Goal: Task Accomplishment & Management: Use online tool/utility

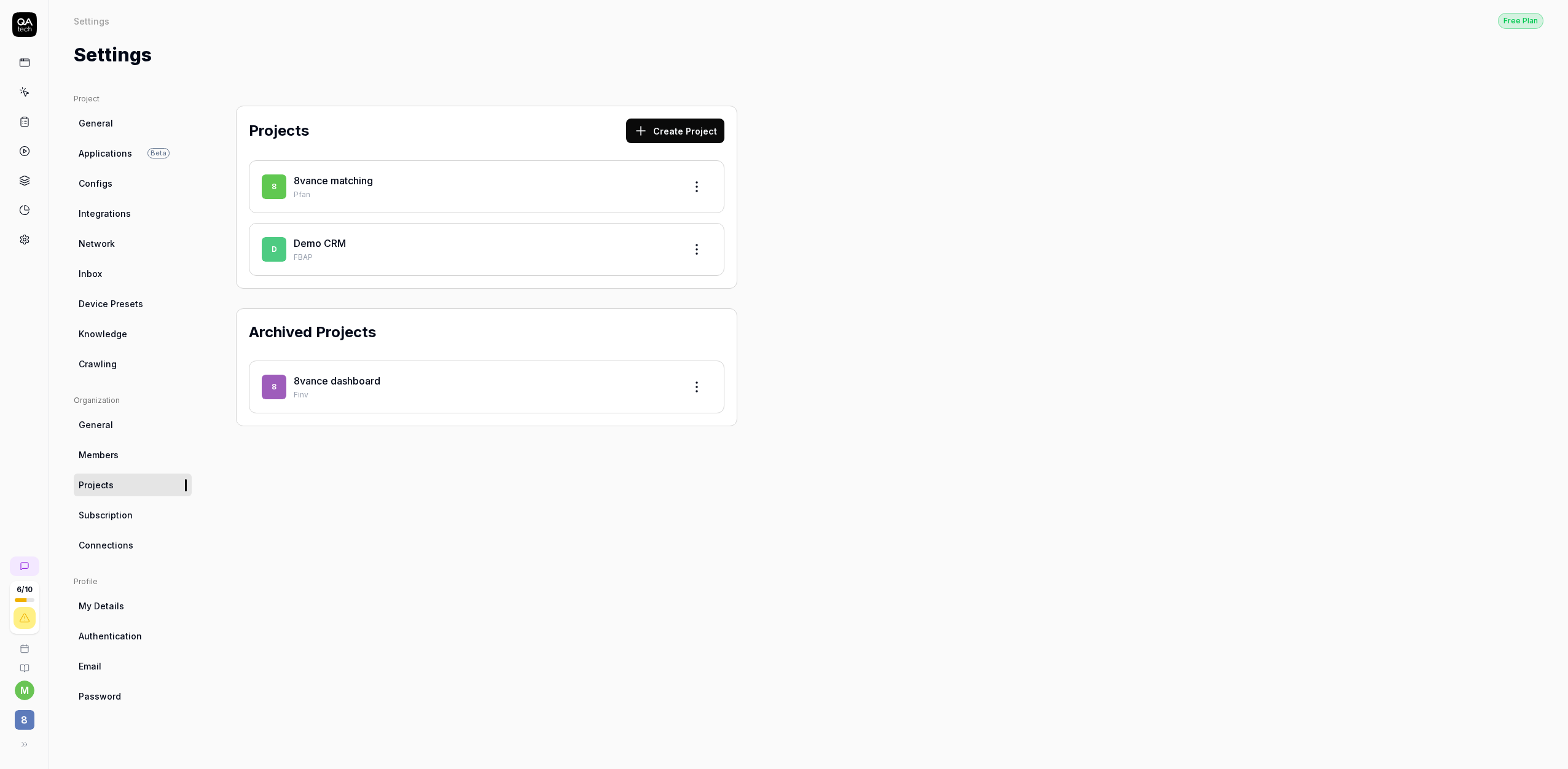
click at [332, 177] on link "8vance matching" at bounding box center [333, 180] width 79 height 12
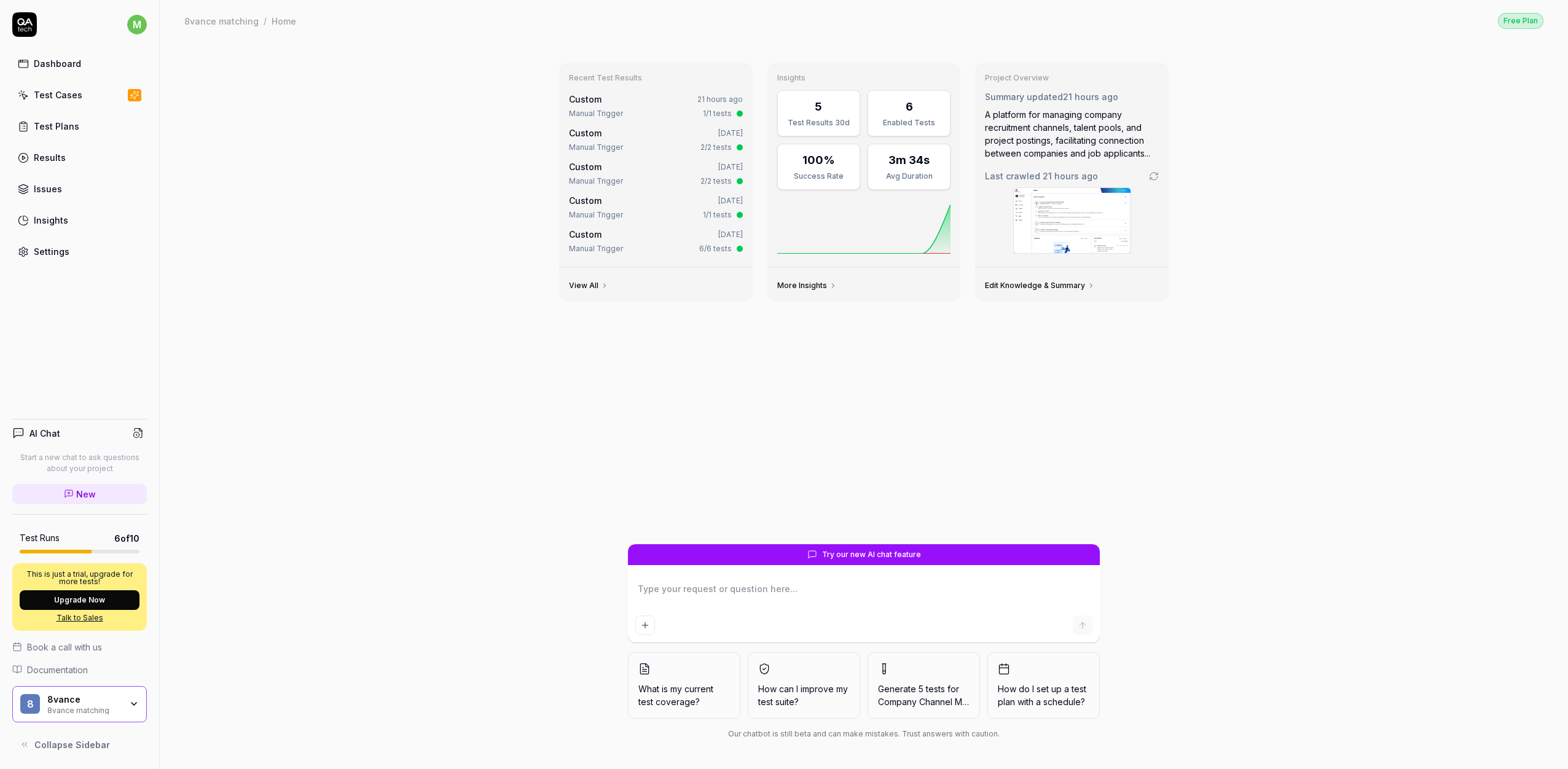
click at [75, 98] on div "Test Cases" at bounding box center [58, 95] width 49 height 13
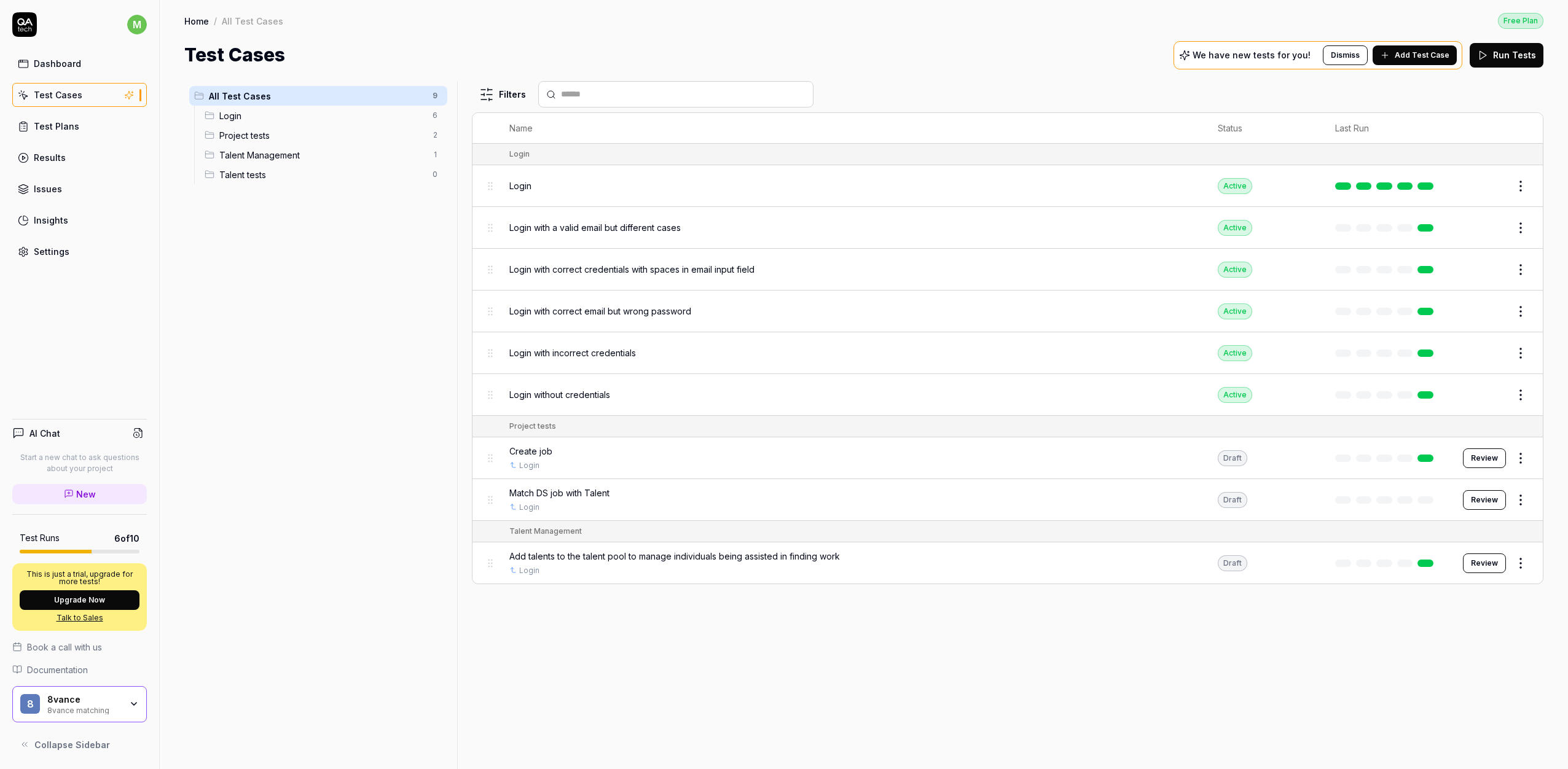
click at [313, 156] on span "Talent Management" at bounding box center [322, 155] width 206 height 13
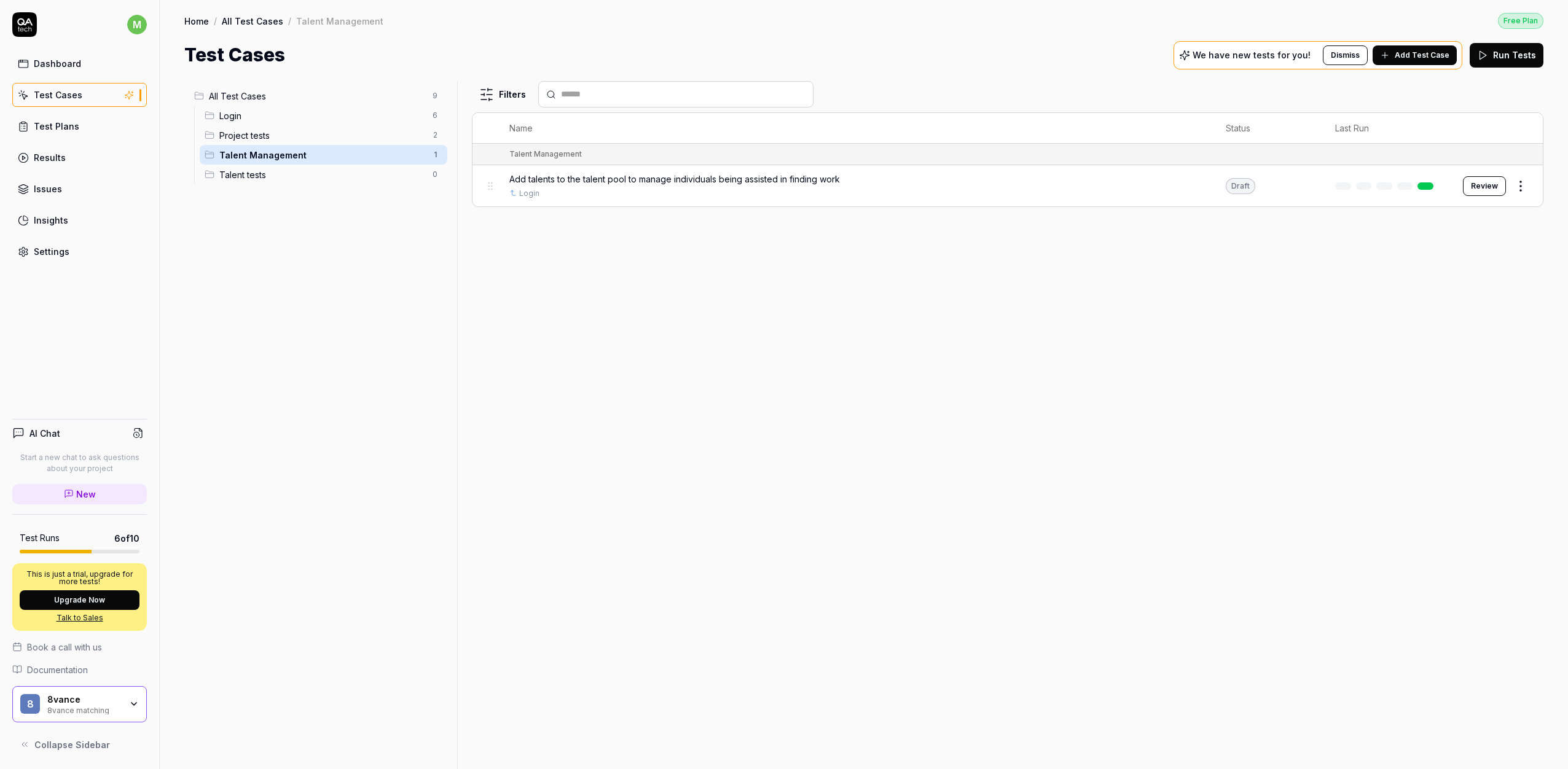
click at [335, 173] on span "Talent tests" at bounding box center [322, 174] width 206 height 13
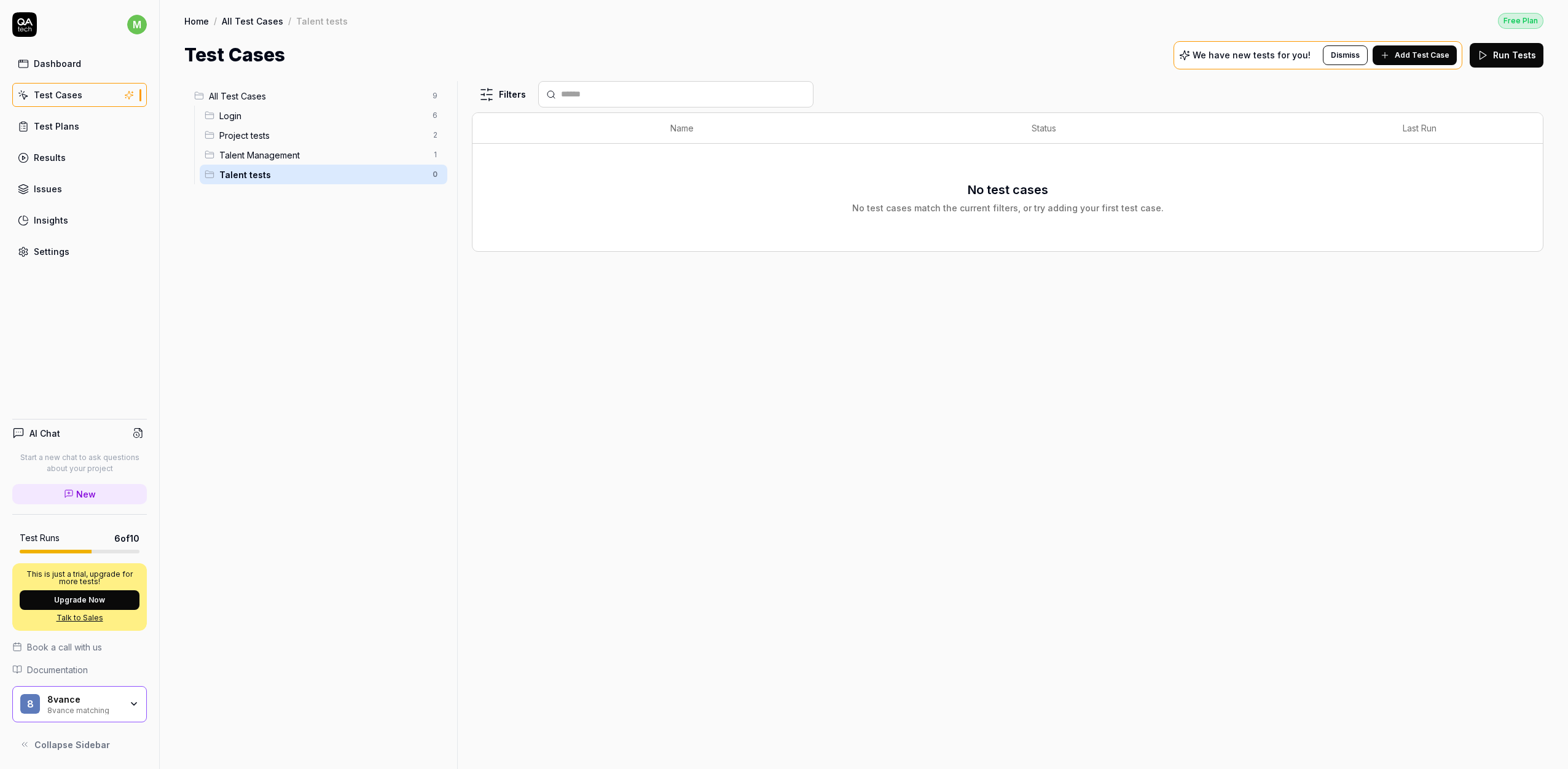
click at [341, 98] on span "All Test Cases" at bounding box center [317, 96] width 216 height 13
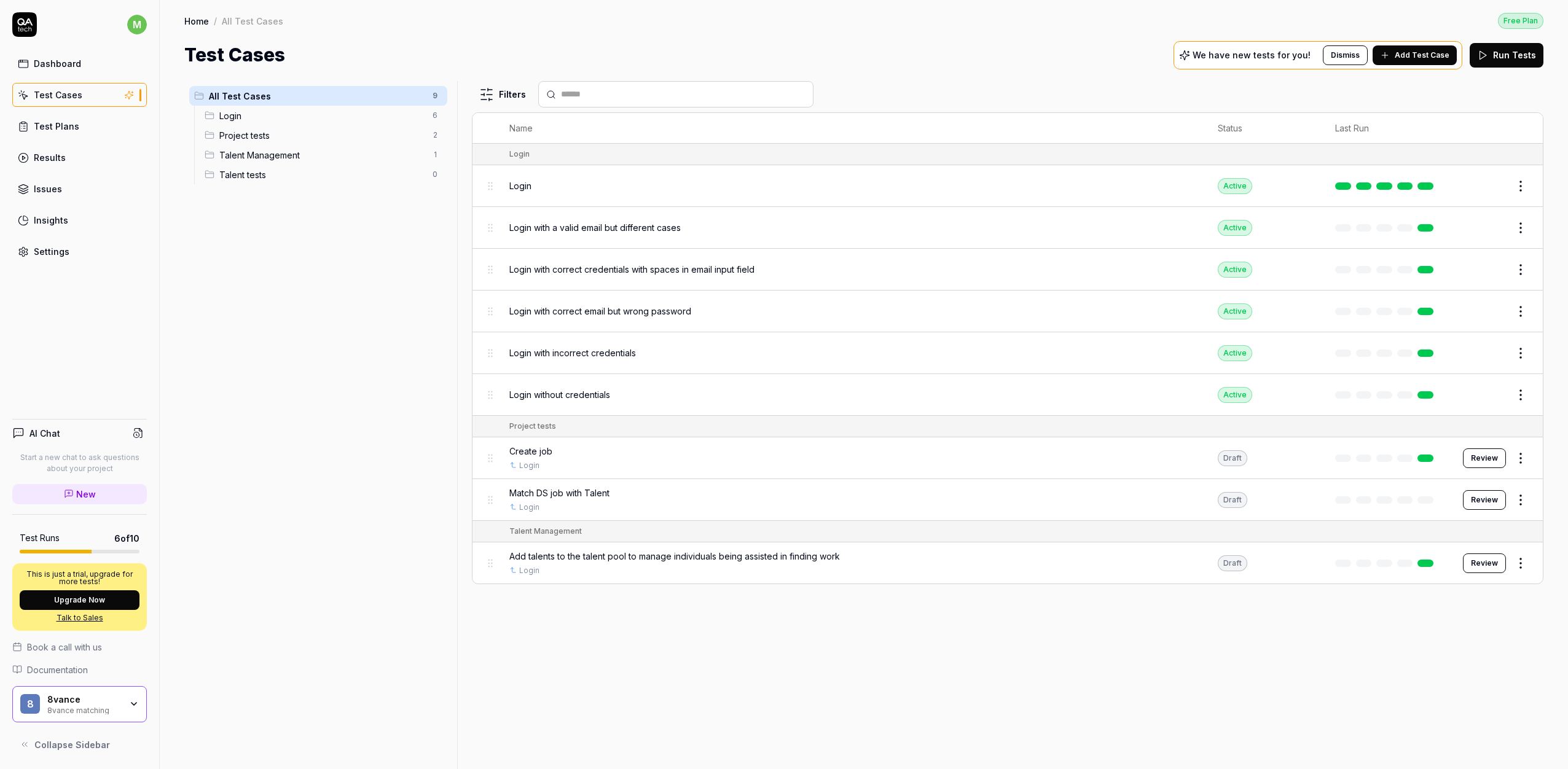
click at [655, 562] on span "Add talents to the talent pool to manage individuals being assisted in finding …" at bounding box center [675, 556] width 331 height 13
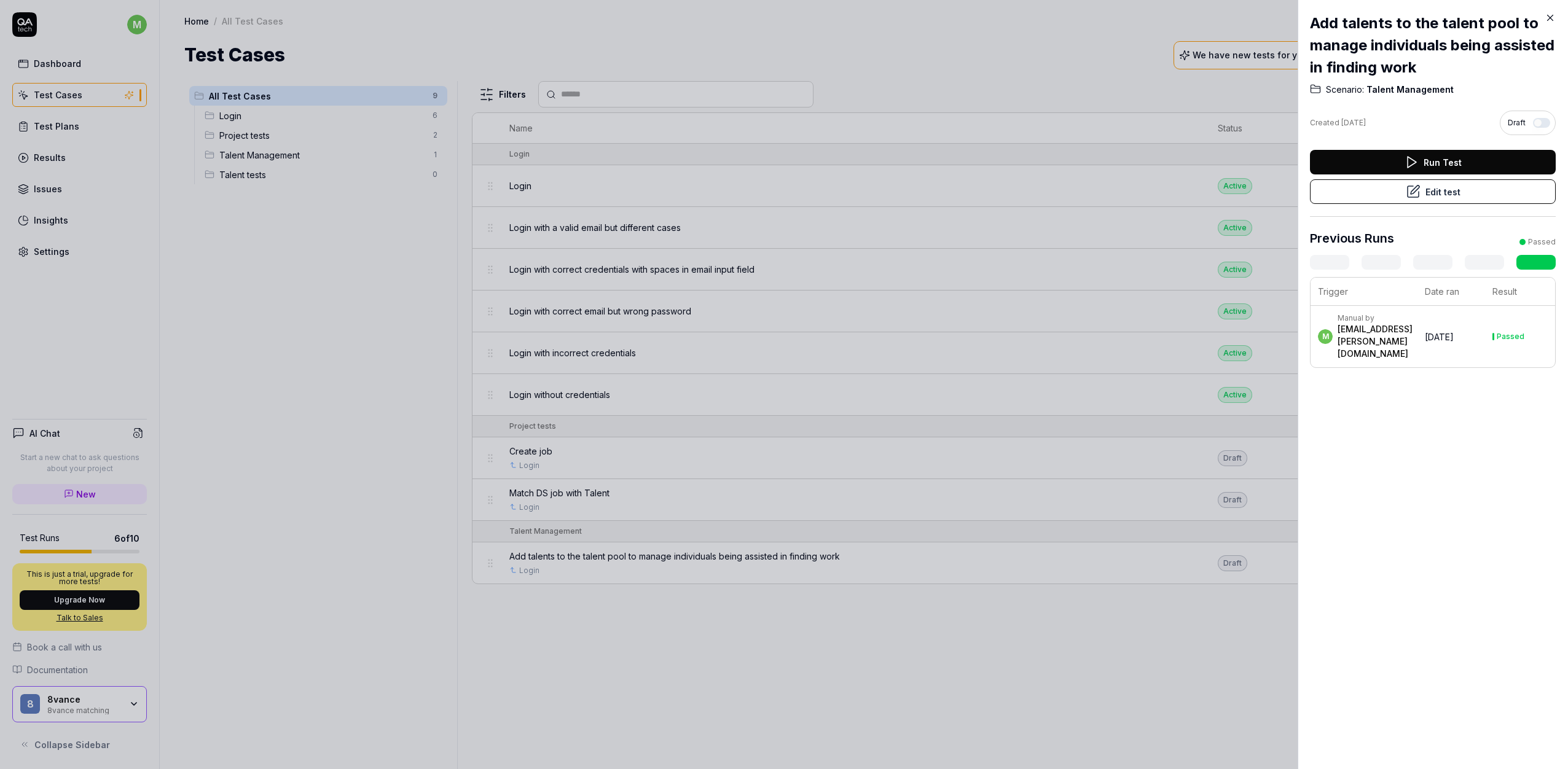
click at [1446, 202] on button "Edit test" at bounding box center [1432, 192] width 246 height 25
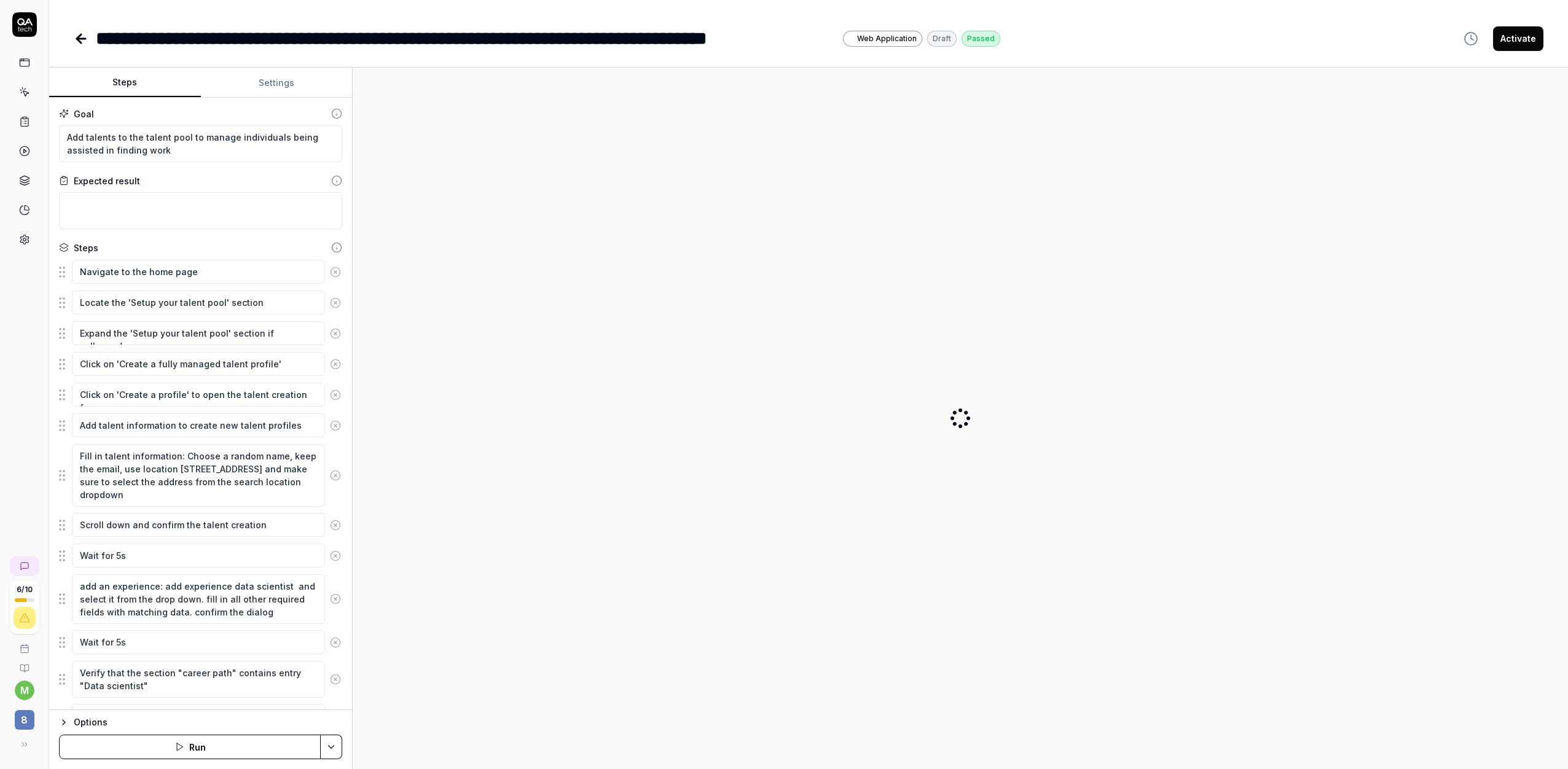
scroll to position [69, 0]
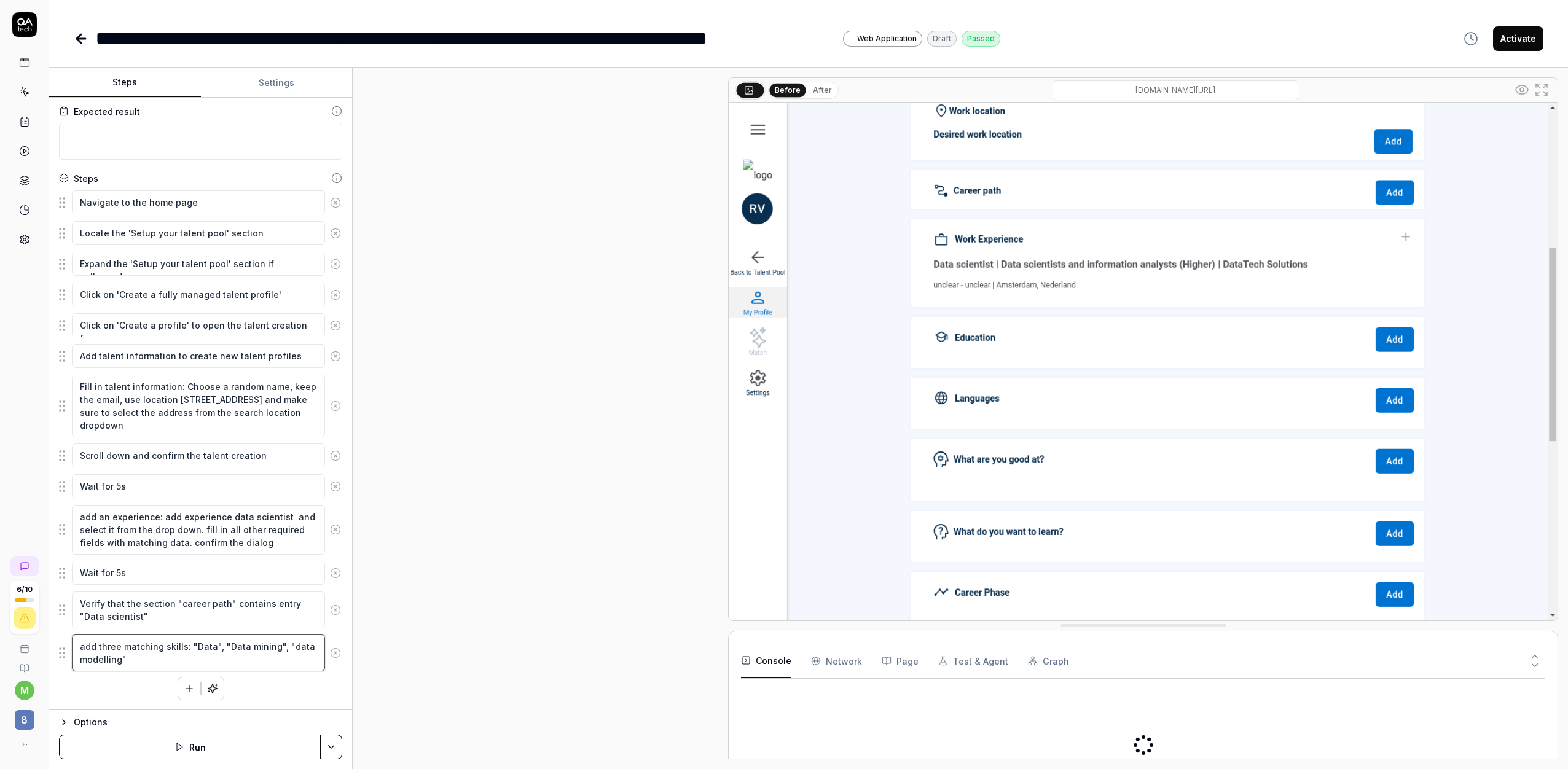
click at [178, 643] on textarea "add three matching skills: "Data", "Data mining", "data modelling"" at bounding box center [199, 652] width 253 height 37
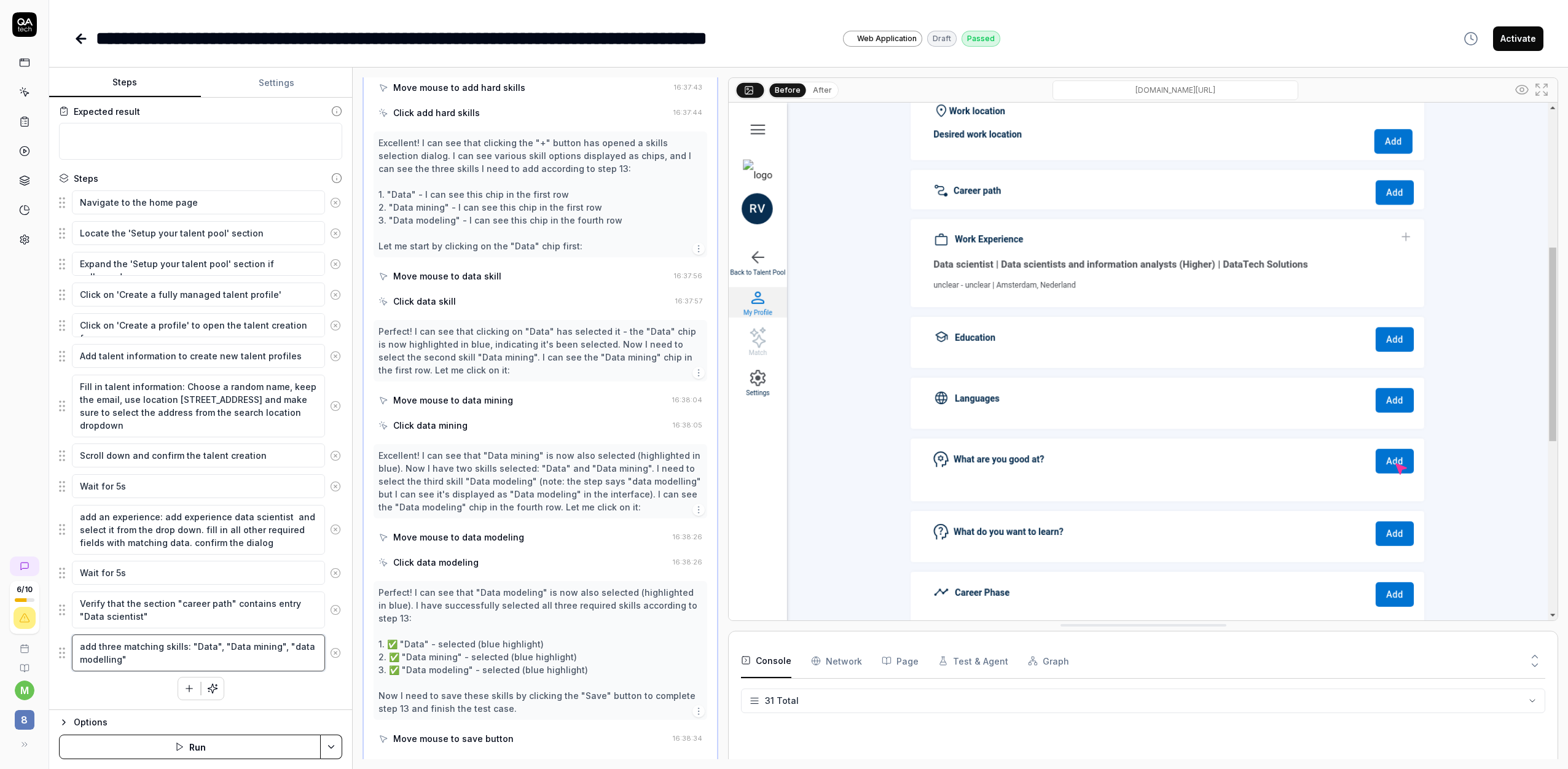
scroll to position [713, 0]
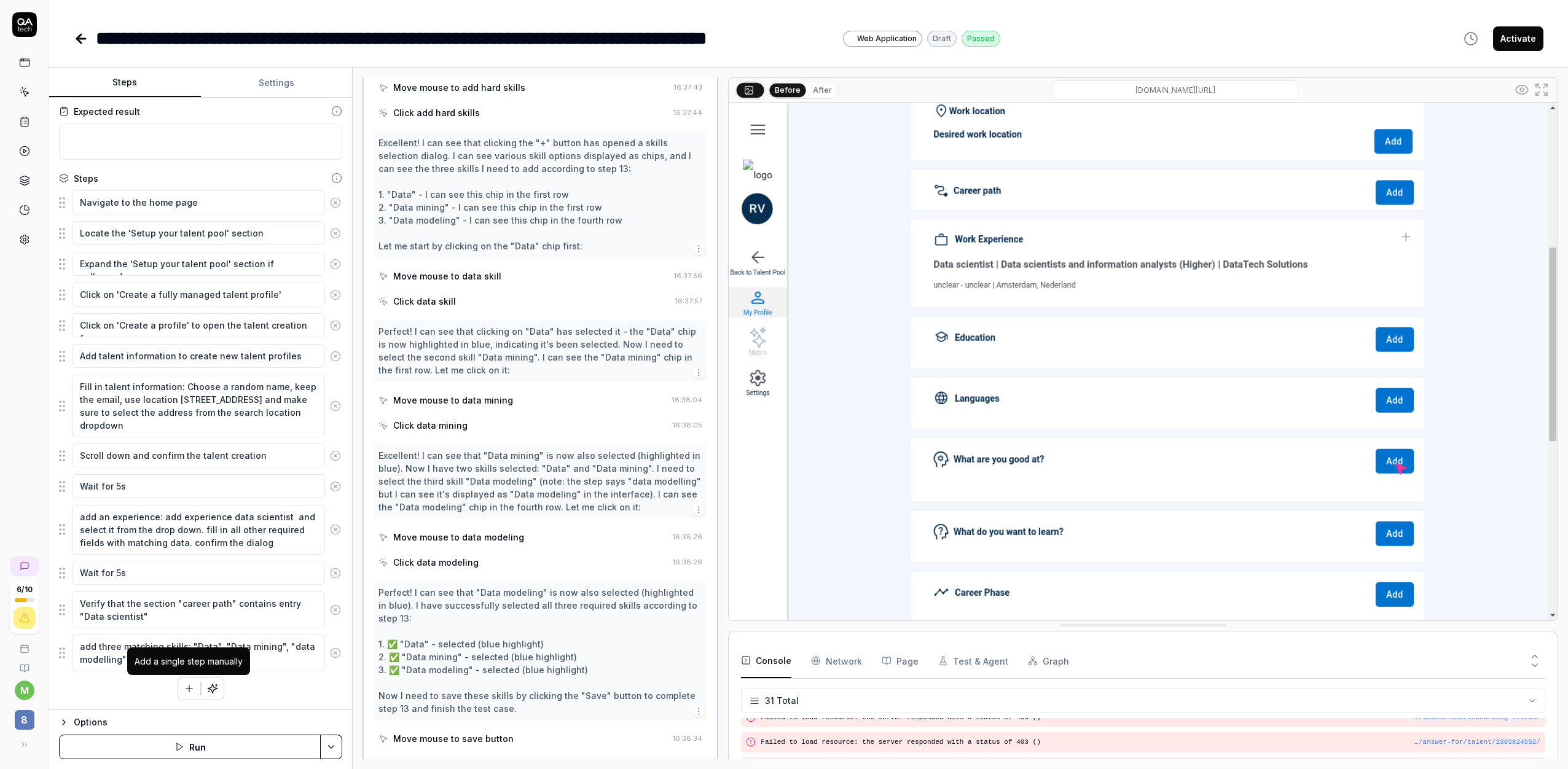
click at [189, 692] on icon "button" at bounding box center [189, 688] width 11 height 11
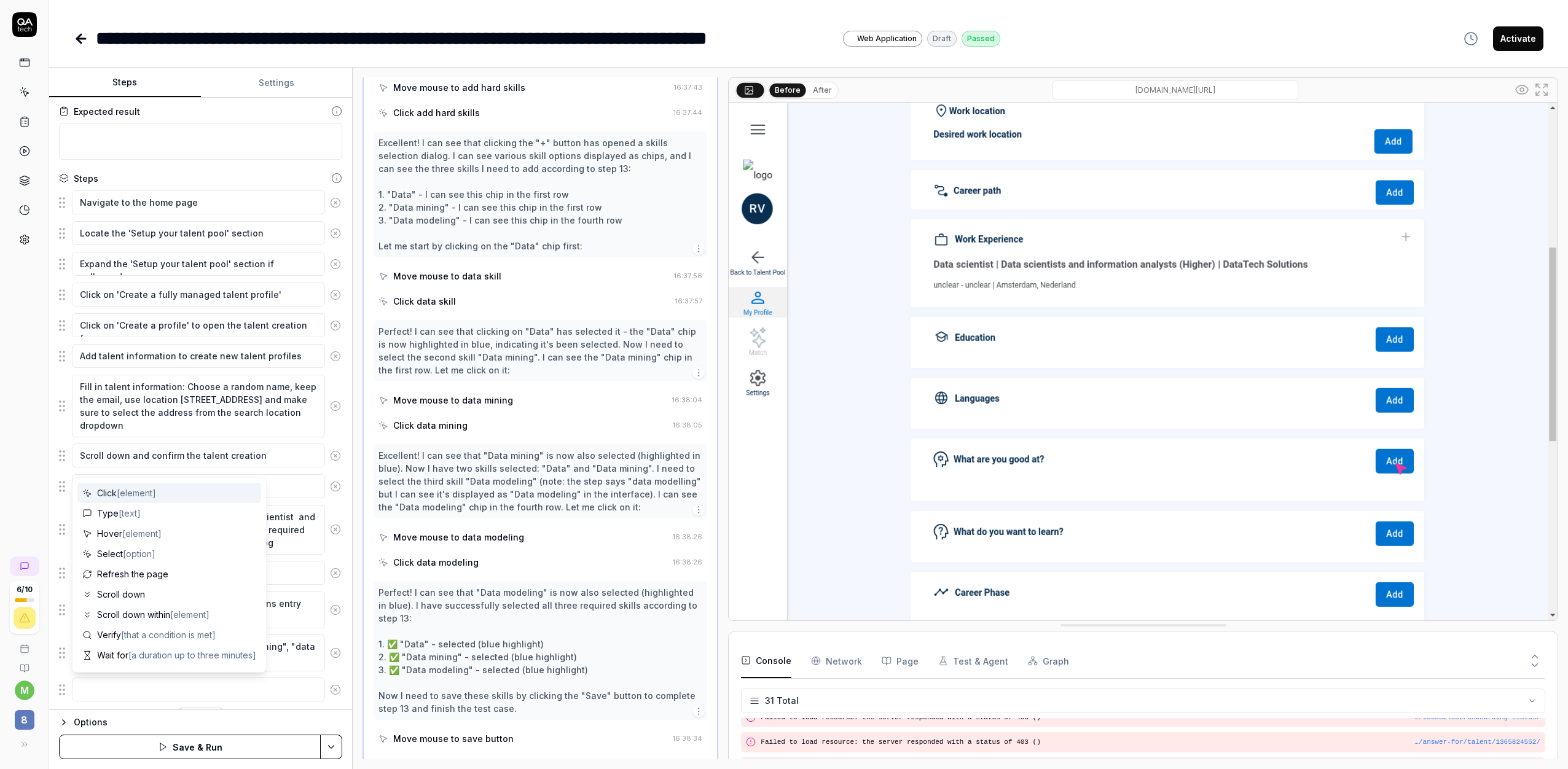
type textarea "*"
type textarea "go"
type textarea "*"
type textarea "go"
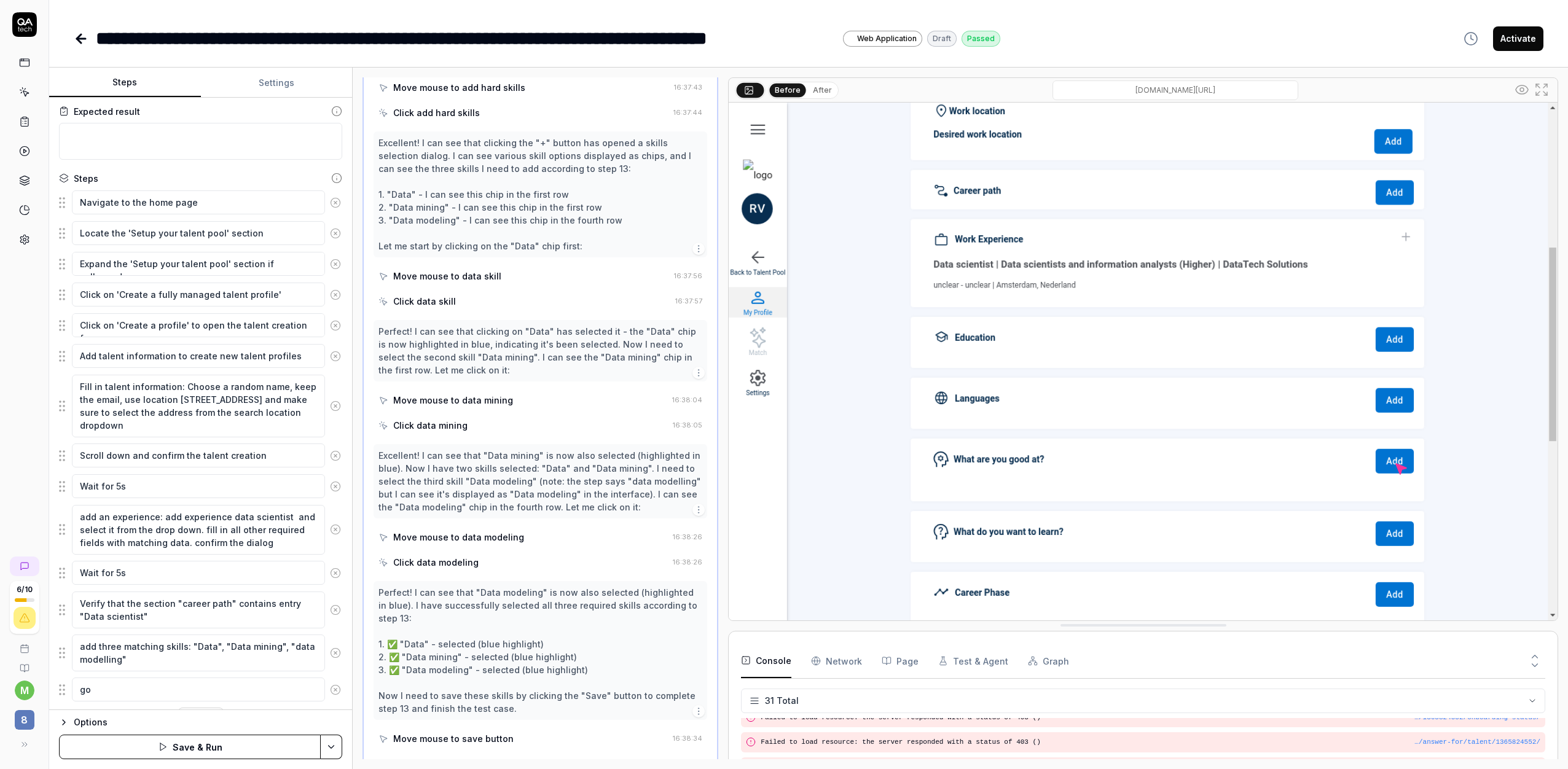
type textarea "*"
type textarea "go ba"
type textarea "*"
type textarea "go bac"
type textarea "*"
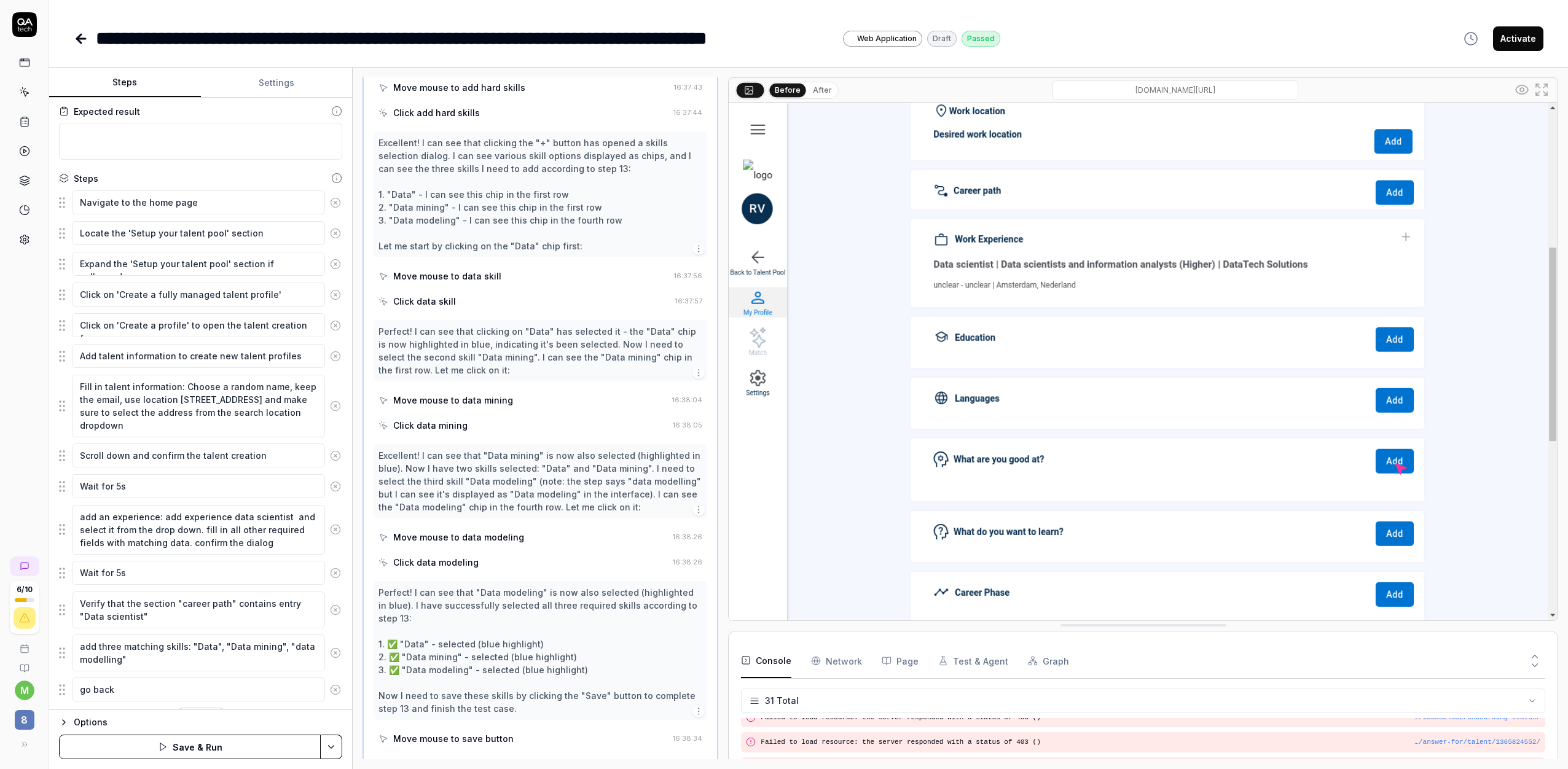
type textarea "go back"
type textarea "*"
type textarea "go back t"
type textarea "*"
type textarea "go back to"
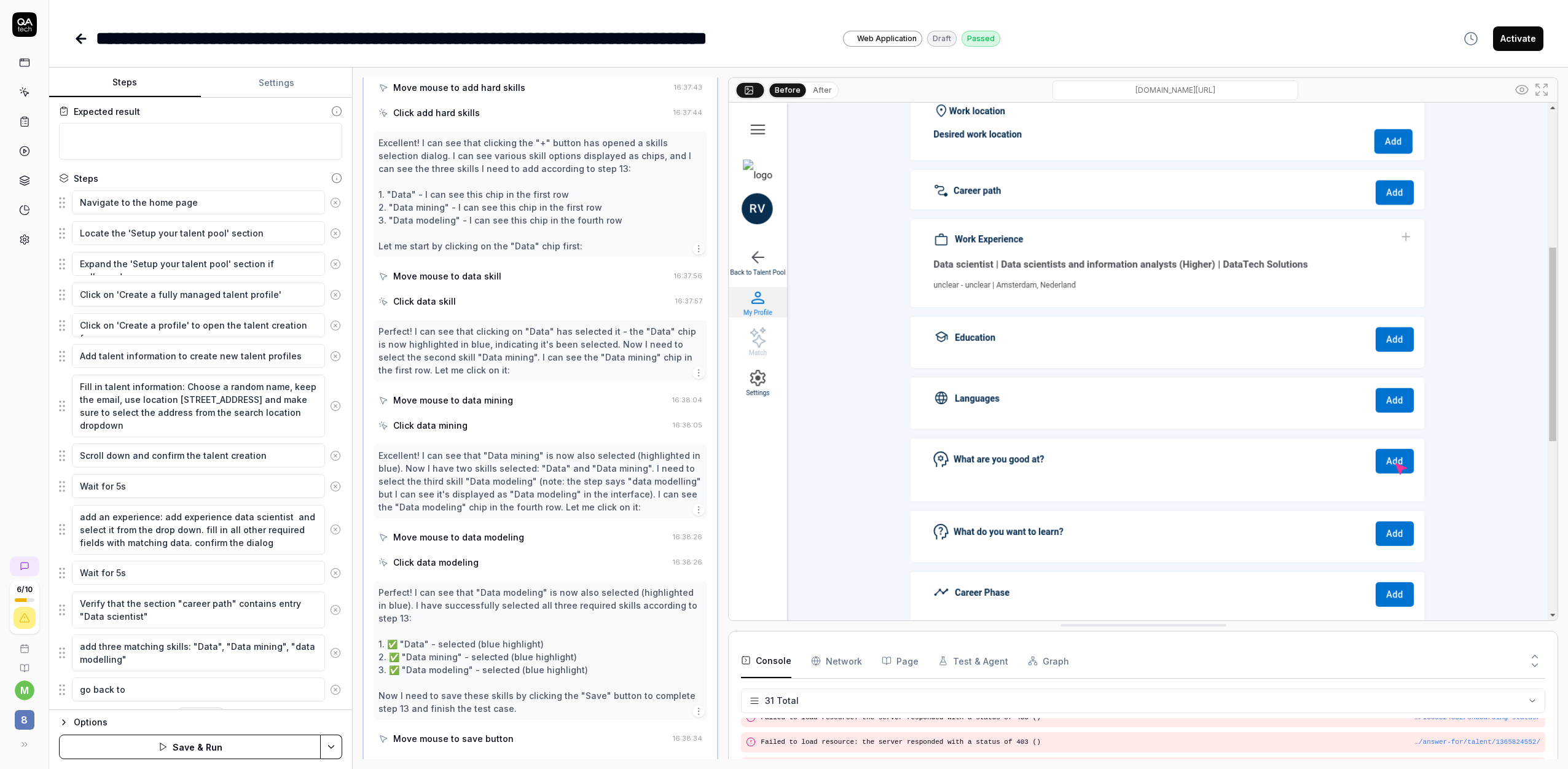
type textarea "*"
type textarea "go back to t"
type textarea "*"
type textarea "go back to th"
type textarea "*"
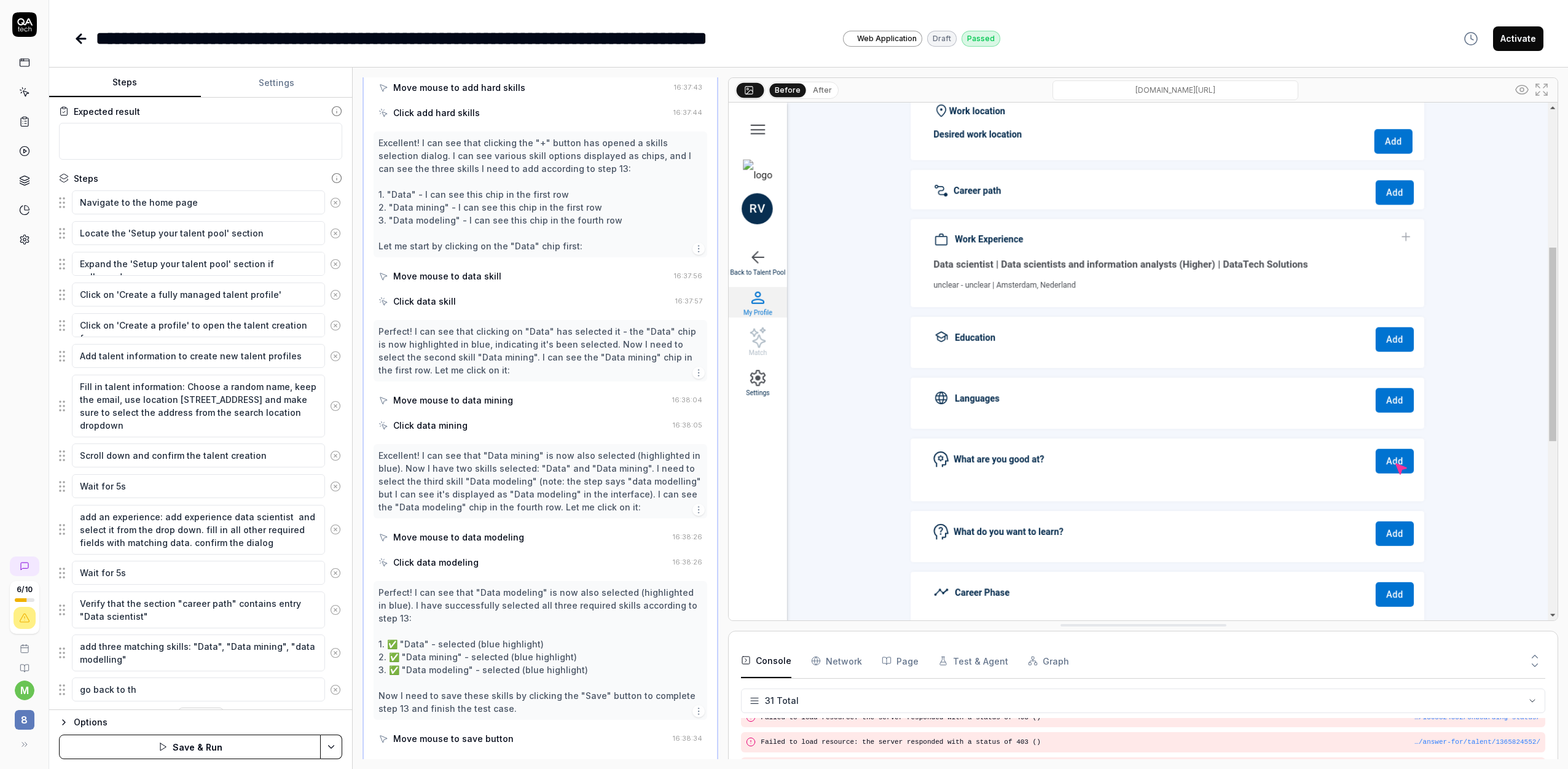
type textarea "go back to the"
type textarea "*"
type textarea "go back to the"
type textarea "*"
type textarea "go back to the t"
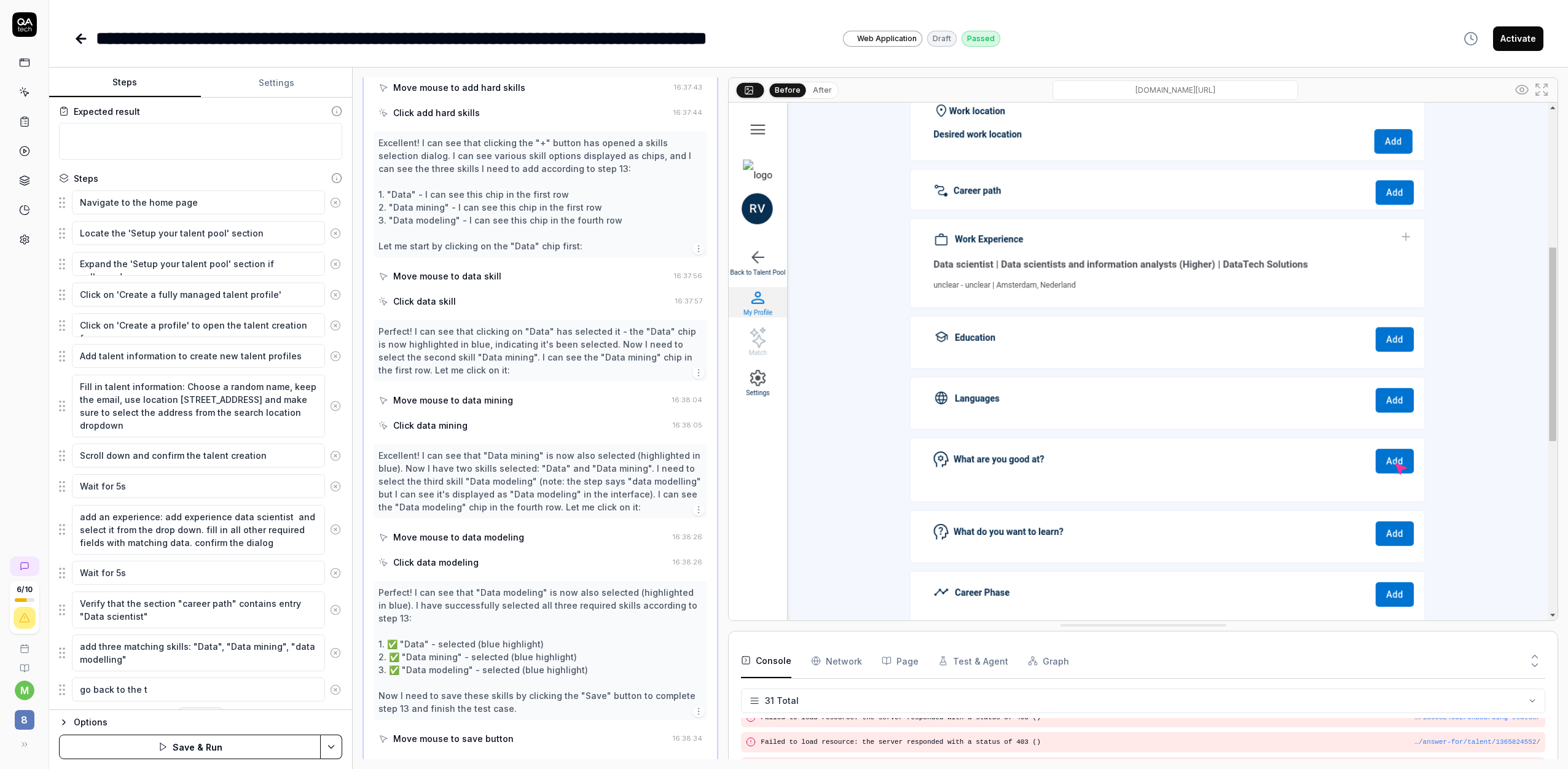
type textarea "*"
type textarea "go back to the ta"
type textarea "*"
type textarea "go back to the tal"
type textarea "*"
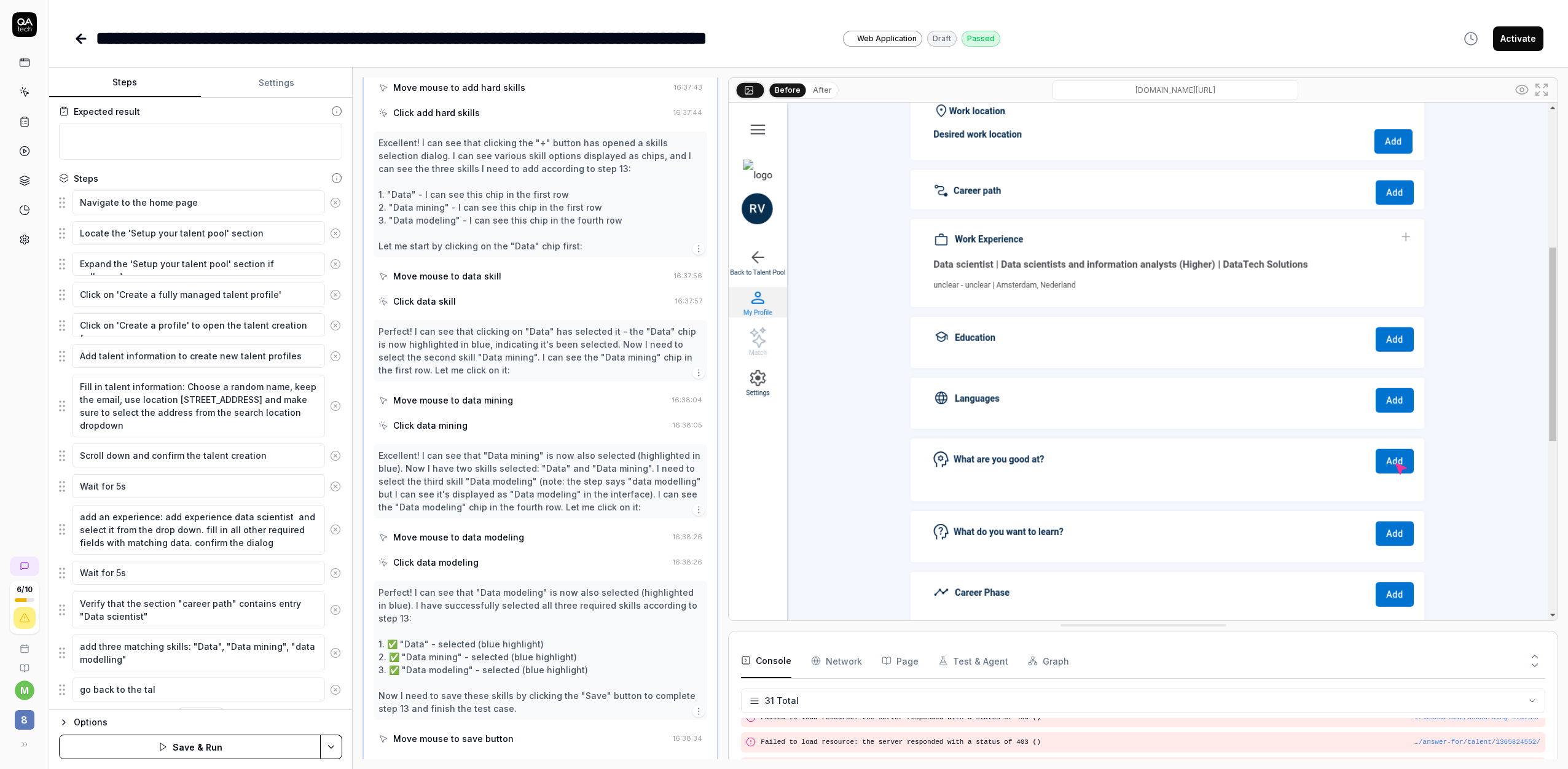
type textarea "go back to the tale"
type textarea "*"
type textarea "go back to the talent"
type textarea "*"
type textarea "go back to the talent"
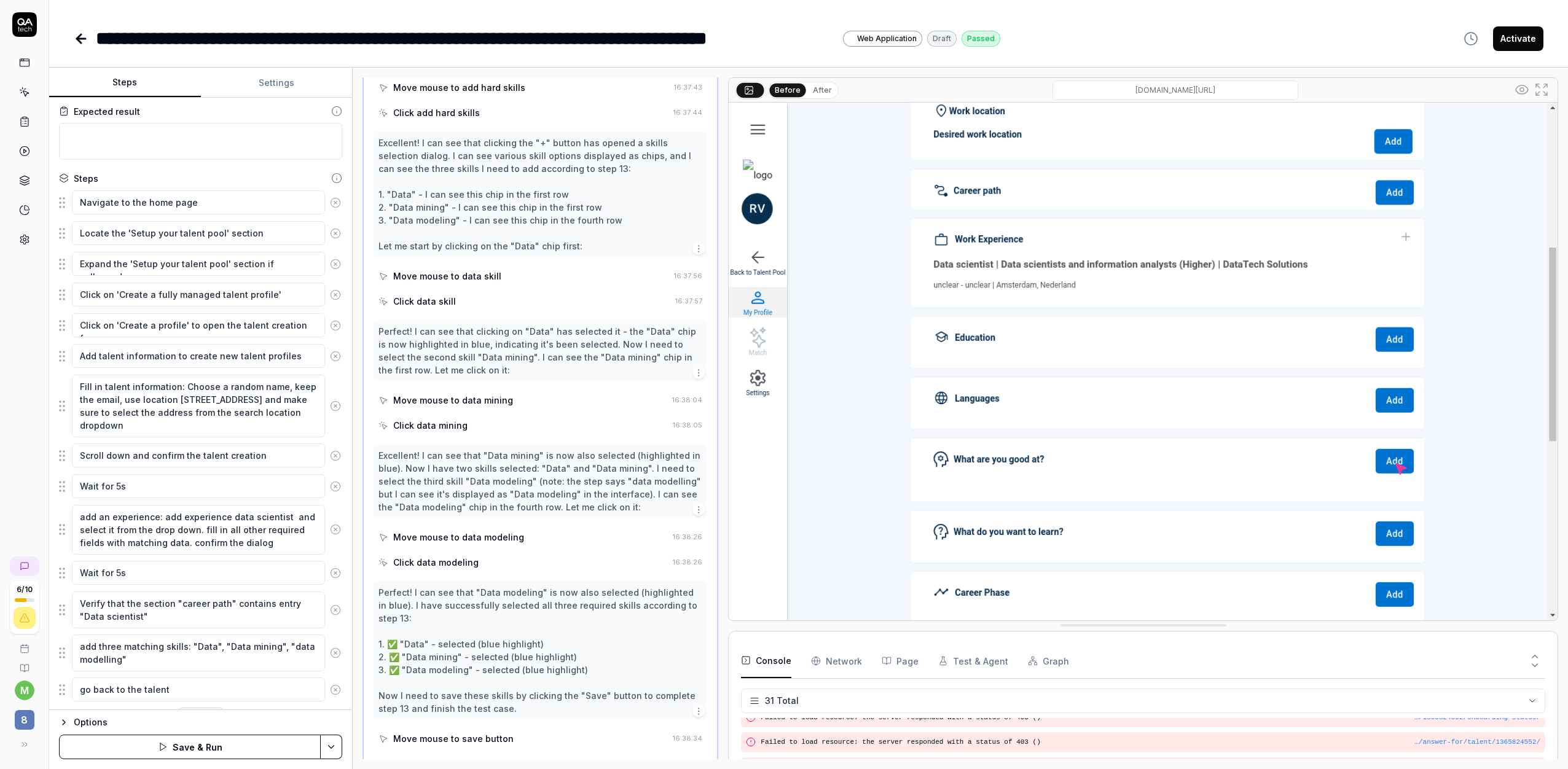
type textarea "*"
type textarea "go back to the talent p"
type textarea "*"
type textarea "go back to the talent pp"
type textarea "*"
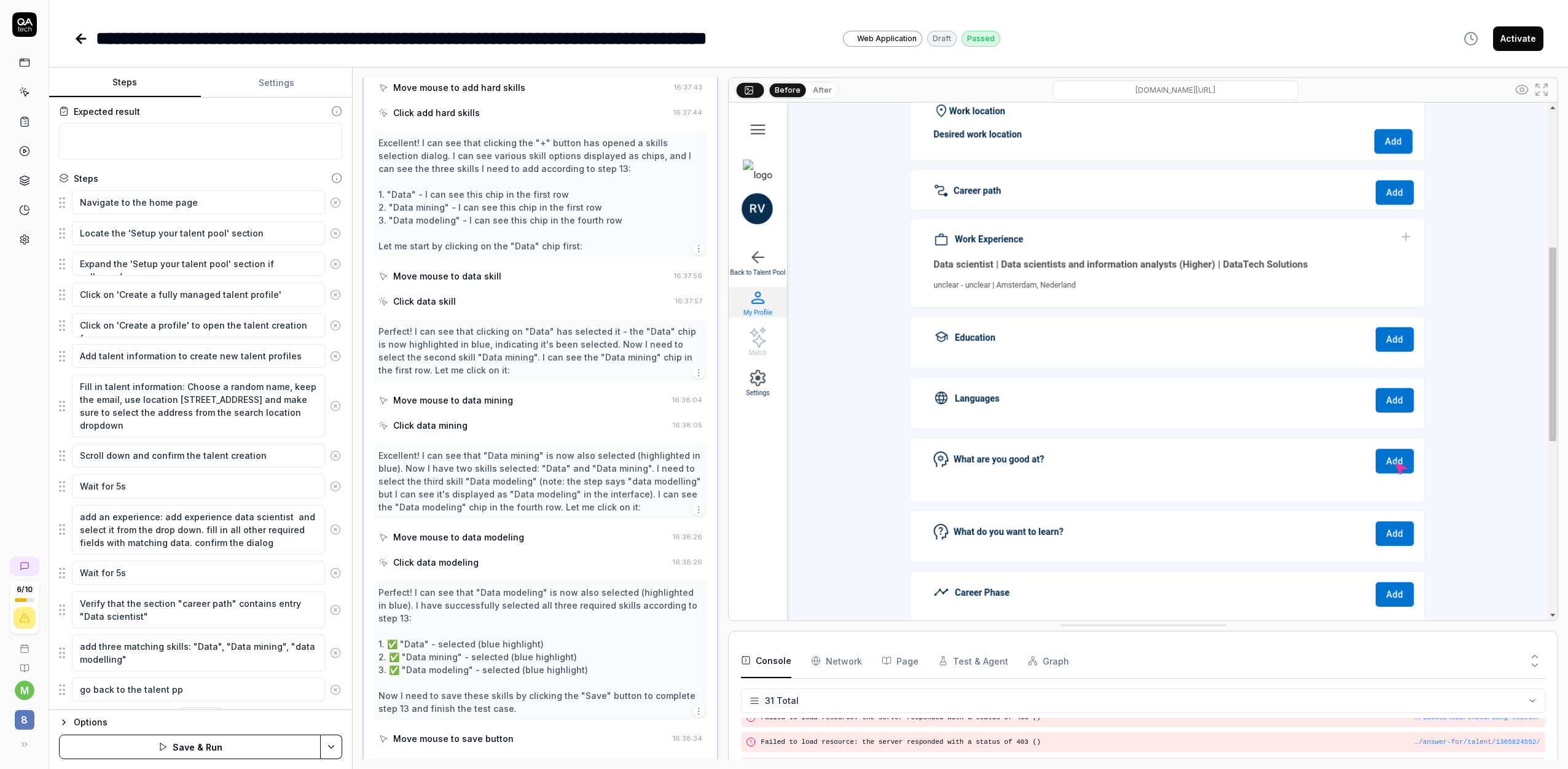
type textarea "go back to the talent ppo"
type textarea "*"
type textarea "go back to the talent pp"
type textarea "*"
type textarea "go back to the talent p"
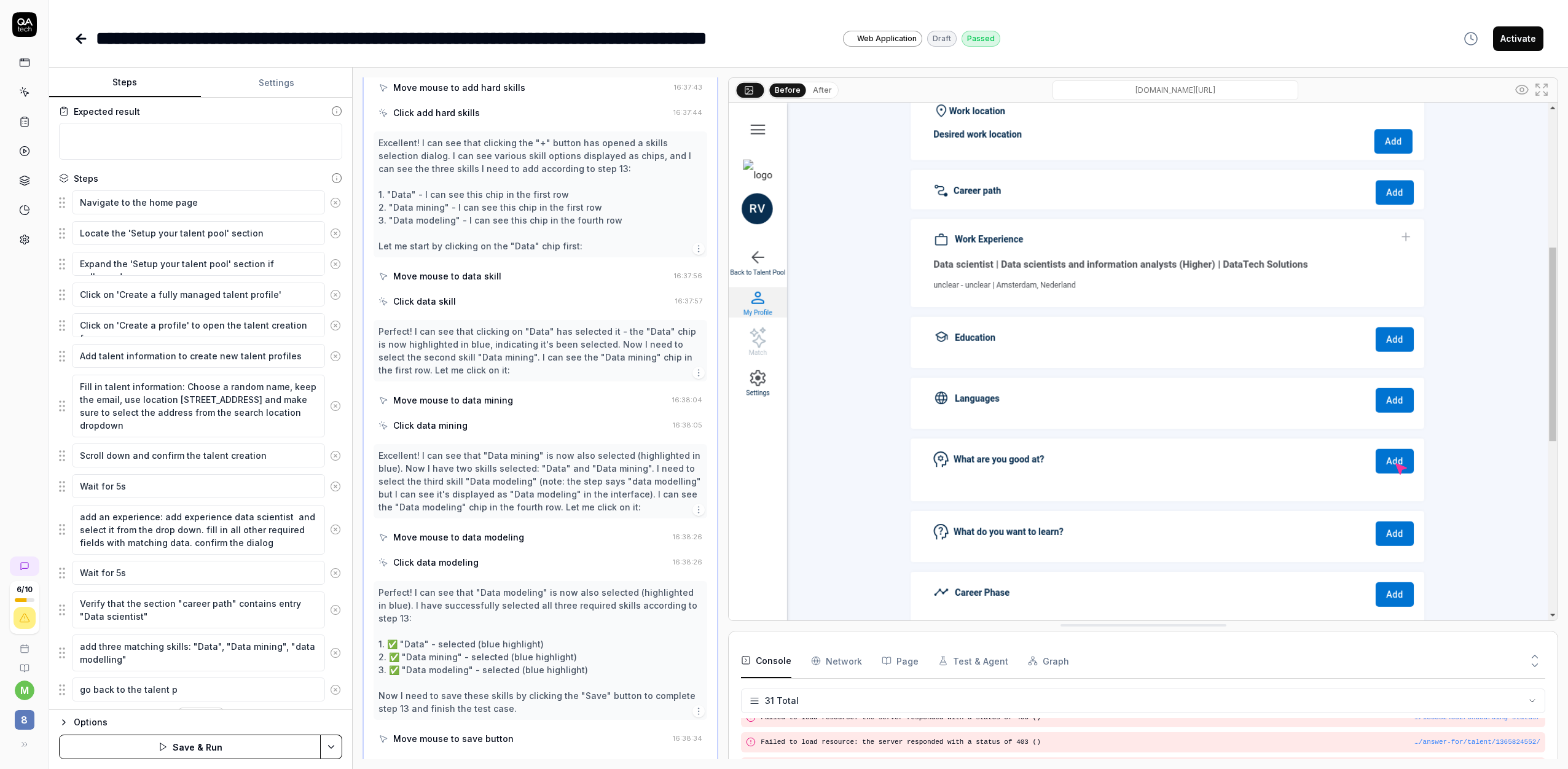
type textarea "*"
type textarea "go back to the talent po"
type textarea "*"
type textarea "go back to the talent poo"
type textarea "*"
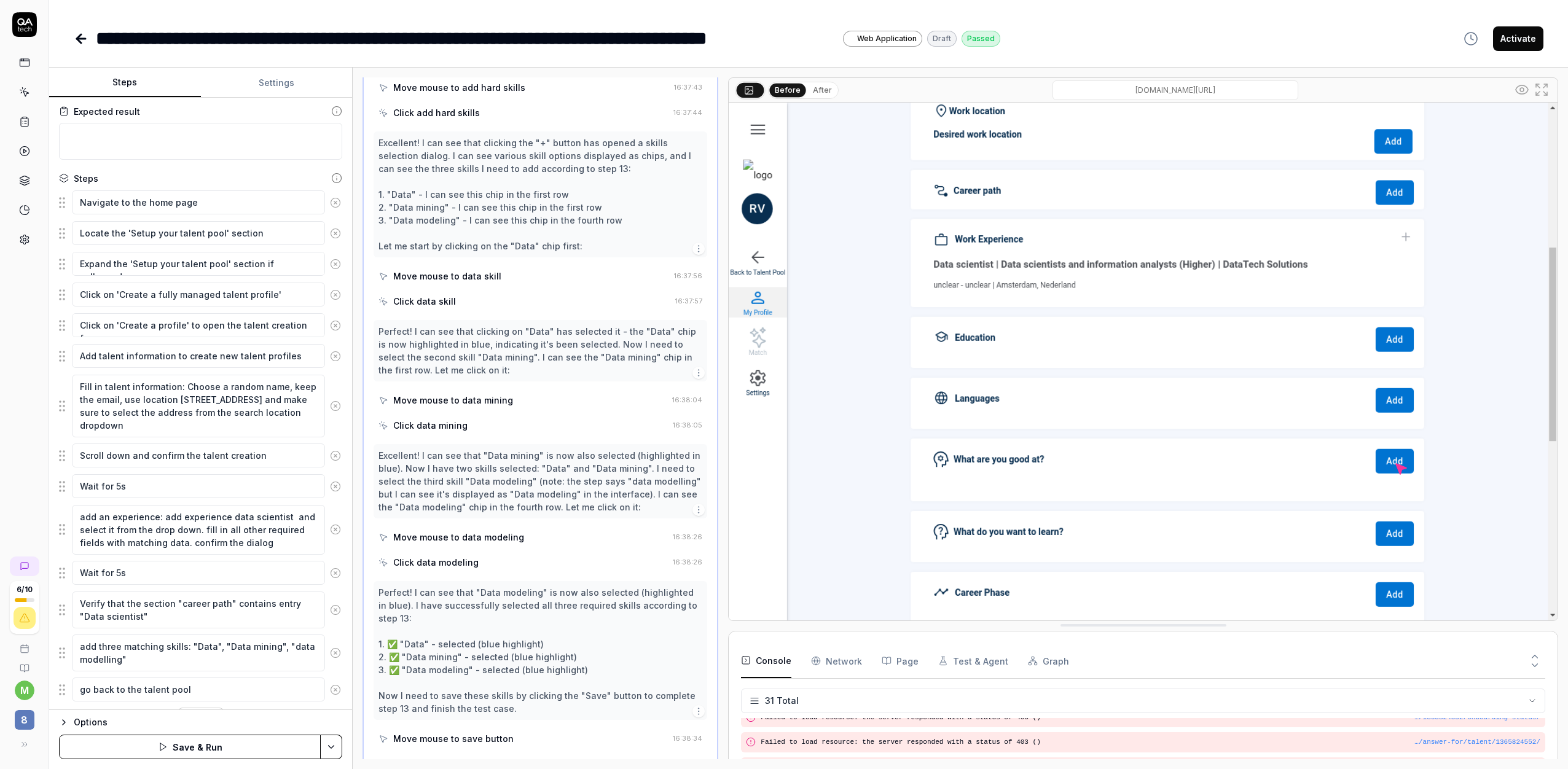
type textarea "go back to the talent pool"
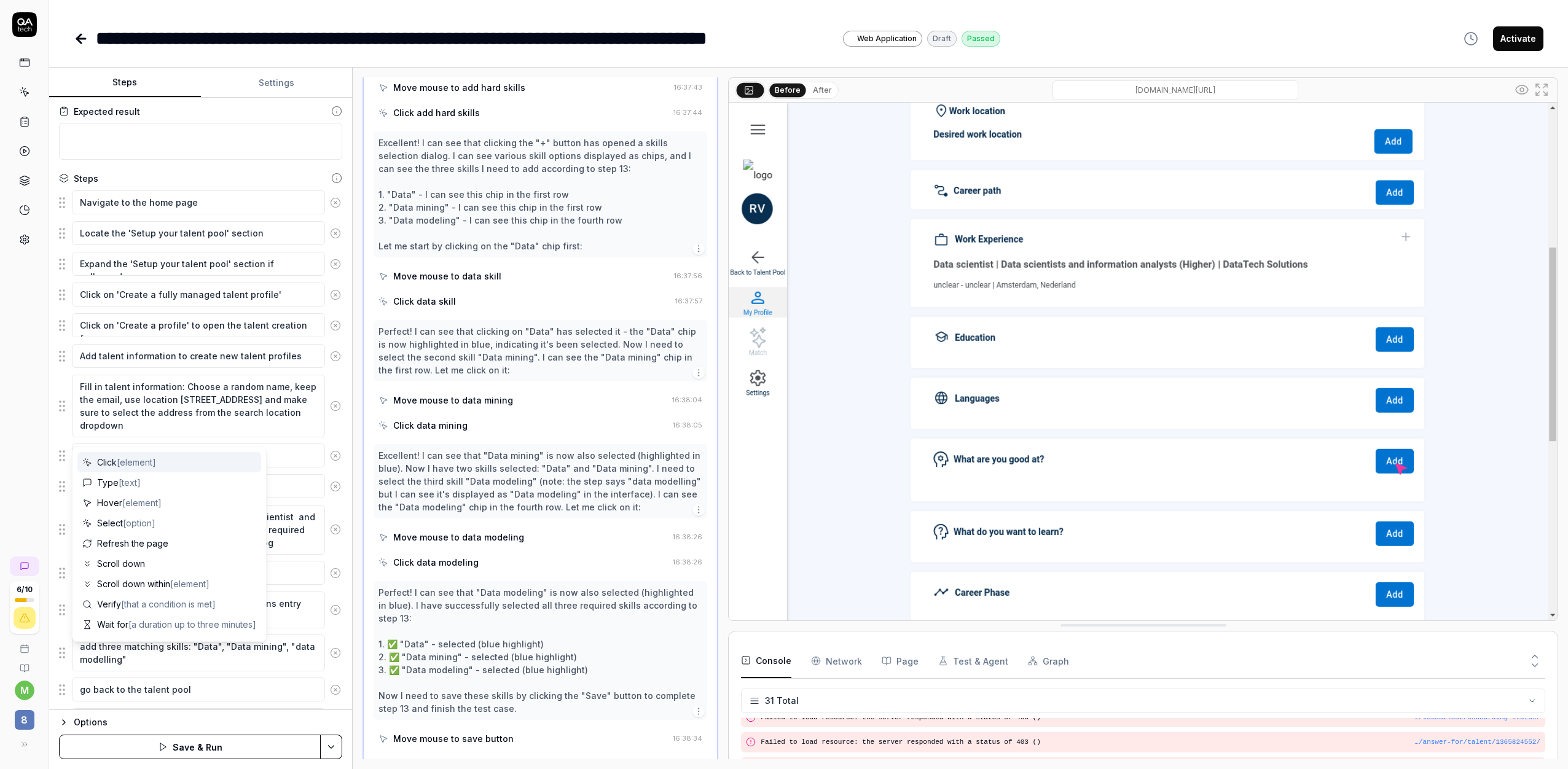
scroll to position [131, 0]
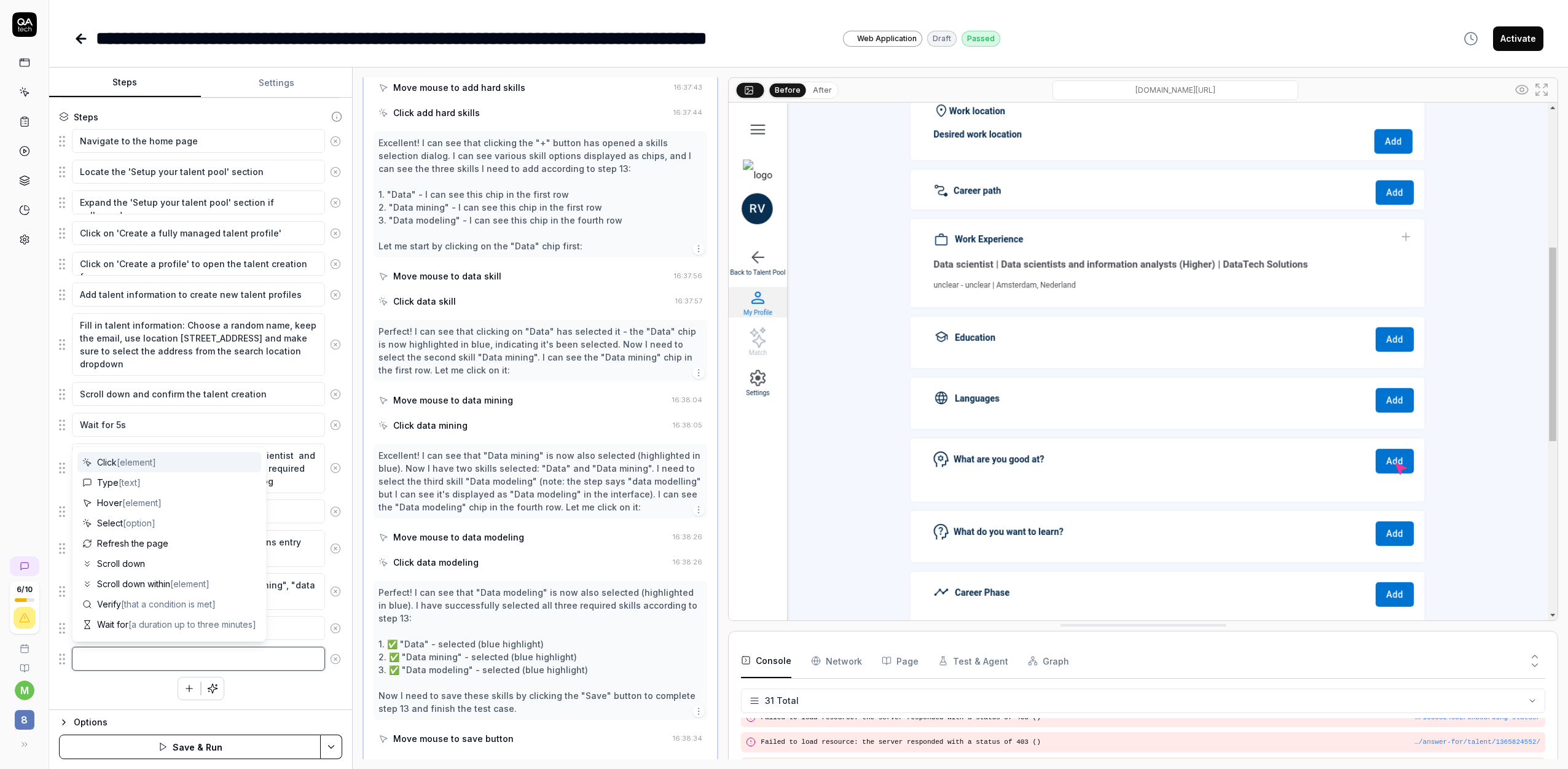
type textarea "*"
type textarea "c"
type textarea "*"
type textarea "cl"
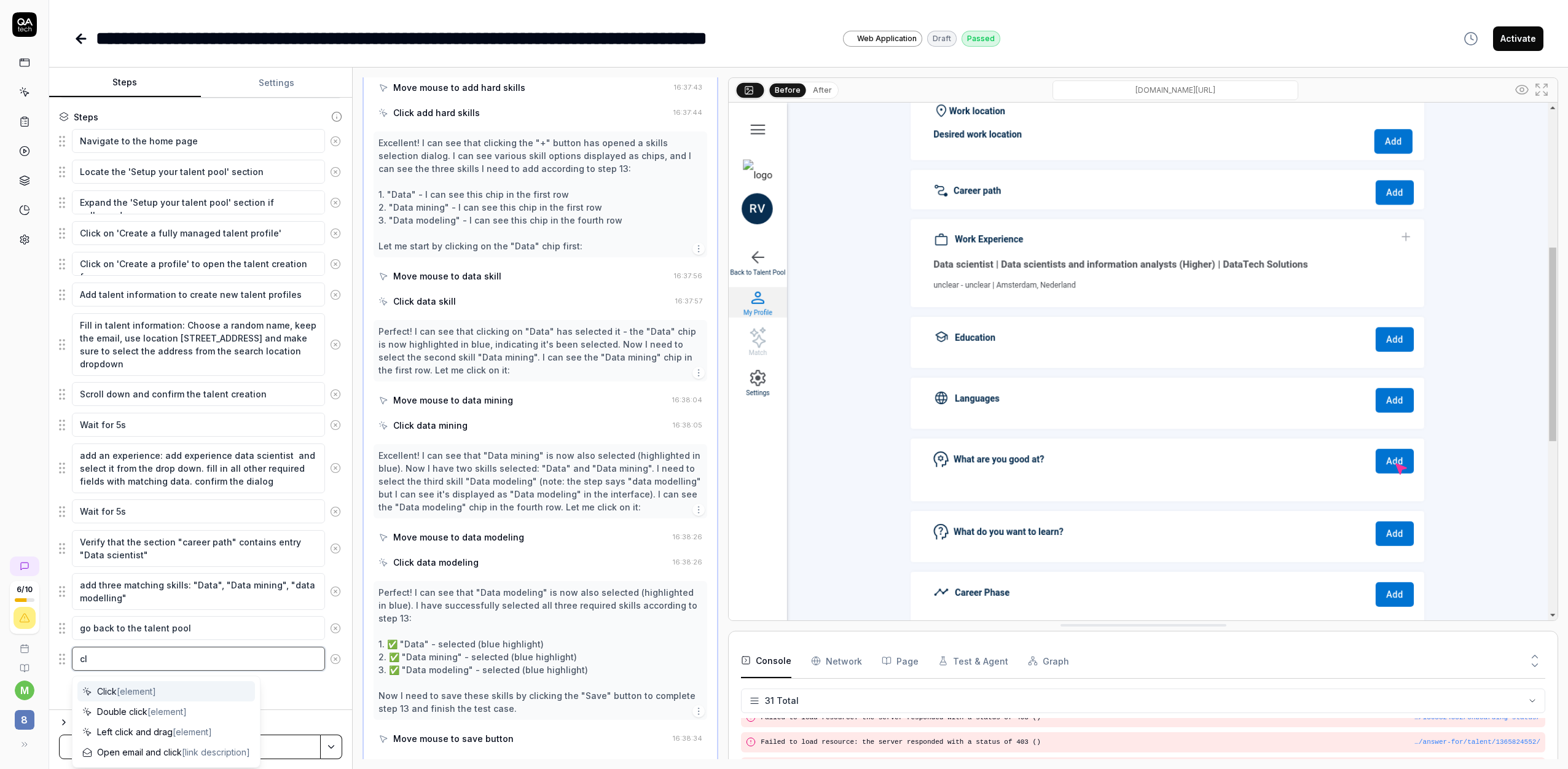
type textarea "*"
type textarea "cli"
type textarea "*"
type textarea "clic"
type textarea "*"
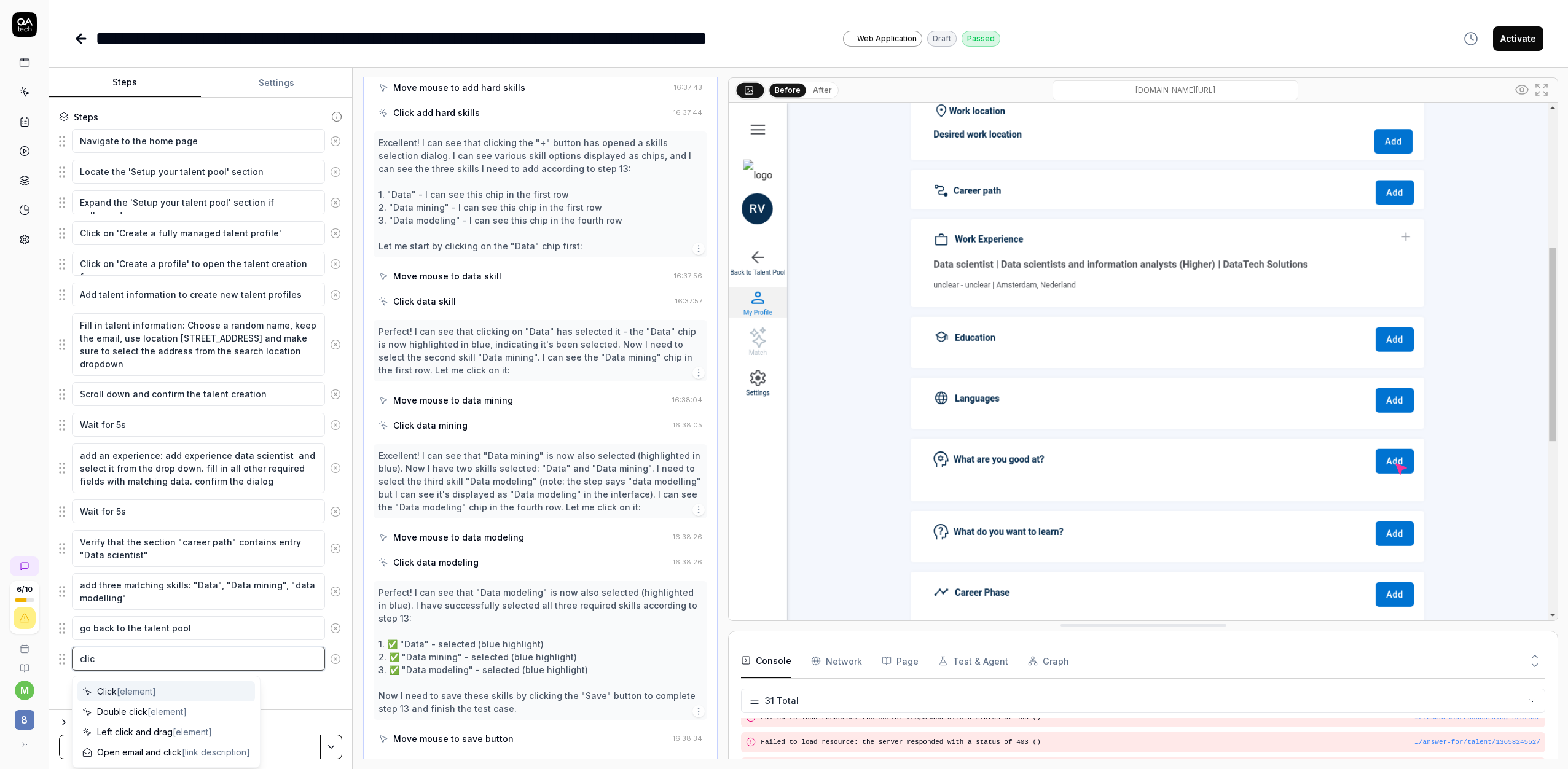
type textarea "click"
type textarea "*"
type textarea "click"
type textarea "*"
type textarea "click o"
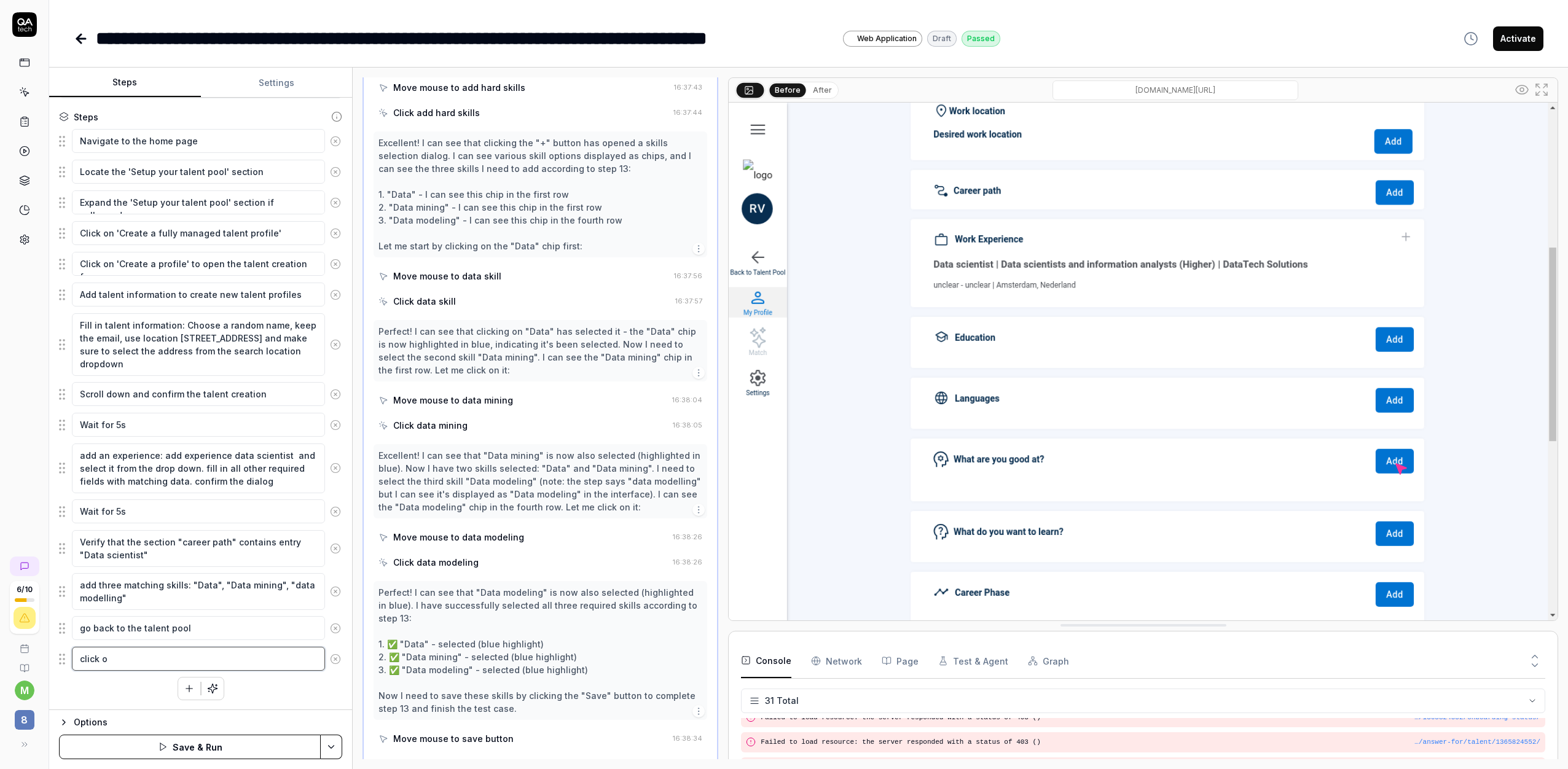
type textarea "*"
type textarea "click on"
type textarea "*"
type textarea "click on"
type textarea "*"
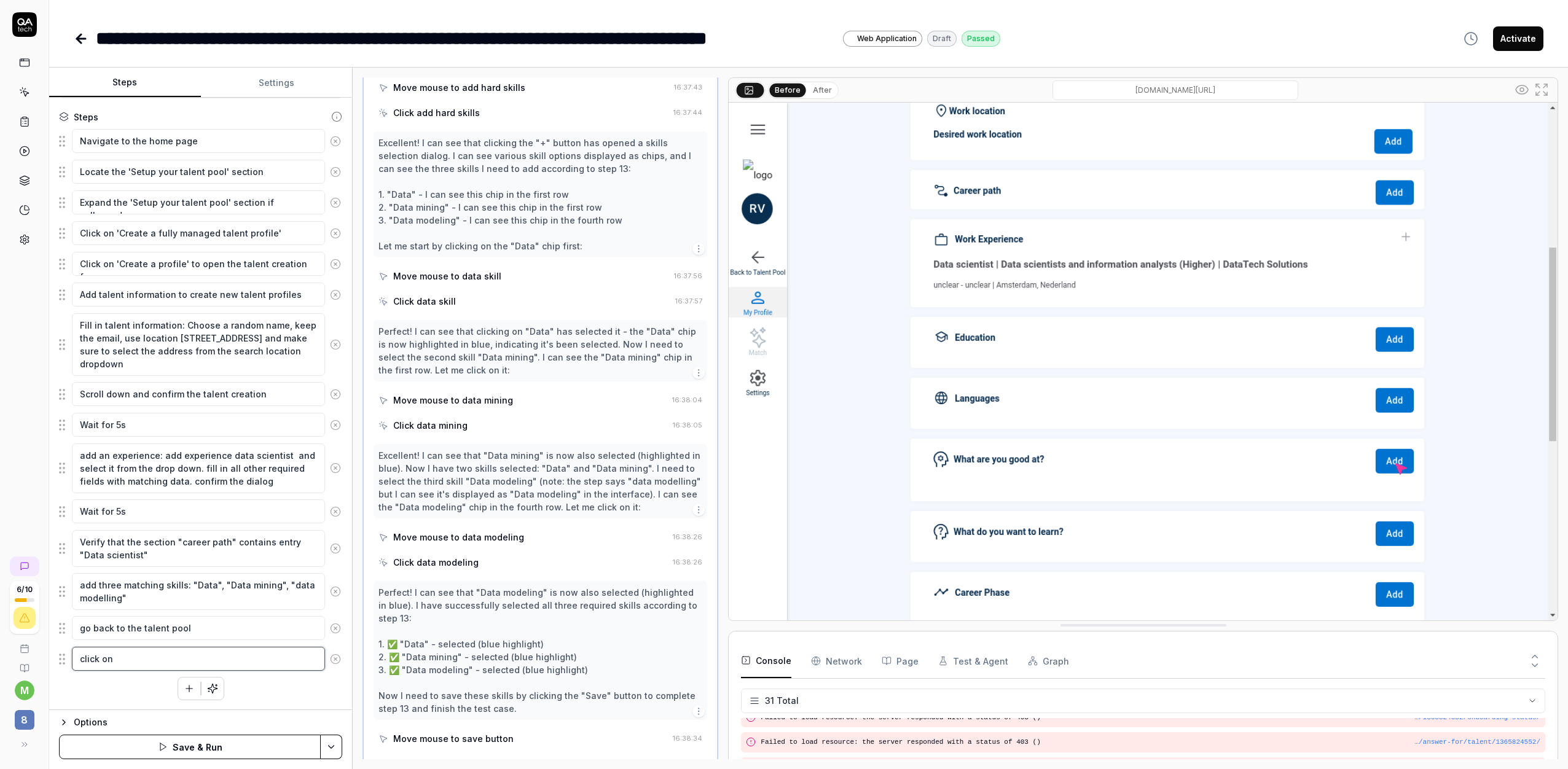
type textarea "click on t"
type textarea "*"
type textarea "click on th"
type textarea "*"
type textarea "click on the"
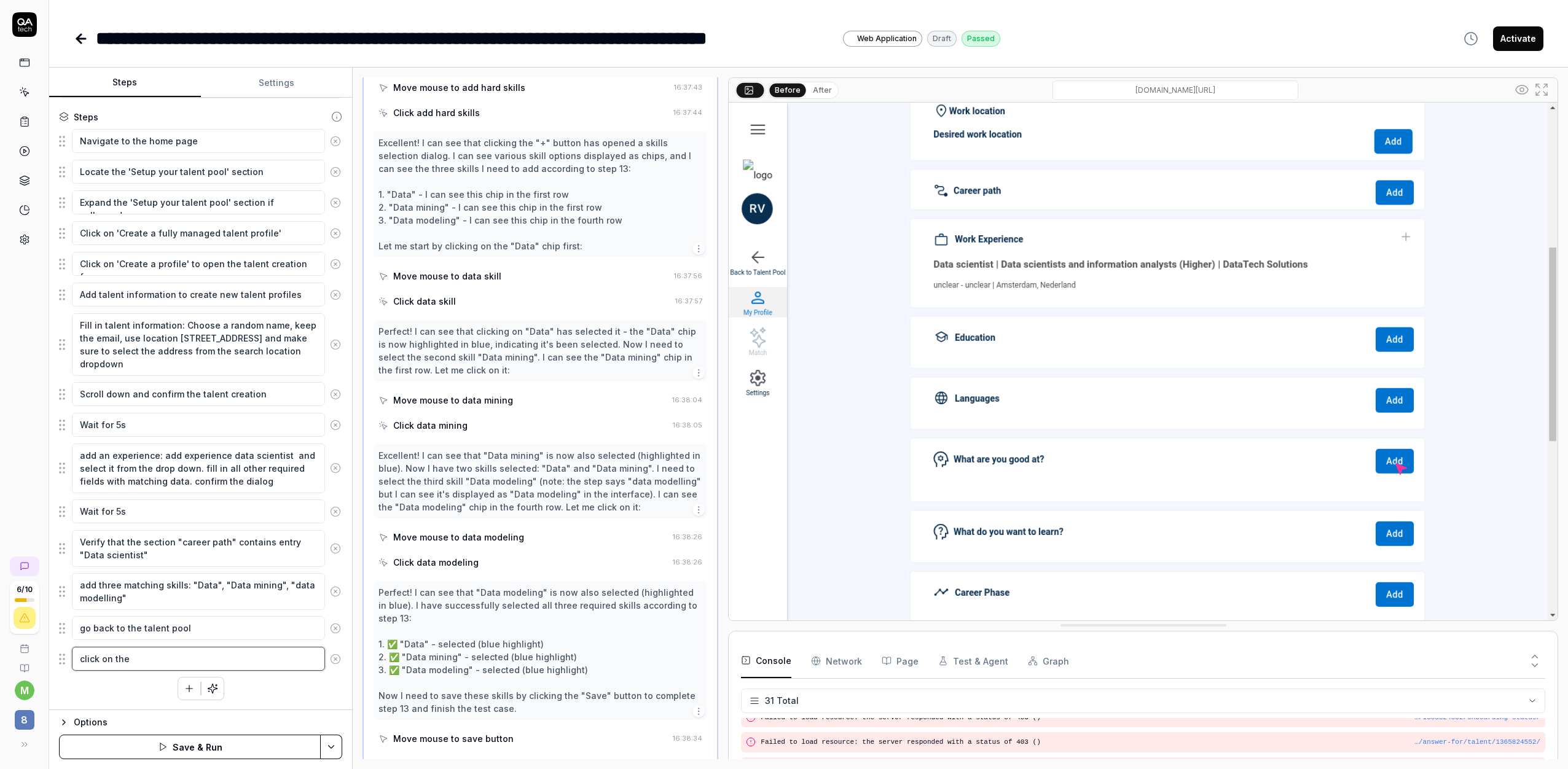
type textarea "*"
type textarea "click on the"
type textarea "*"
type textarea "click on the c"
type textarea "*"
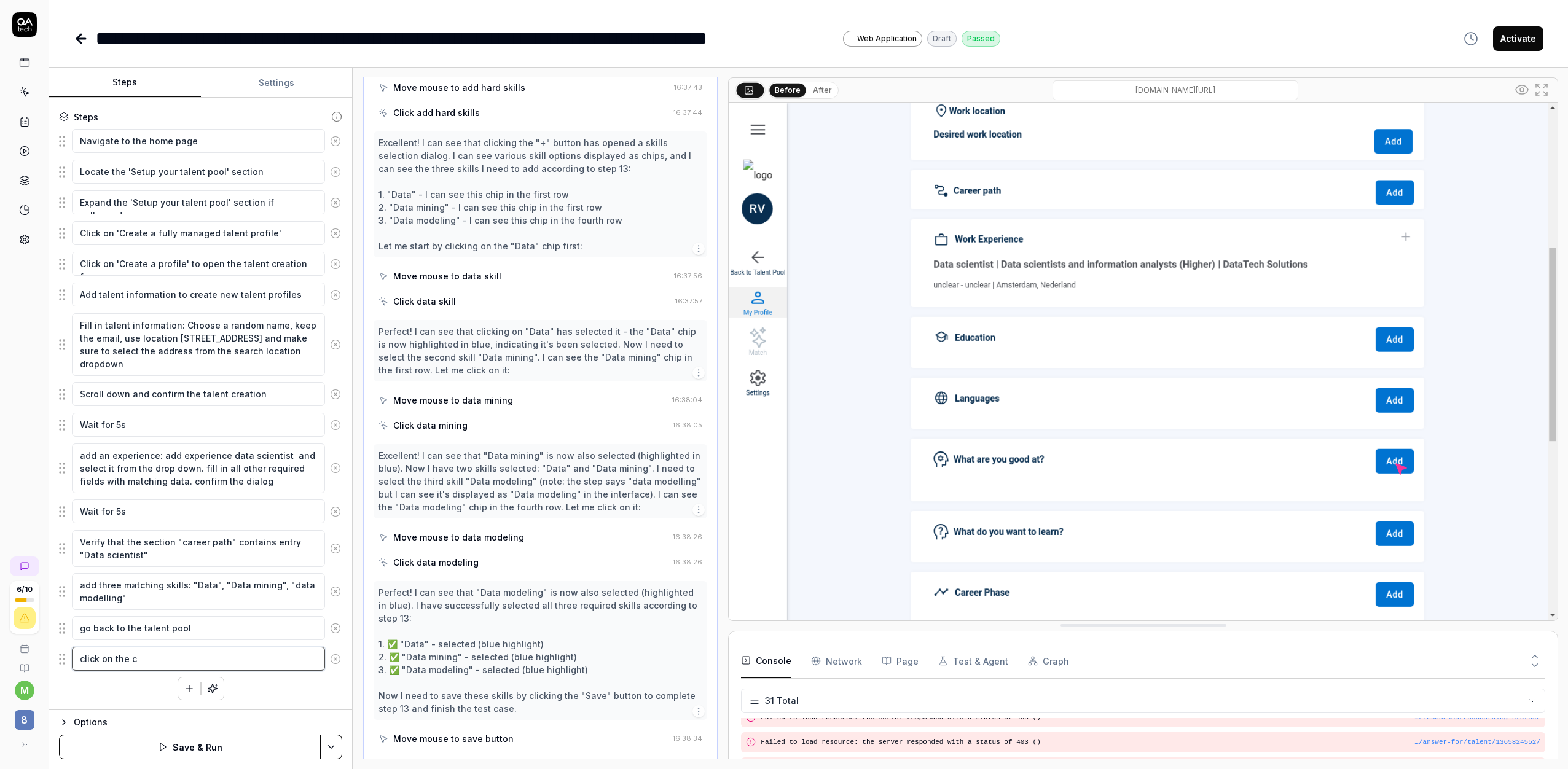
type textarea "click on the cr"
type textarea "*"
type textarea "click on the cre"
type textarea "*"
type textarea "click on the crea"
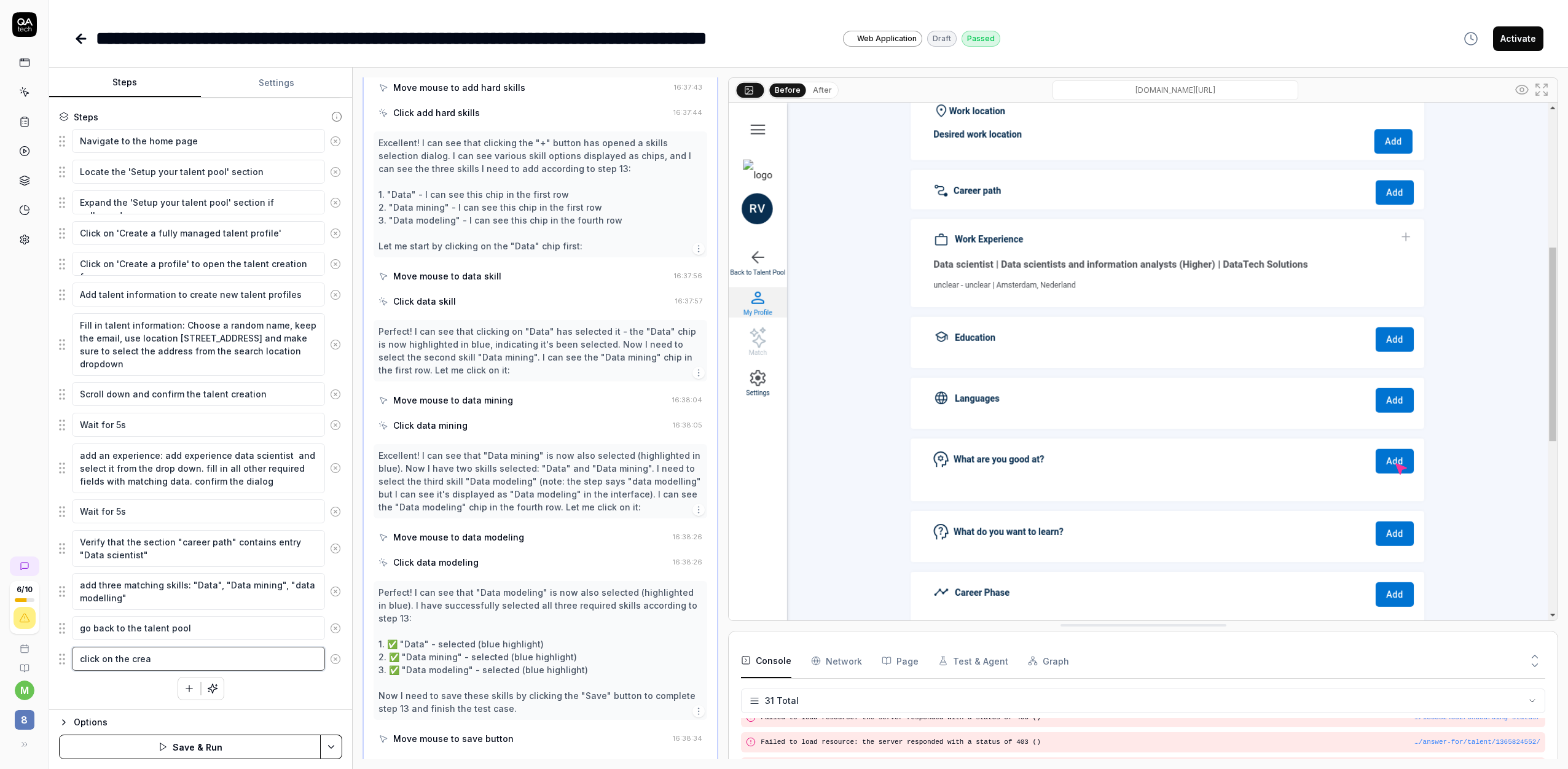
type textarea "*"
type textarea "click on the creat"
type textarea "*"
type textarea "click on the create"
type textarea "*"
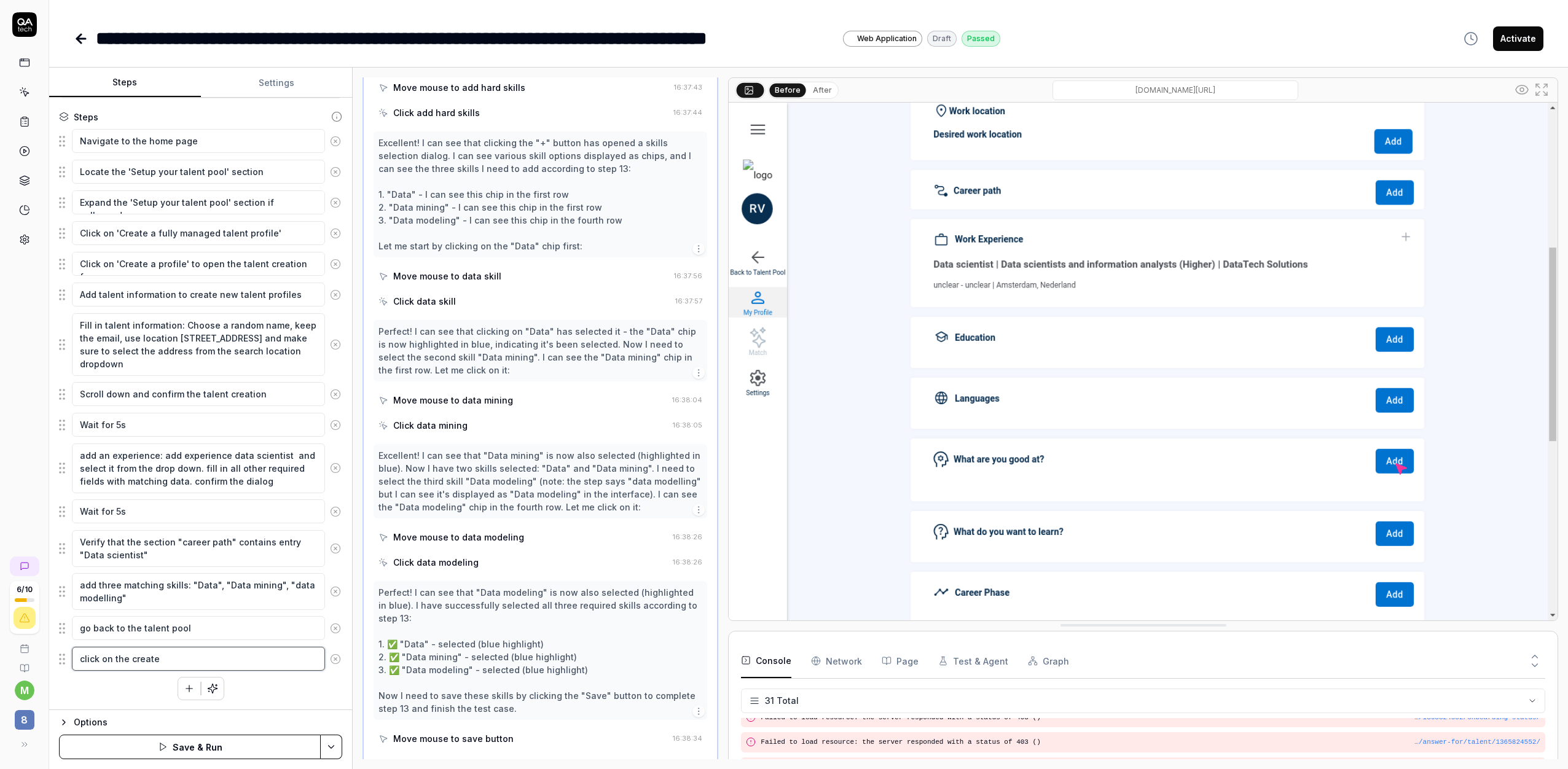
type textarea "click on the created"
type textarea "*"
type textarea "click on the created"
type textarea "*"
type textarea "click on the created t"
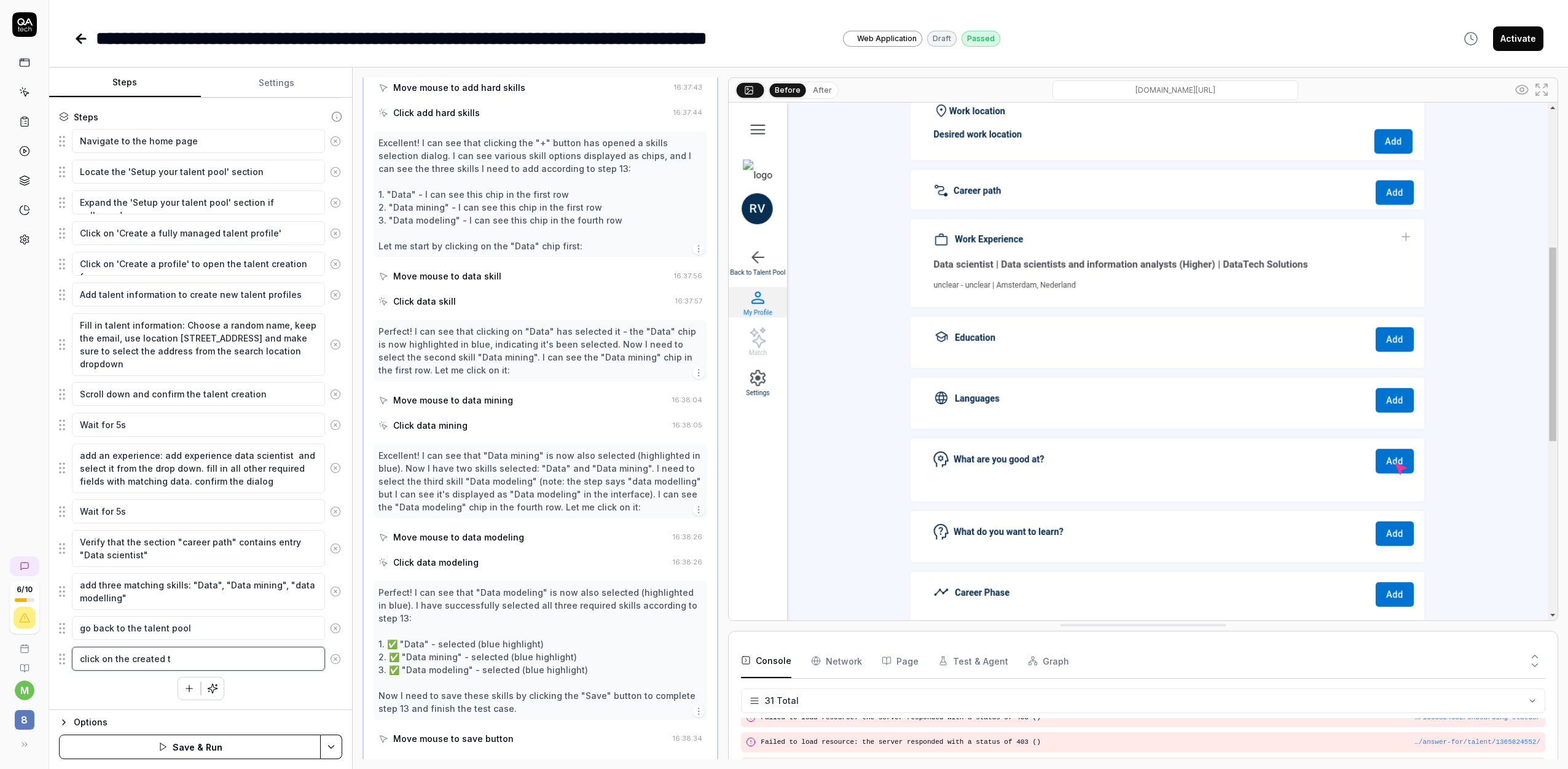
type textarea "*"
type textarea "click on the created ta"
type textarea "*"
type textarea "click on the created tal"
type textarea "*"
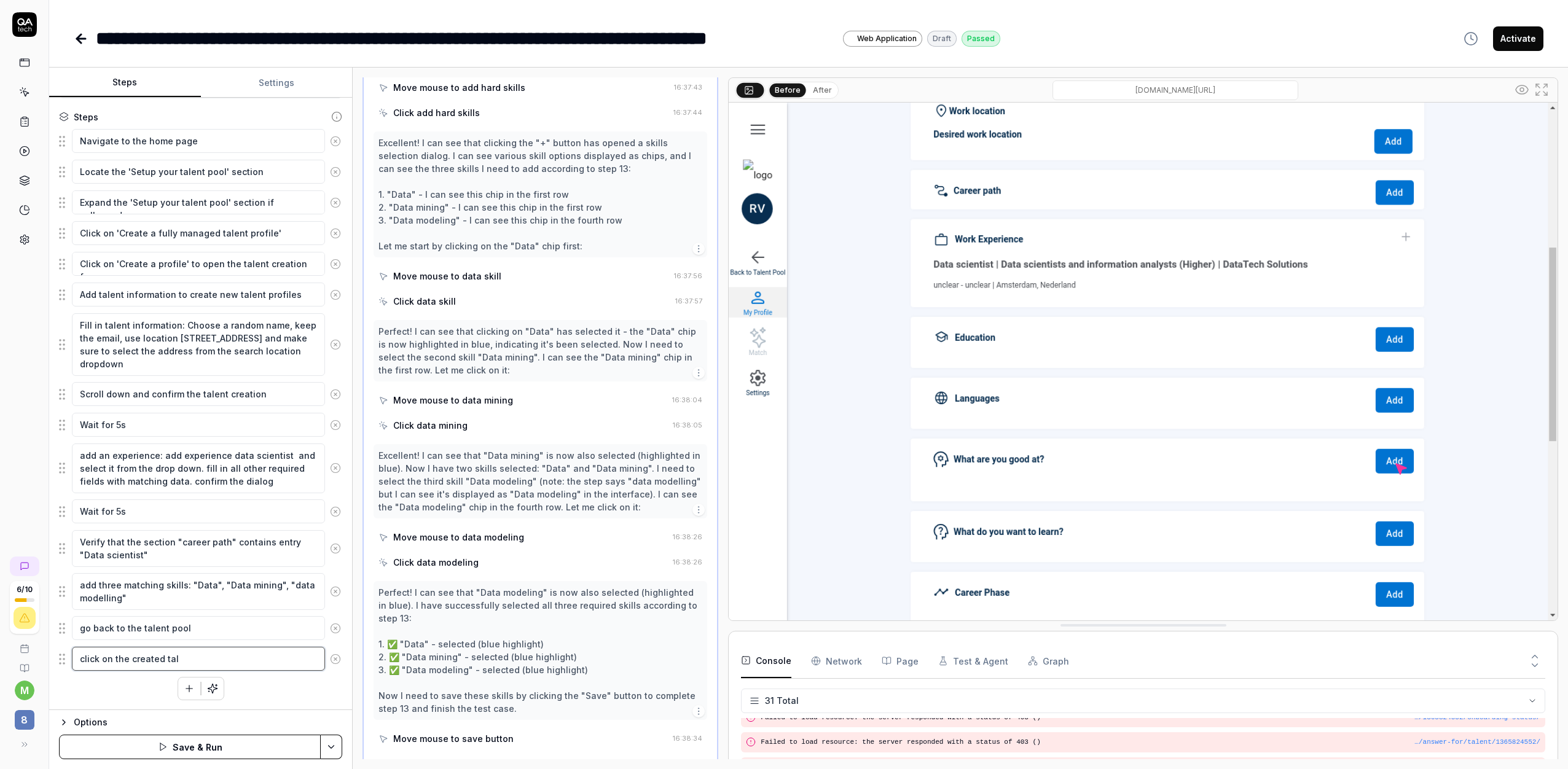
type textarea "click on the created tale"
type textarea "*"
type textarea "click on the created talent"
type textarea "*"
type textarea "click on the created talent"
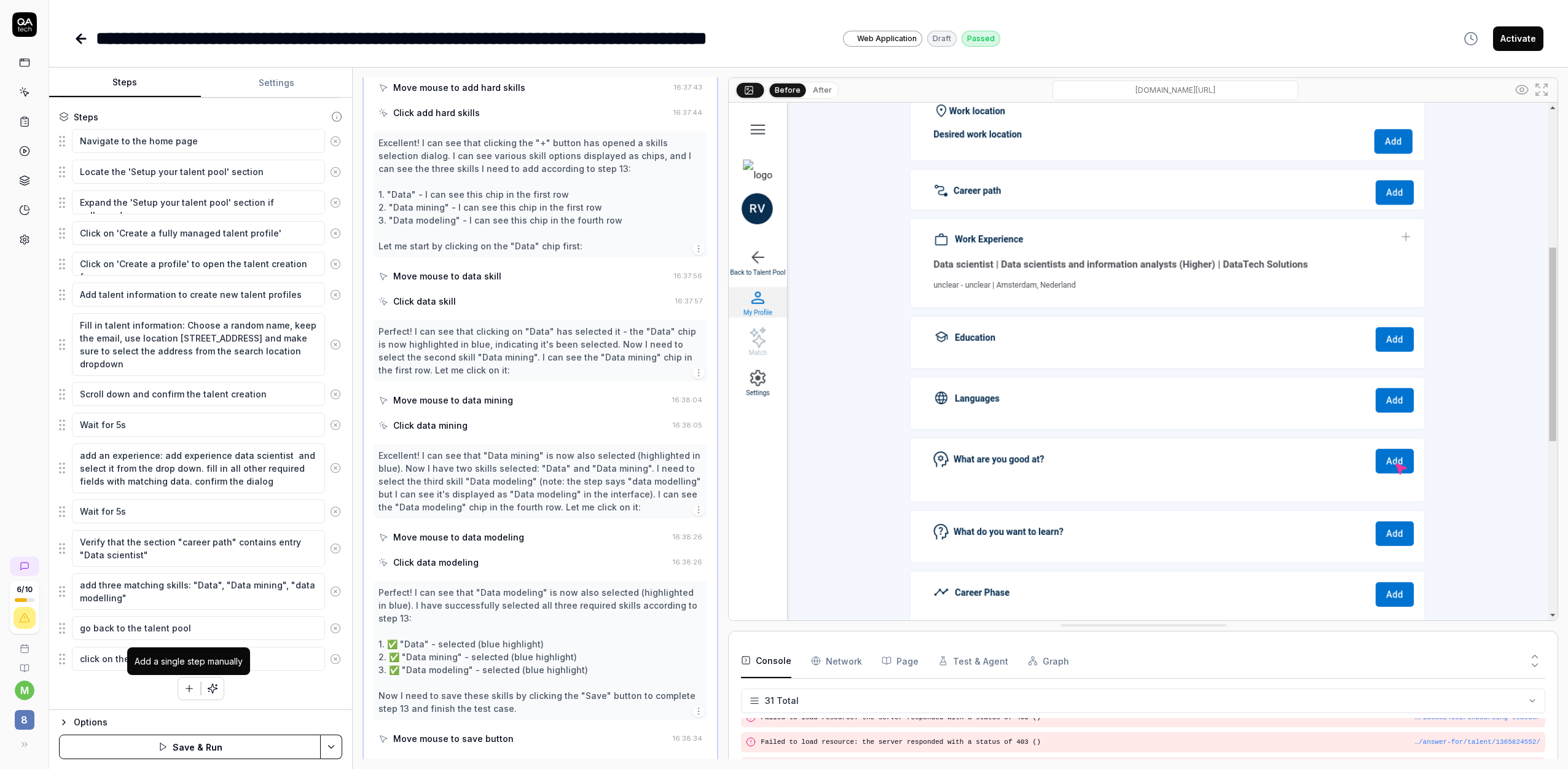
click at [186, 689] on icon "button" at bounding box center [189, 689] width 6 height 0
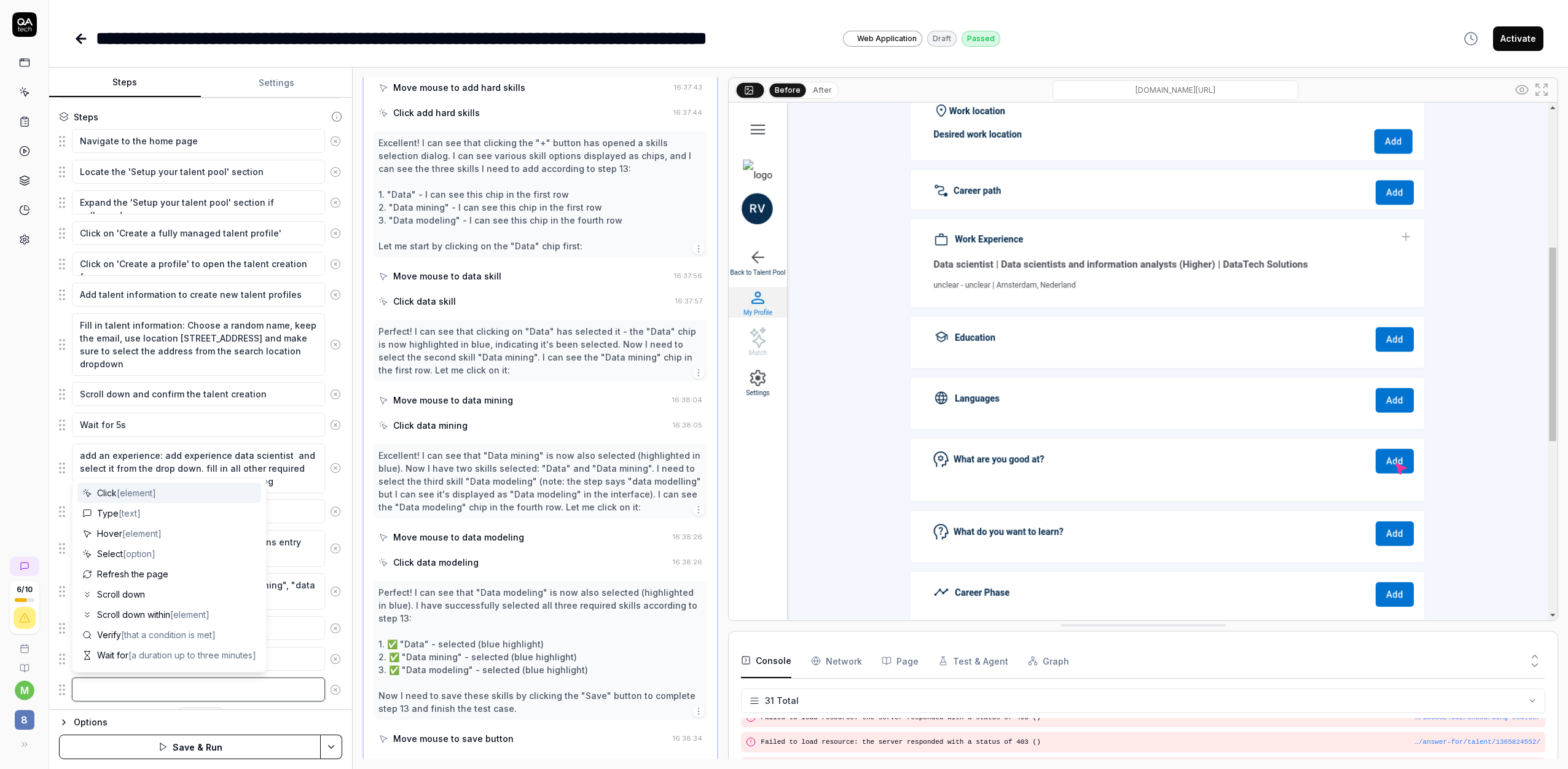
type textarea "*"
type textarea "o"
type textarea "*"
type textarea "on"
type textarea "*"
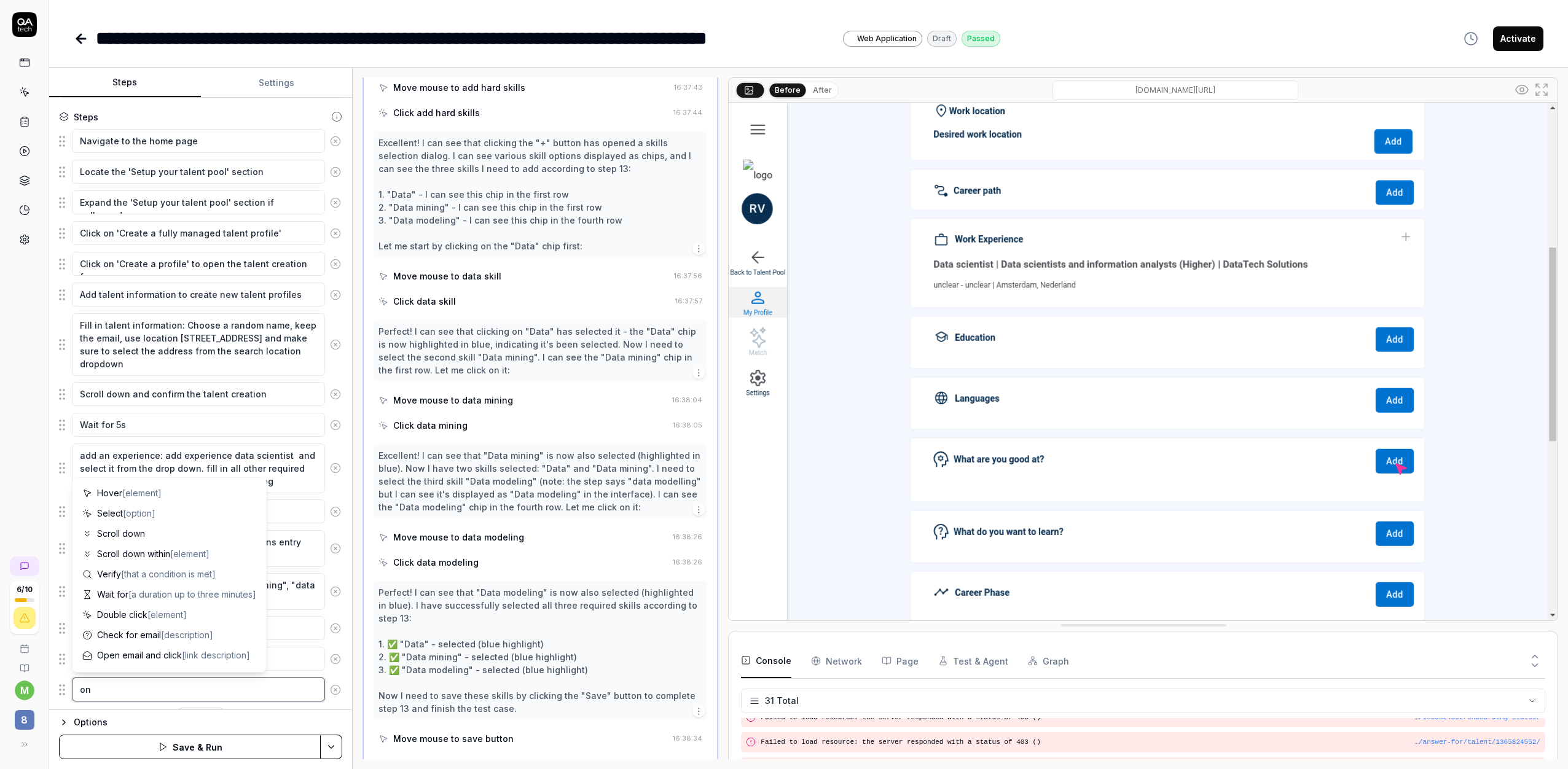
type textarea "on"
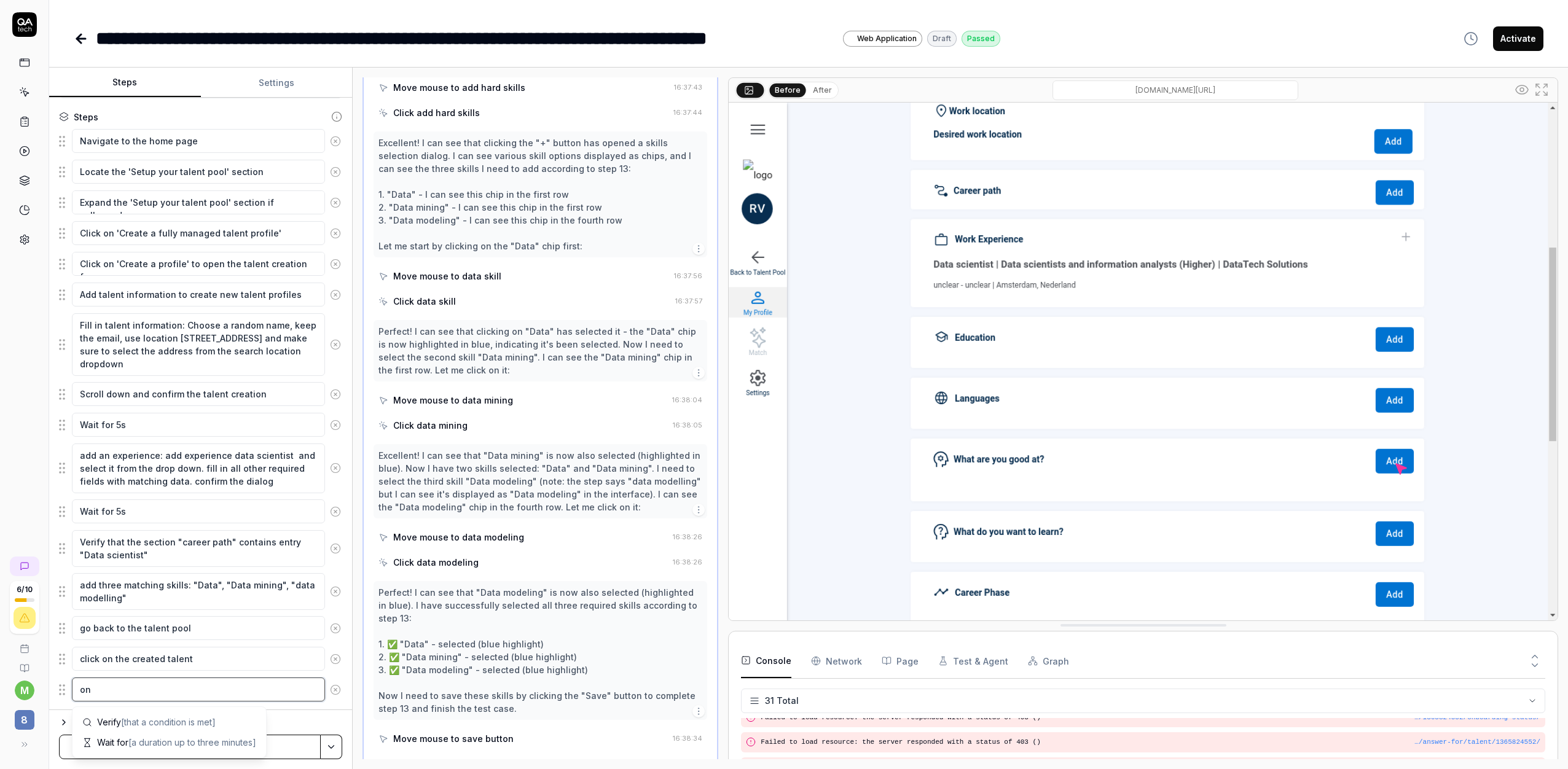
type textarea "*"
type textarea "on th"
type textarea "*"
type textarea "on the"
type textarea "*"
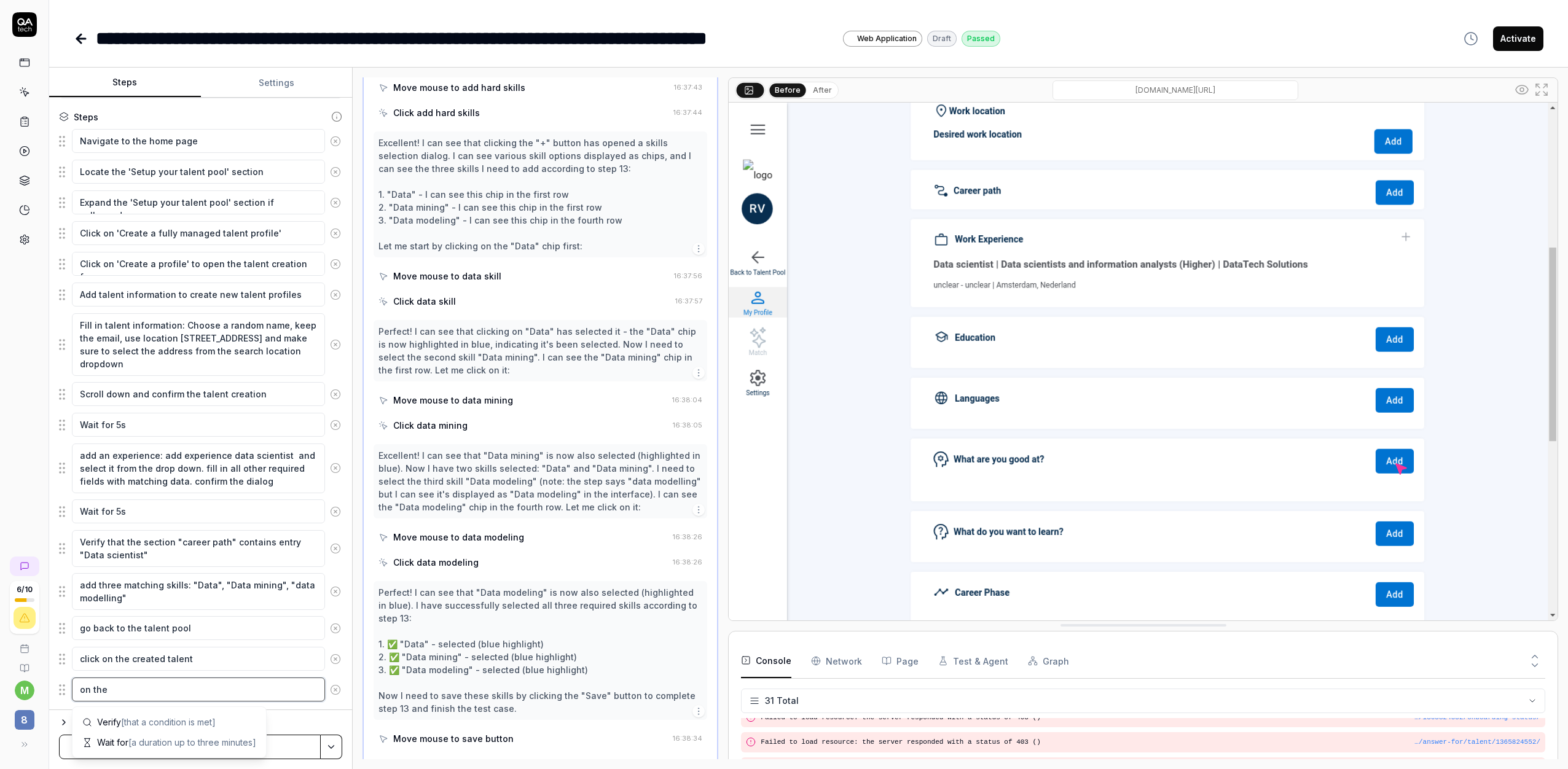
type textarea "on the"
type textarea "*"
type textarea "on the to"
type textarea "*"
type textarea "on the top"
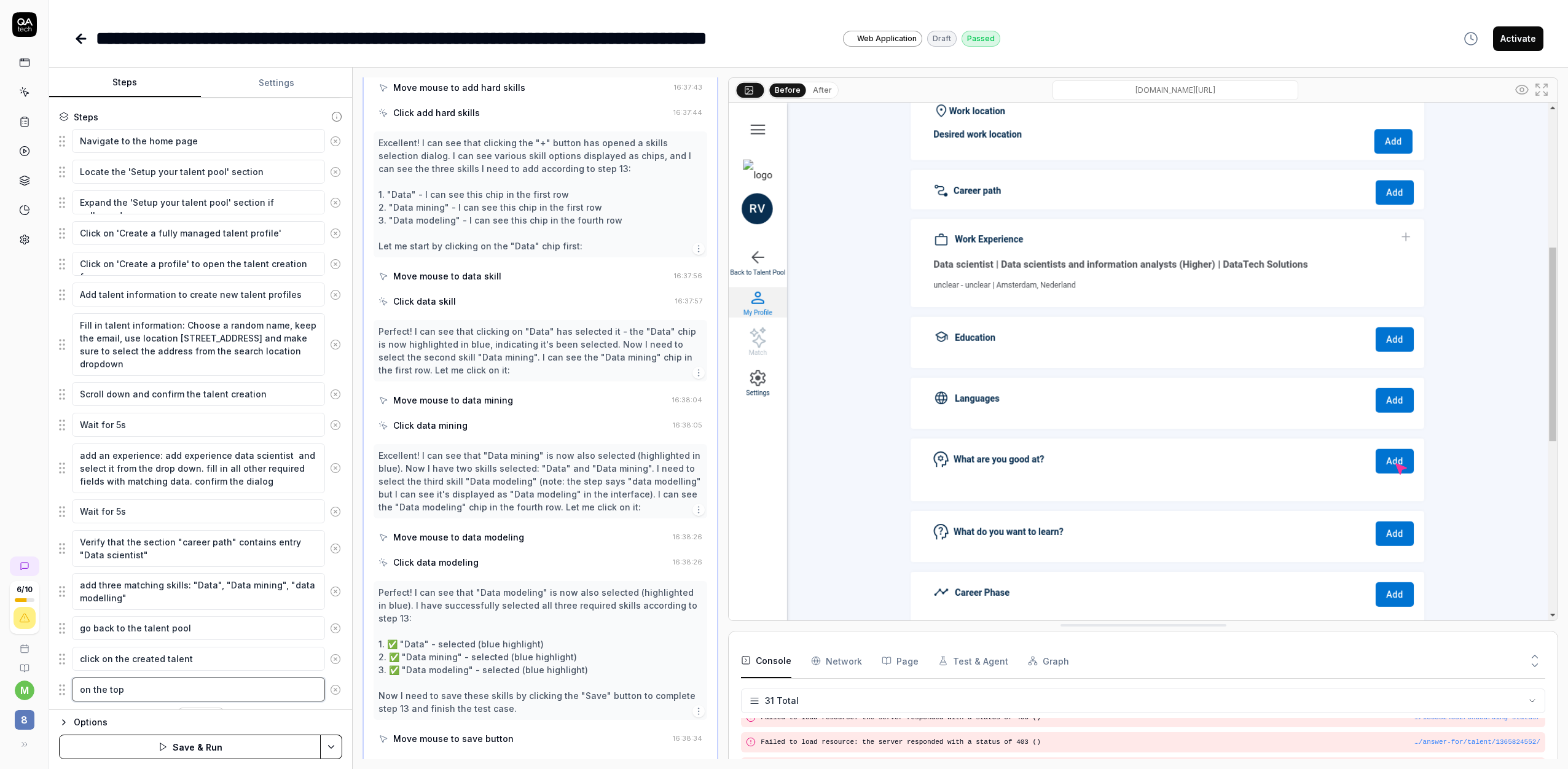
type textarea "*"
type textarea "on the top"
type textarea "*"
type textarea "on the top r"
type textarea "*"
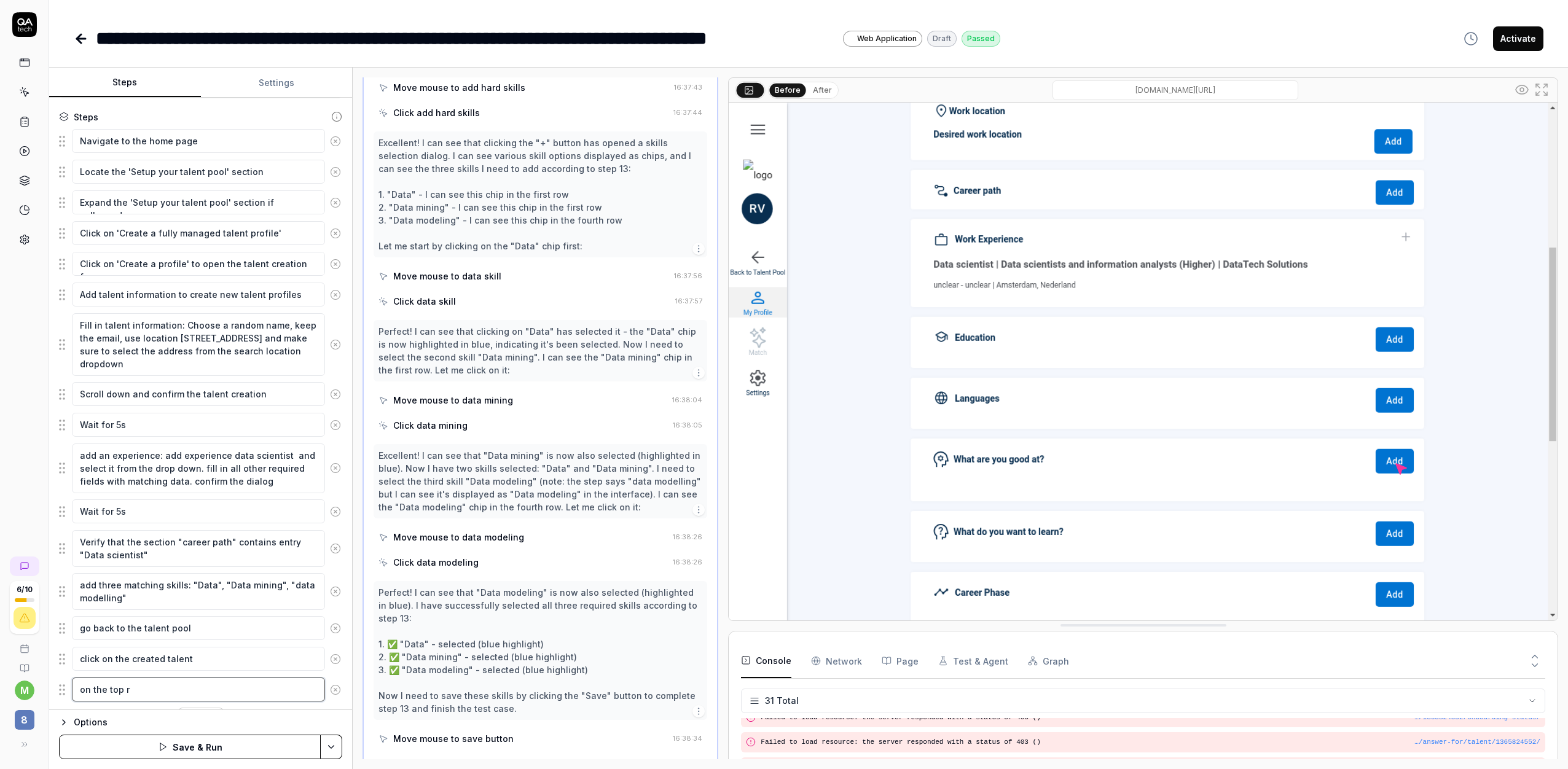
type textarea "on the top ri"
type textarea "*"
type textarea "on the top rig"
type textarea "*"
type textarea "on the top righ"
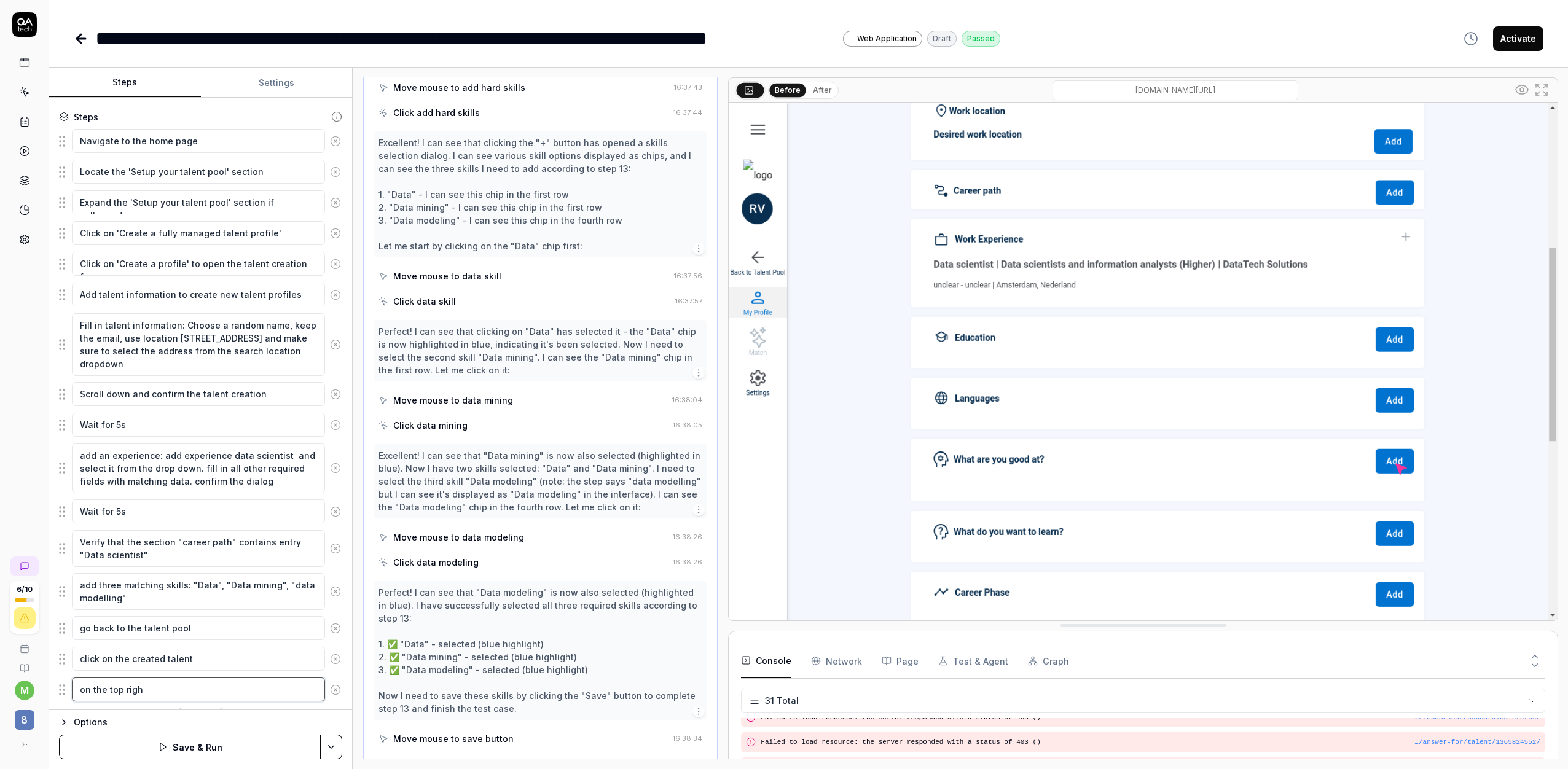
type textarea "*"
type textarea "on the top right"
type textarea "*"
type textarea "on the top right,"
type textarea "*"
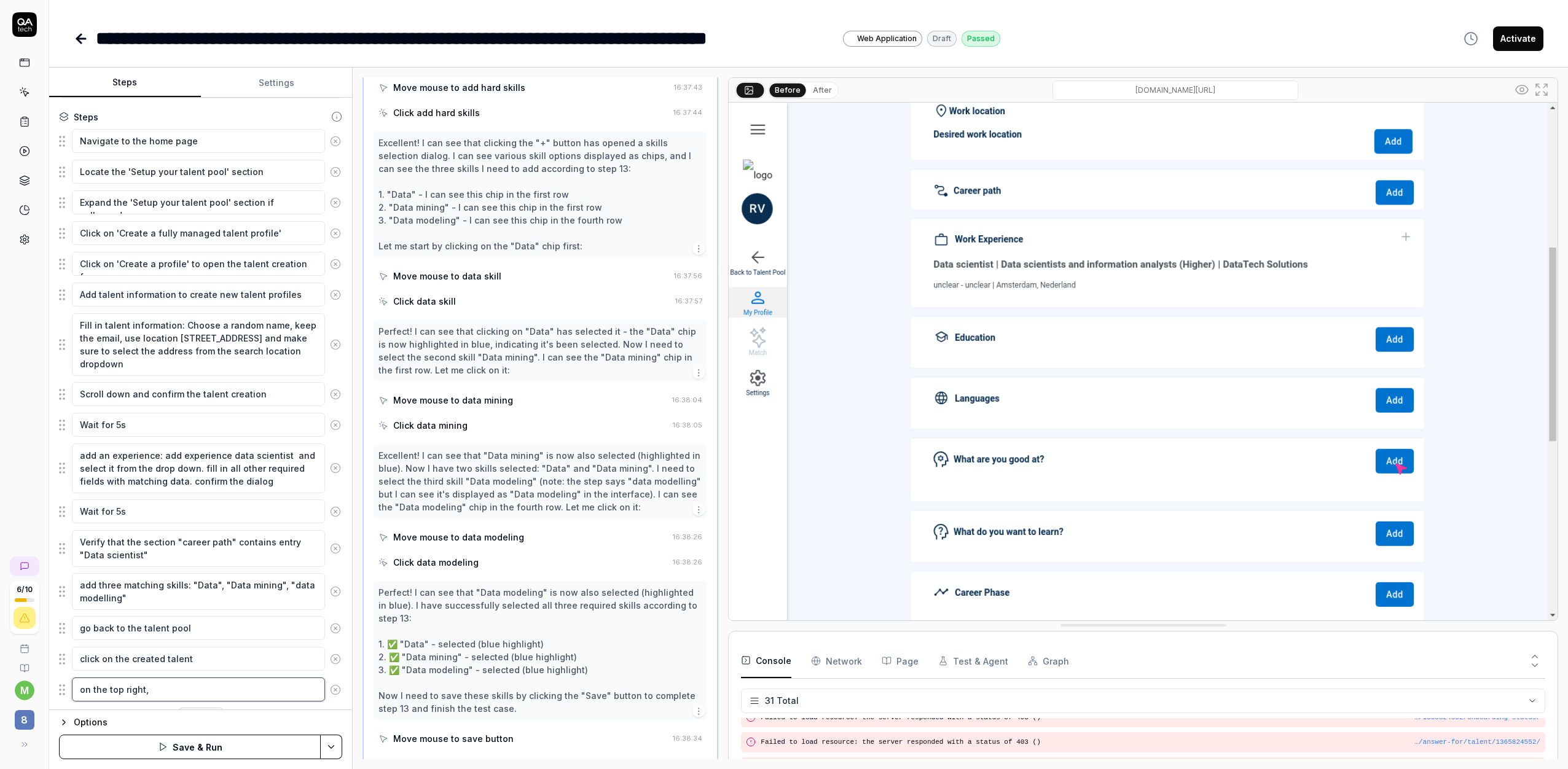
type textarea "on the top right,"
type textarea "*"
type textarea "on the top right, se"
type textarea "*"
type textarea "on the top right, s"
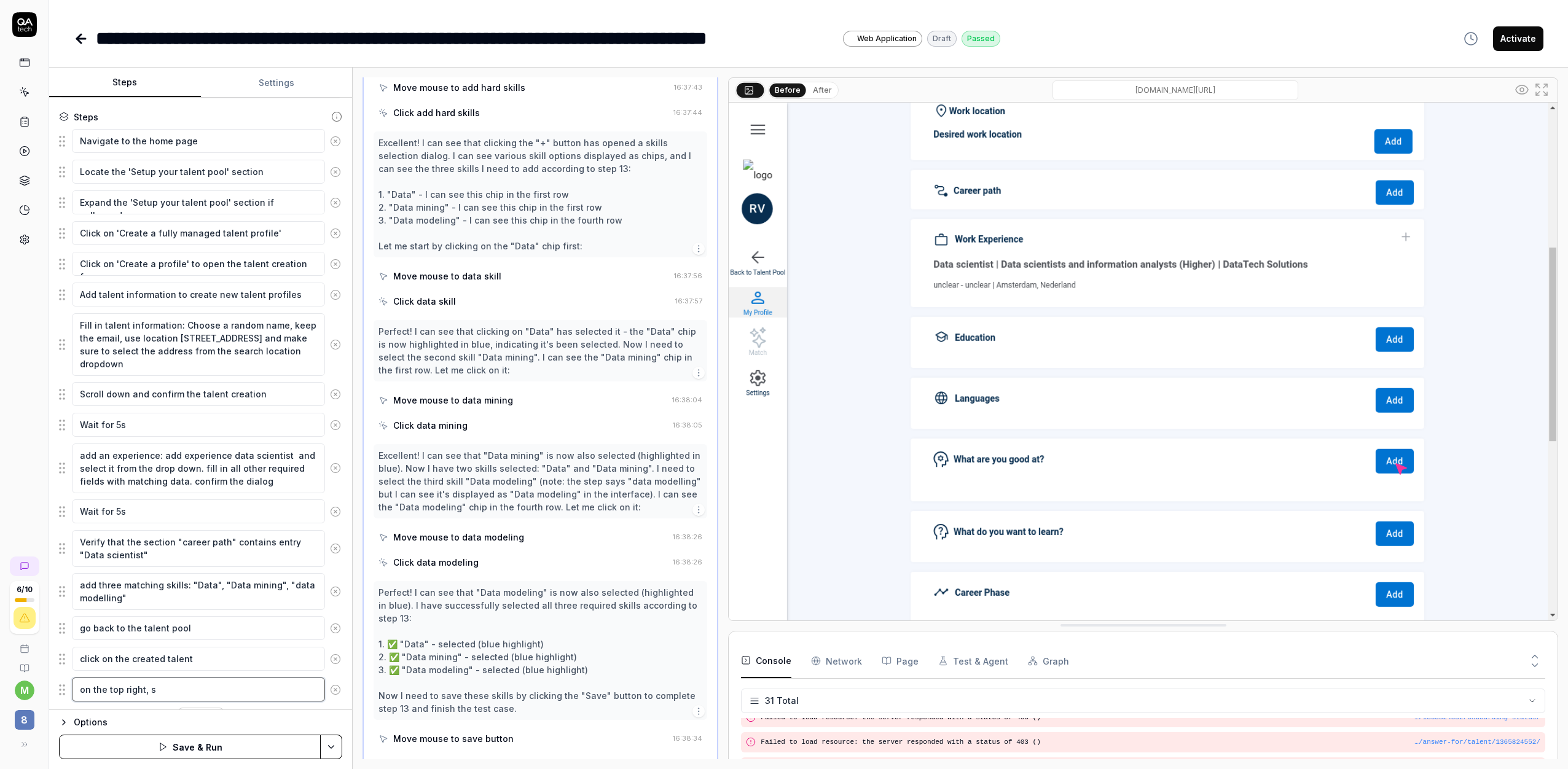
type textarea "*"
type textarea "on the top right,"
type textarea "*"
type textarea "on the top right, c"
type textarea "*"
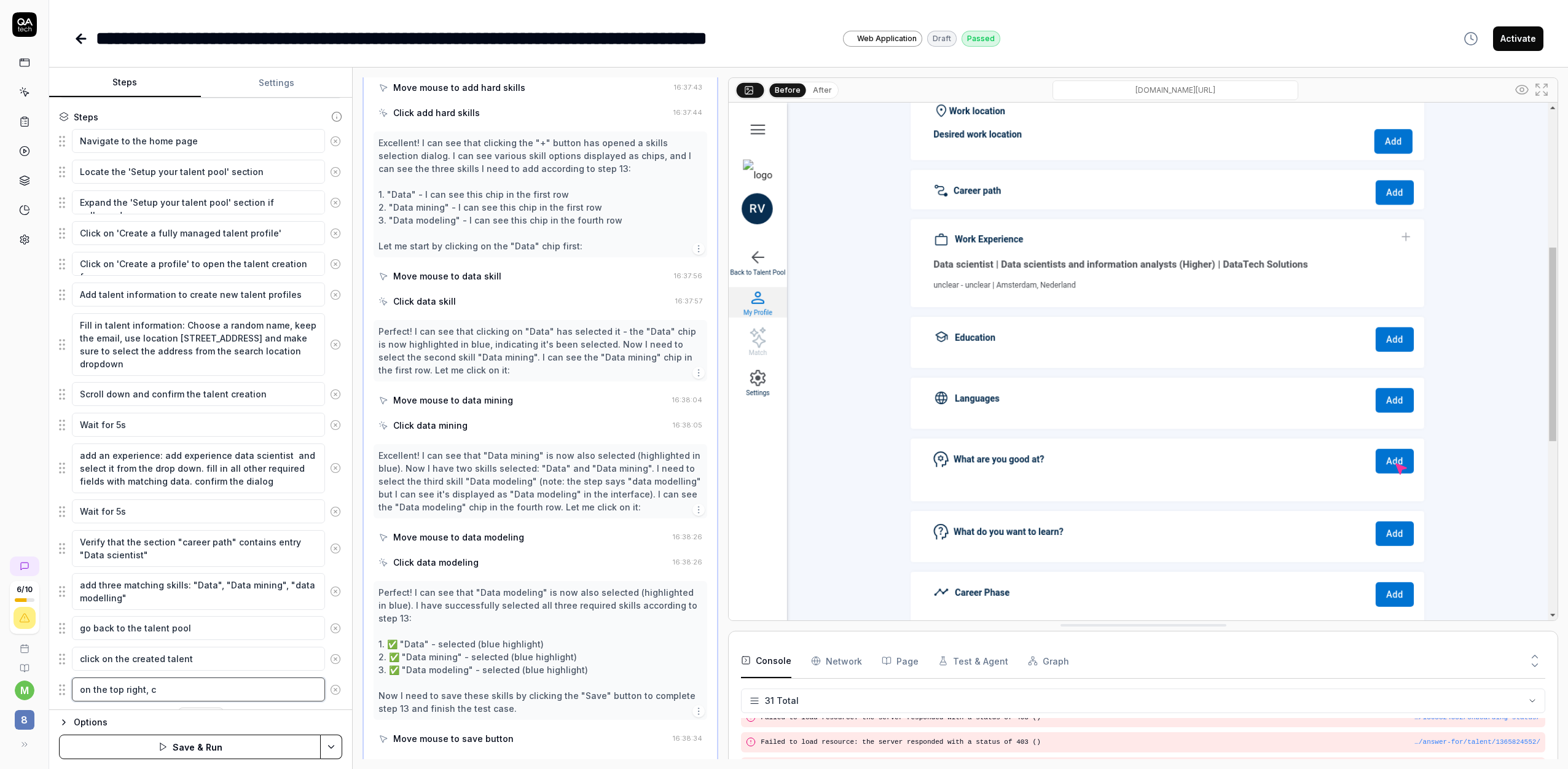
type textarea "on the top right, cl"
type textarea "*"
type textarea "on the top right, cli"
type textarea "*"
type textarea "on the top right, clic"
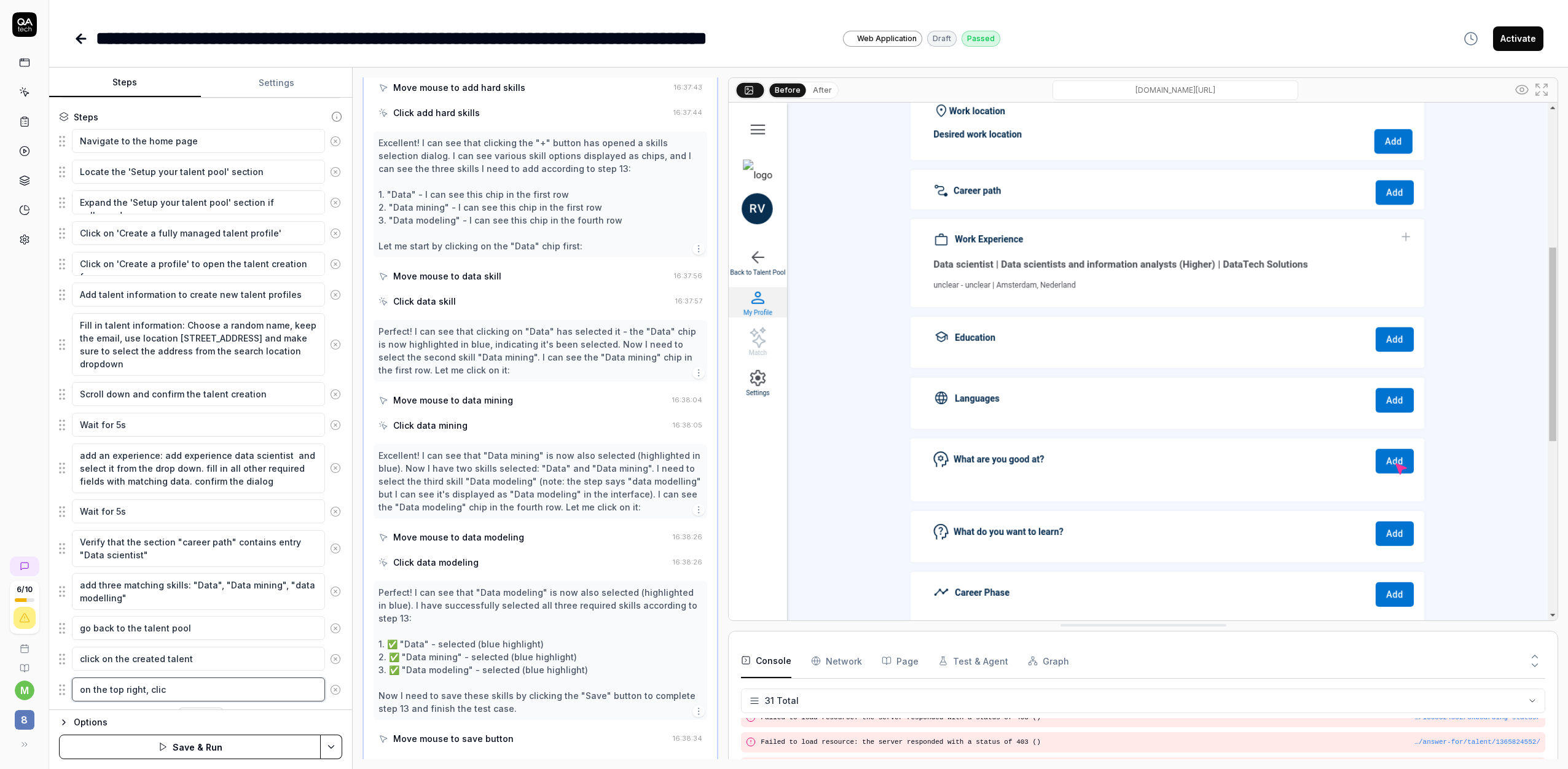
type textarea "*"
type textarea "on the top right, click"
type textarea "*"
type textarea "on the top right, click"
type textarea "*"
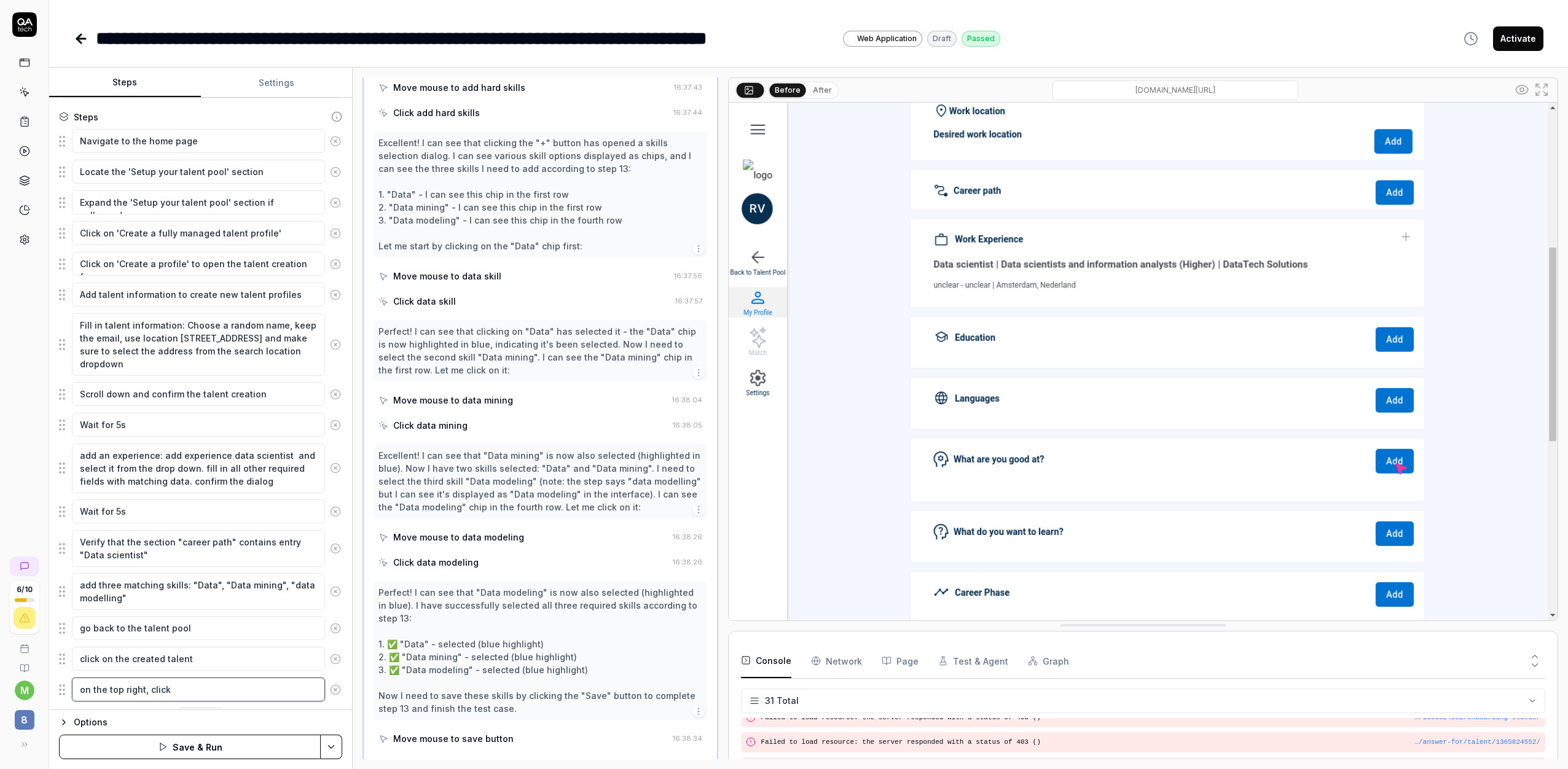
type textarea "on the top right, click o"
type textarea "*"
type textarea "on the top right, click on"
type textarea "*"
type textarea "on the top right, click on"
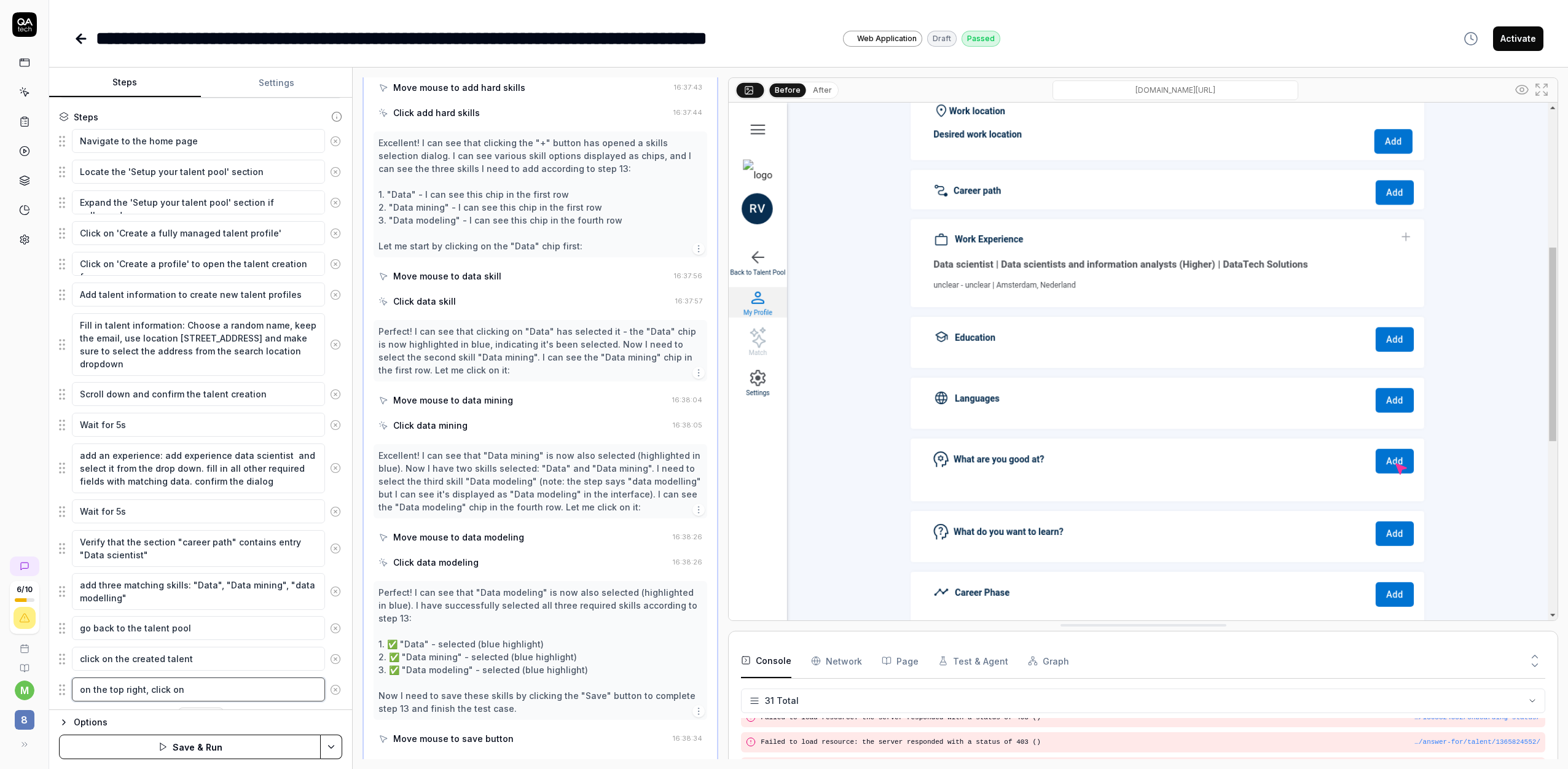
type textarea "*"
type textarea "on the top right, click on t"
type textarea "*"
type textarea "on the top right, click on th"
type textarea "*"
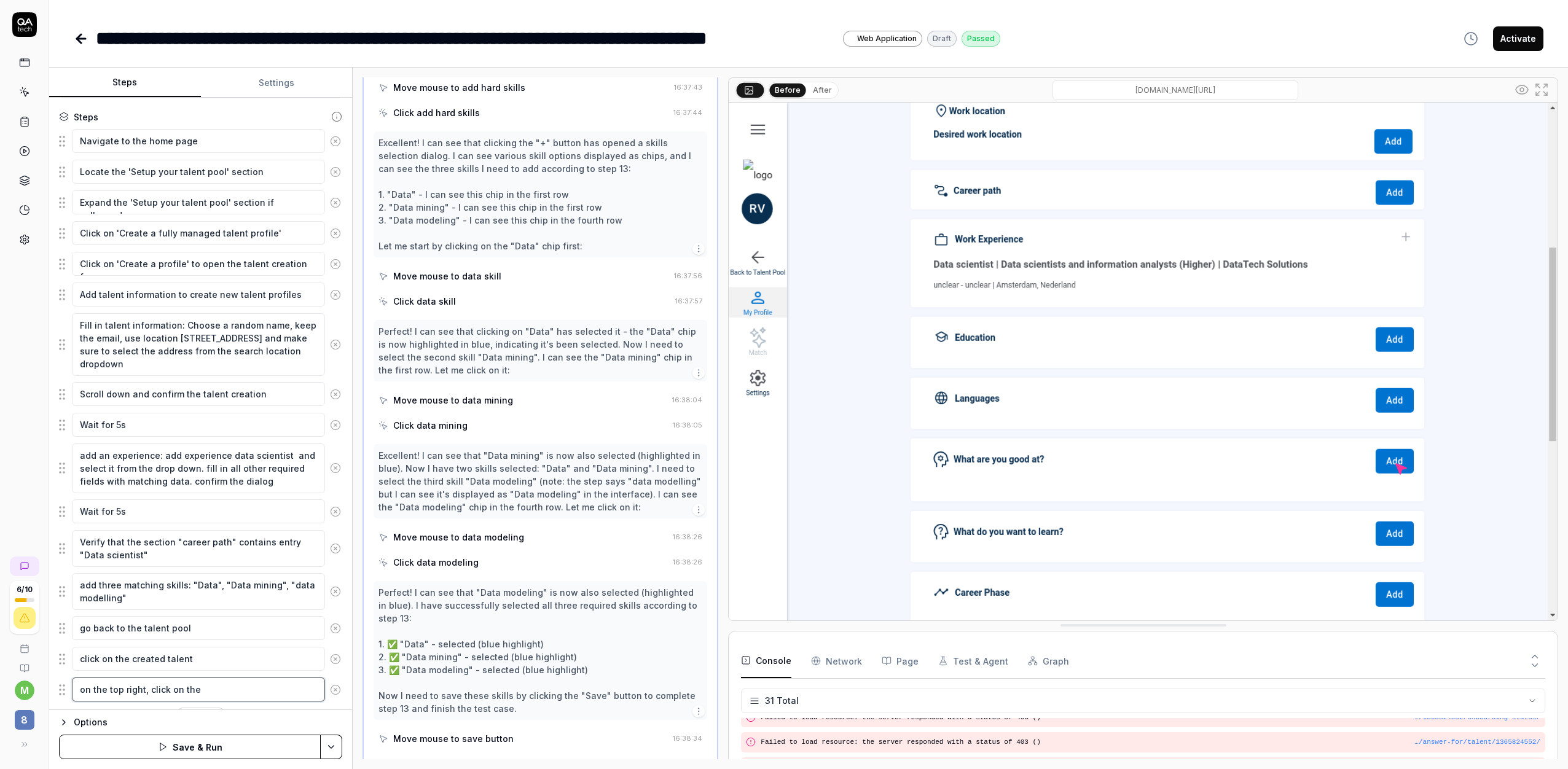
type textarea "on the top right, click on the"
type textarea "*"
type textarea "on the top right, click on the t"
type textarea "*"
type textarea "on the top right, click on the th"
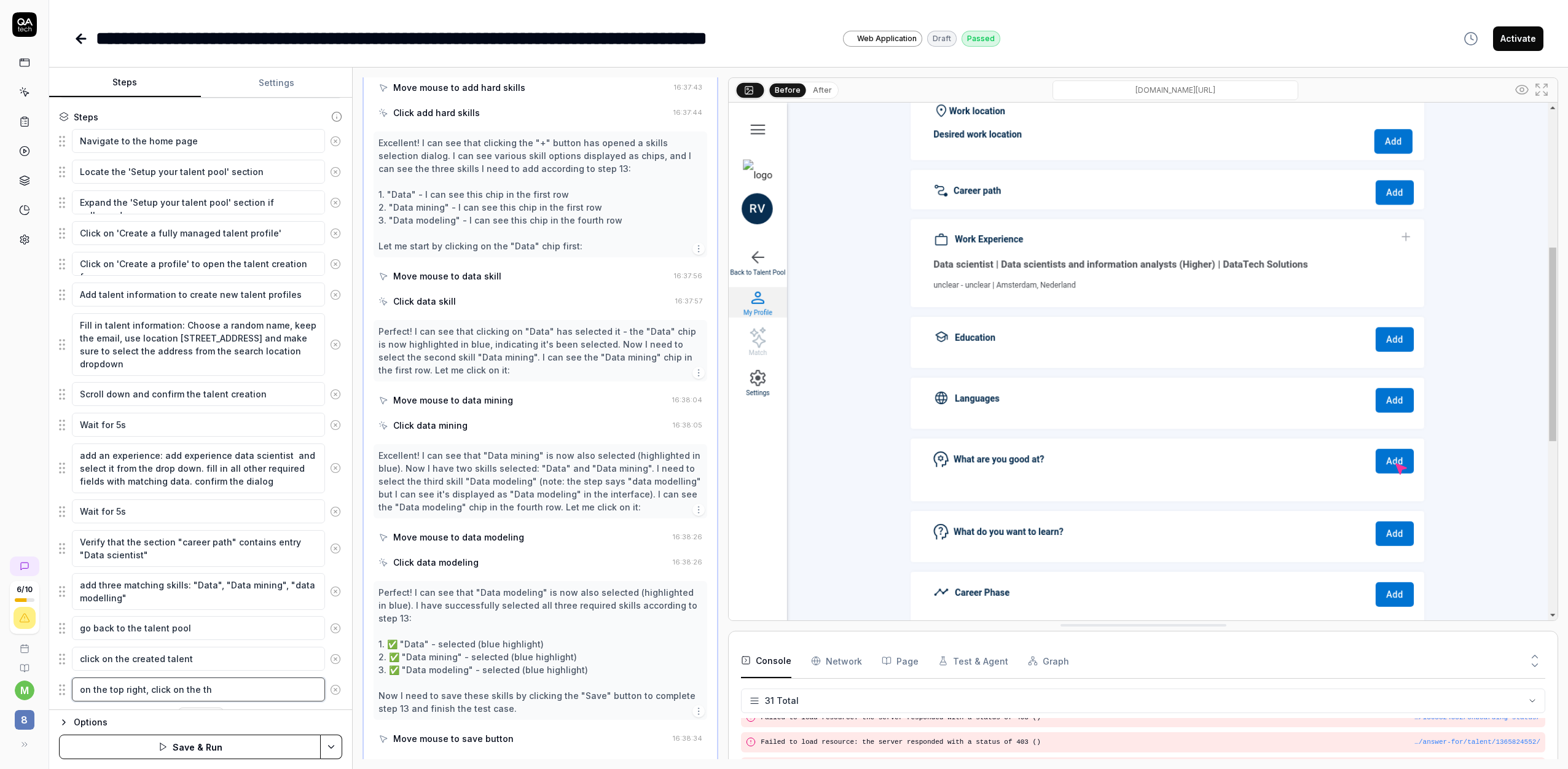
type textarea "*"
type textarea "on the top right, click on the thr"
type textarea "*"
type textarea "on the top right, click on the thre"
type textarea "*"
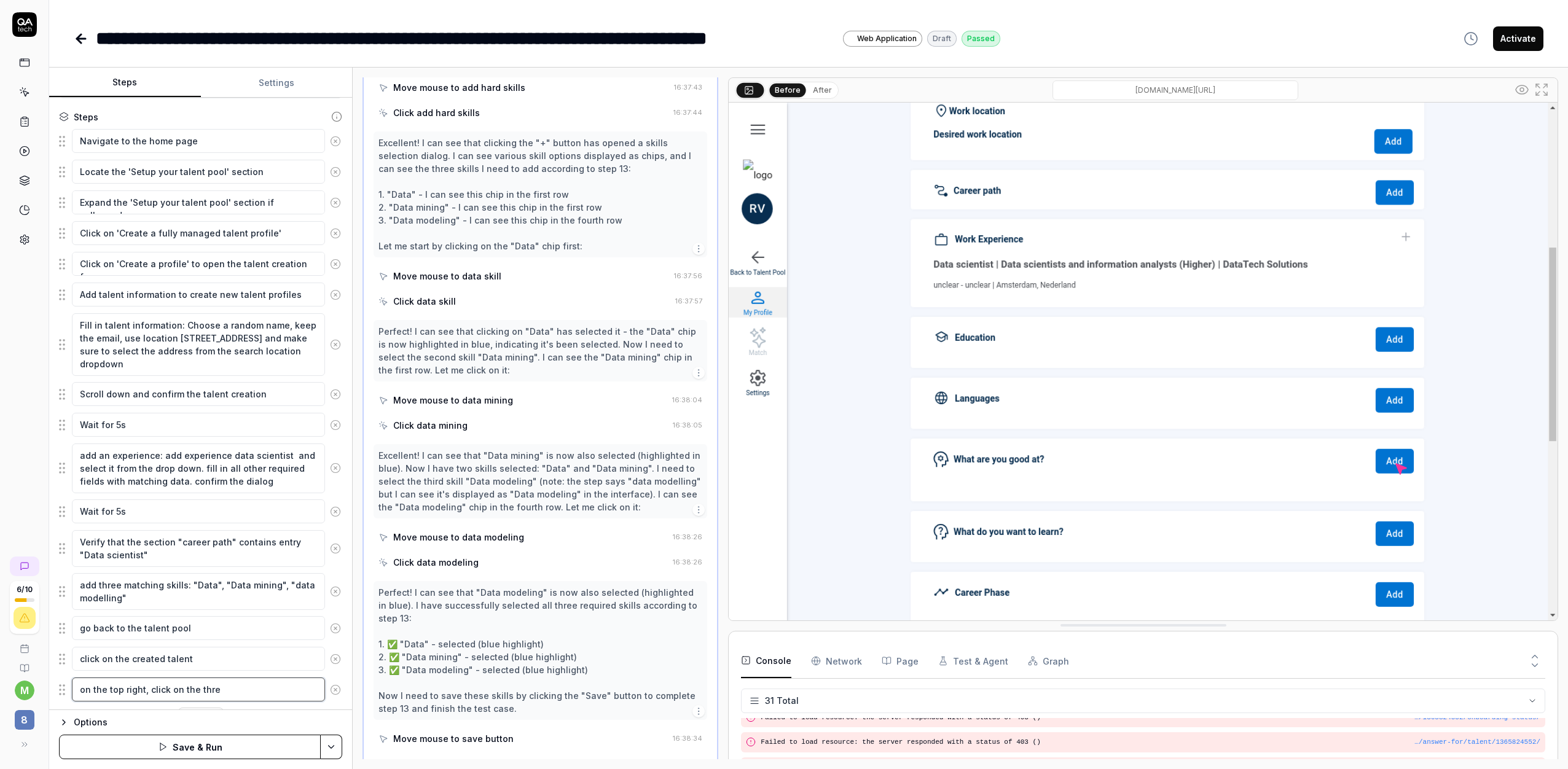
type textarea "on the top right, click on the three"
type textarea "*"
type textarea "on the top right, click on the three"
type textarea "*"
type textarea "on the top right, click on the three d"
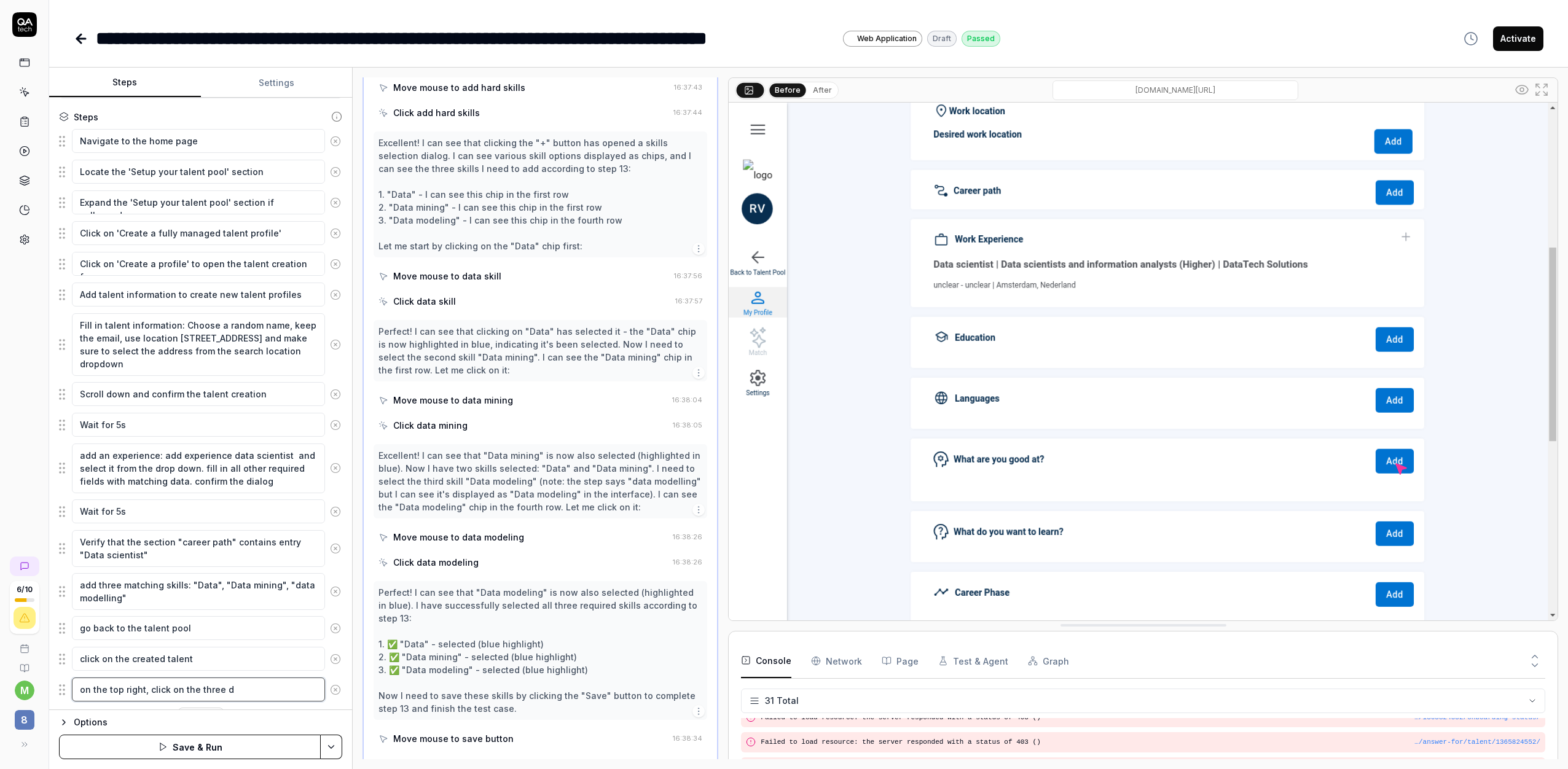
type textarea "*"
type textarea "on the top right, click on the three do"
type textarea "*"
type textarea "on the top right, click on the three dot"
type textarea "*"
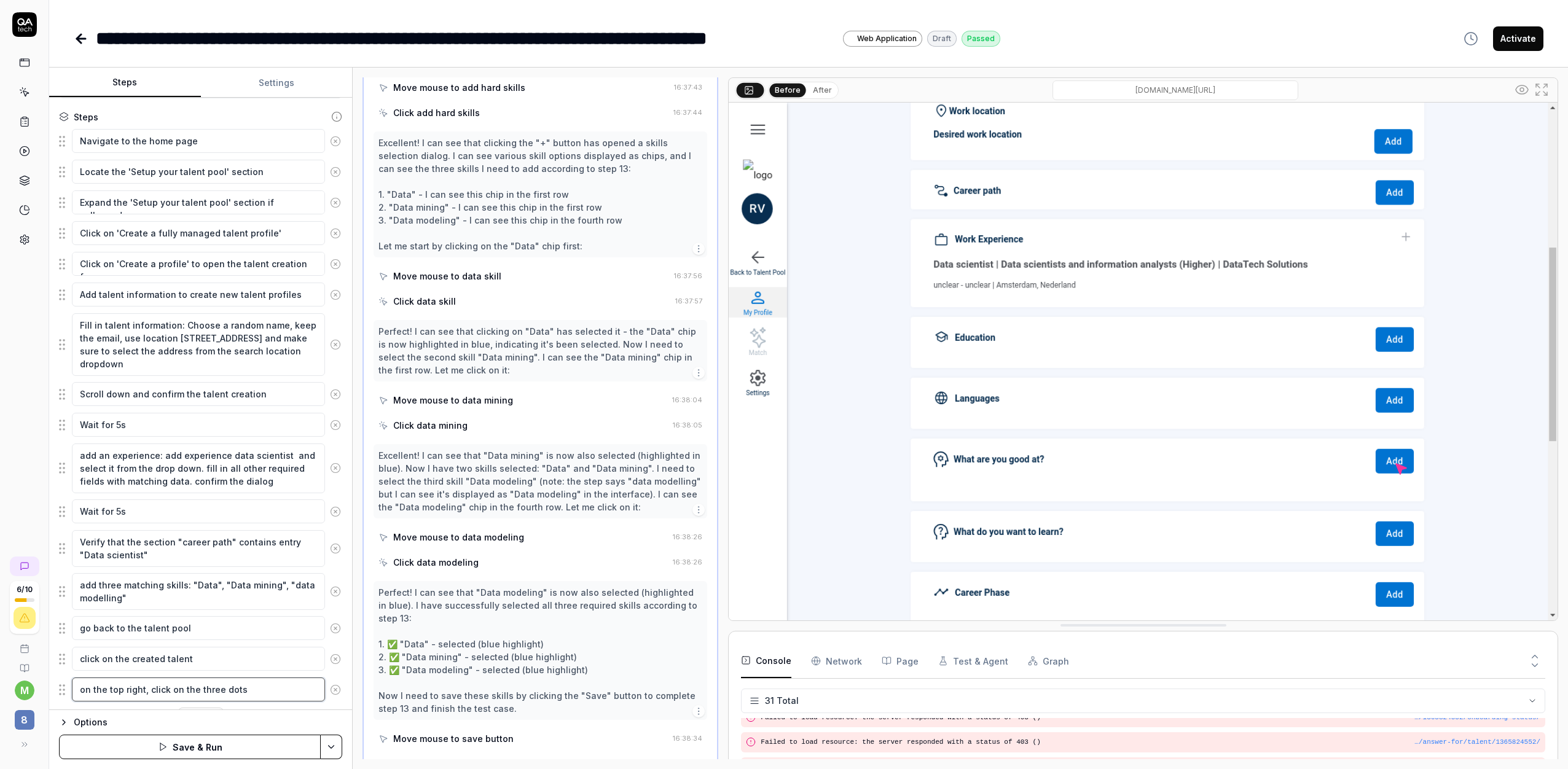
type textarea "on the top right, click on the three dots"
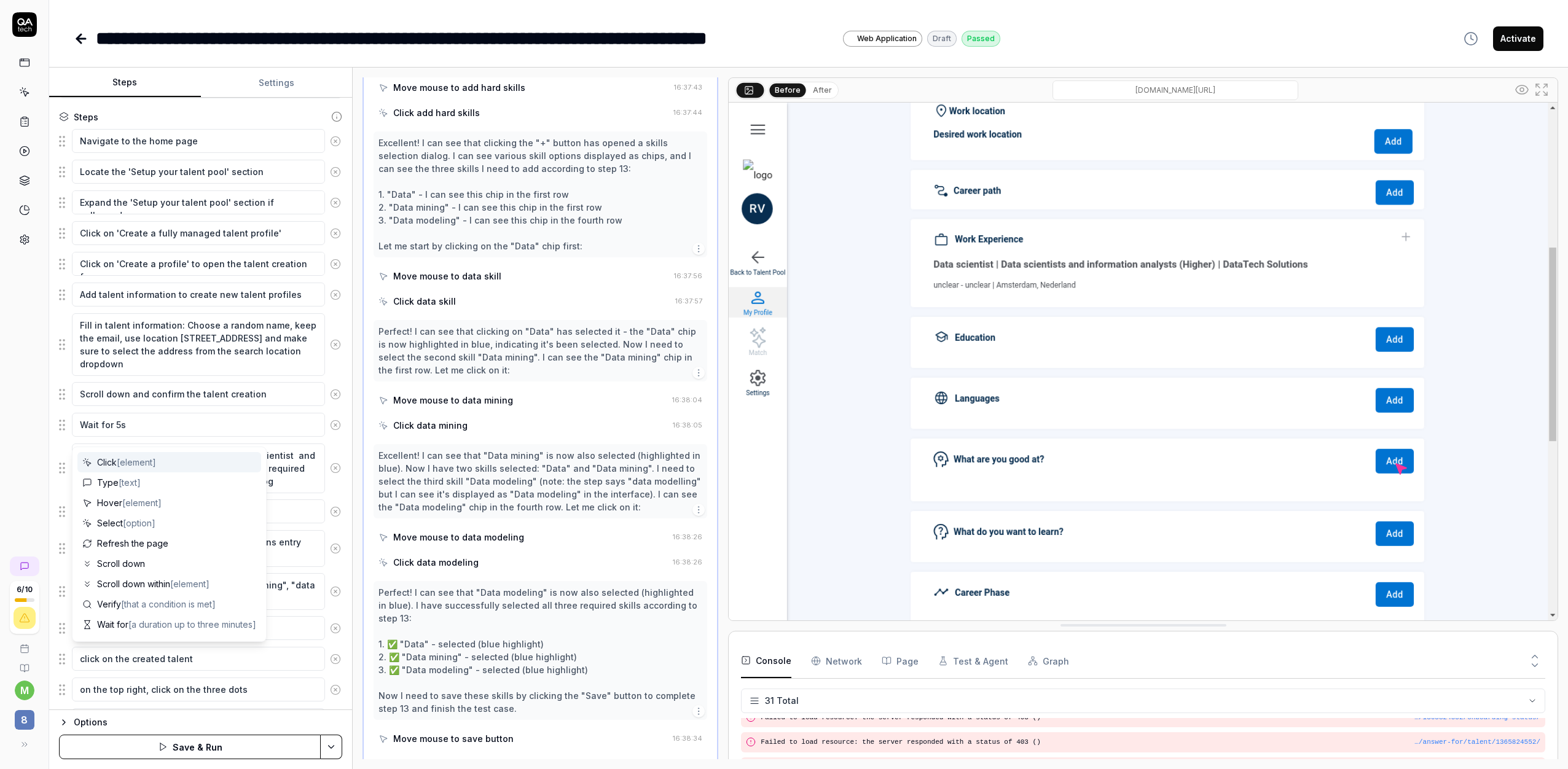
scroll to position [192, 0]
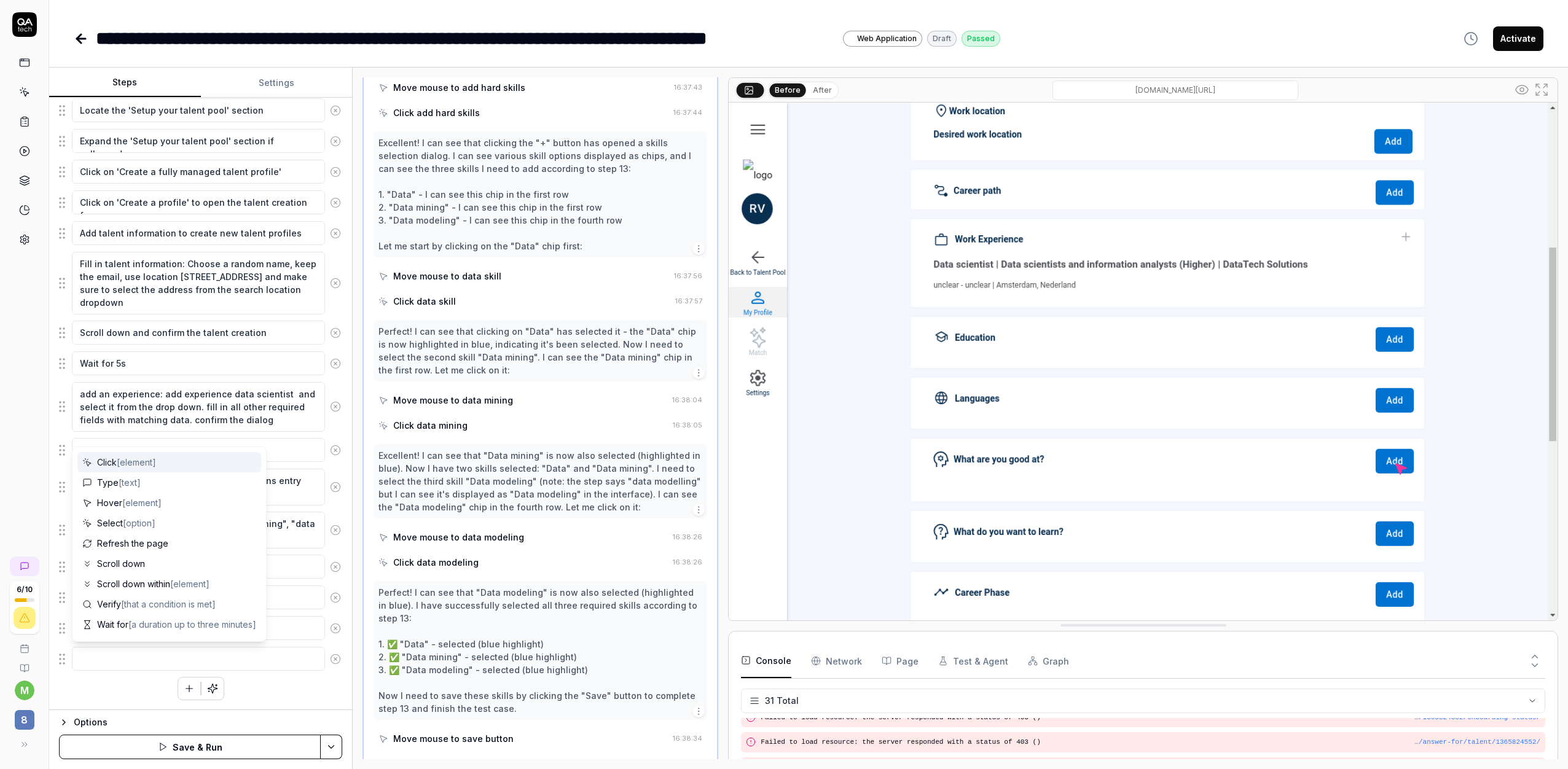
type textarea "*"
type textarea "s"
type textarea "*"
type textarea "se"
type textarea "*"
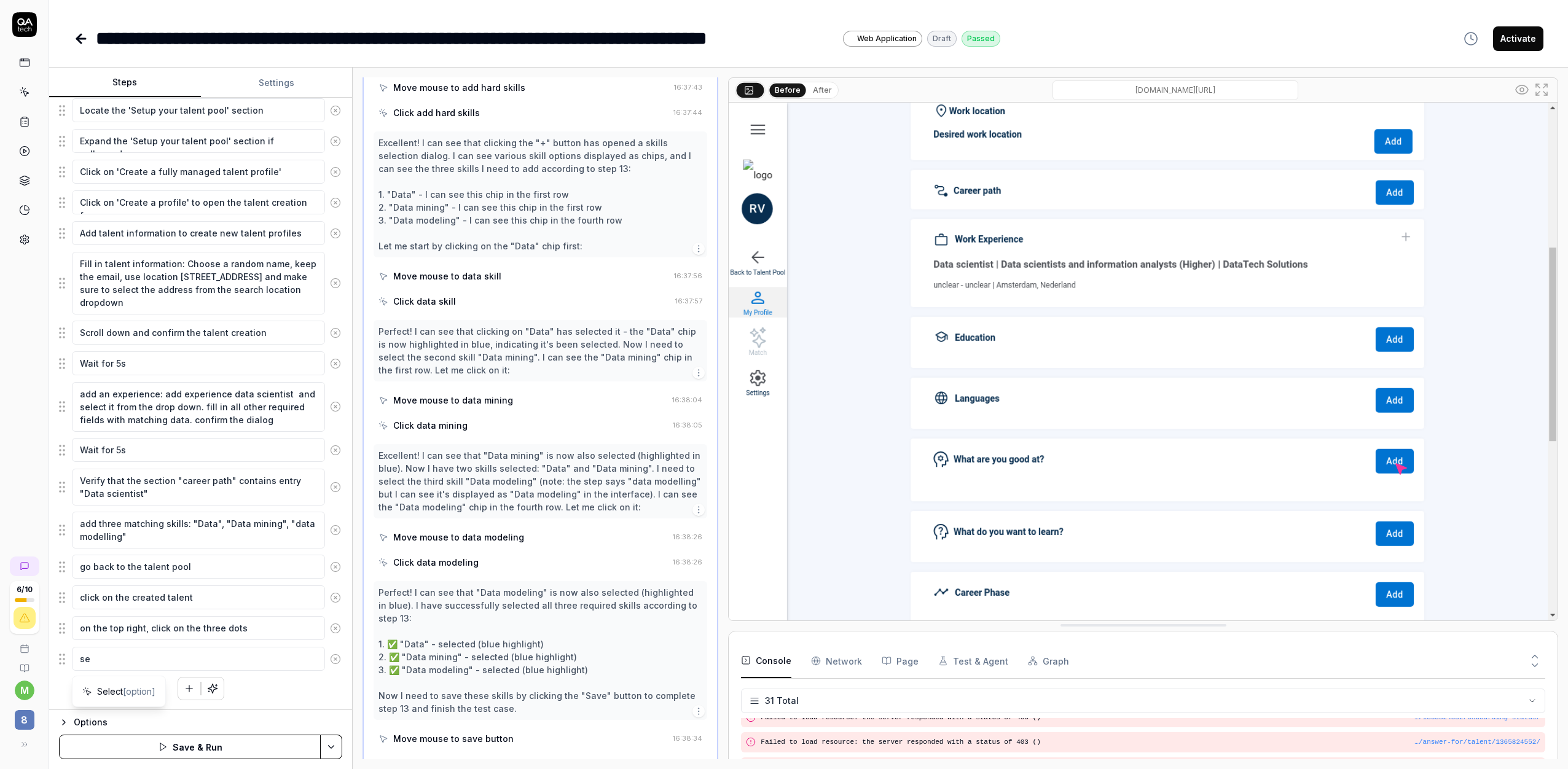
type textarea "sel"
type textarea "*"
type textarea "sele"
type textarea "*"
type textarea "selec"
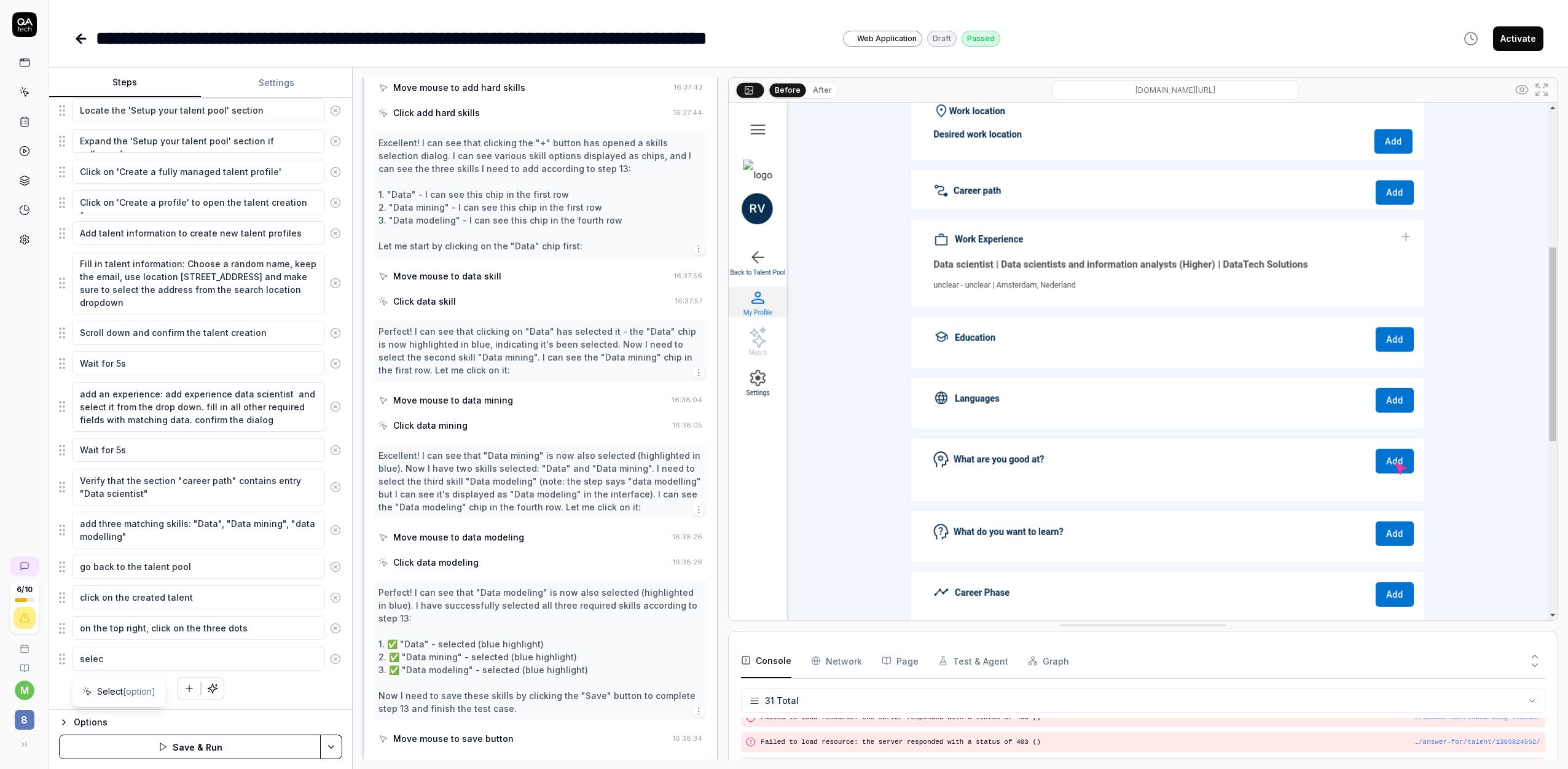
type textarea "*"
type textarea "select"
type textarea "*"
type textarea "select"
click at [197, 630] on textarea "on the top right, click on the three dots" at bounding box center [199, 628] width 253 height 24
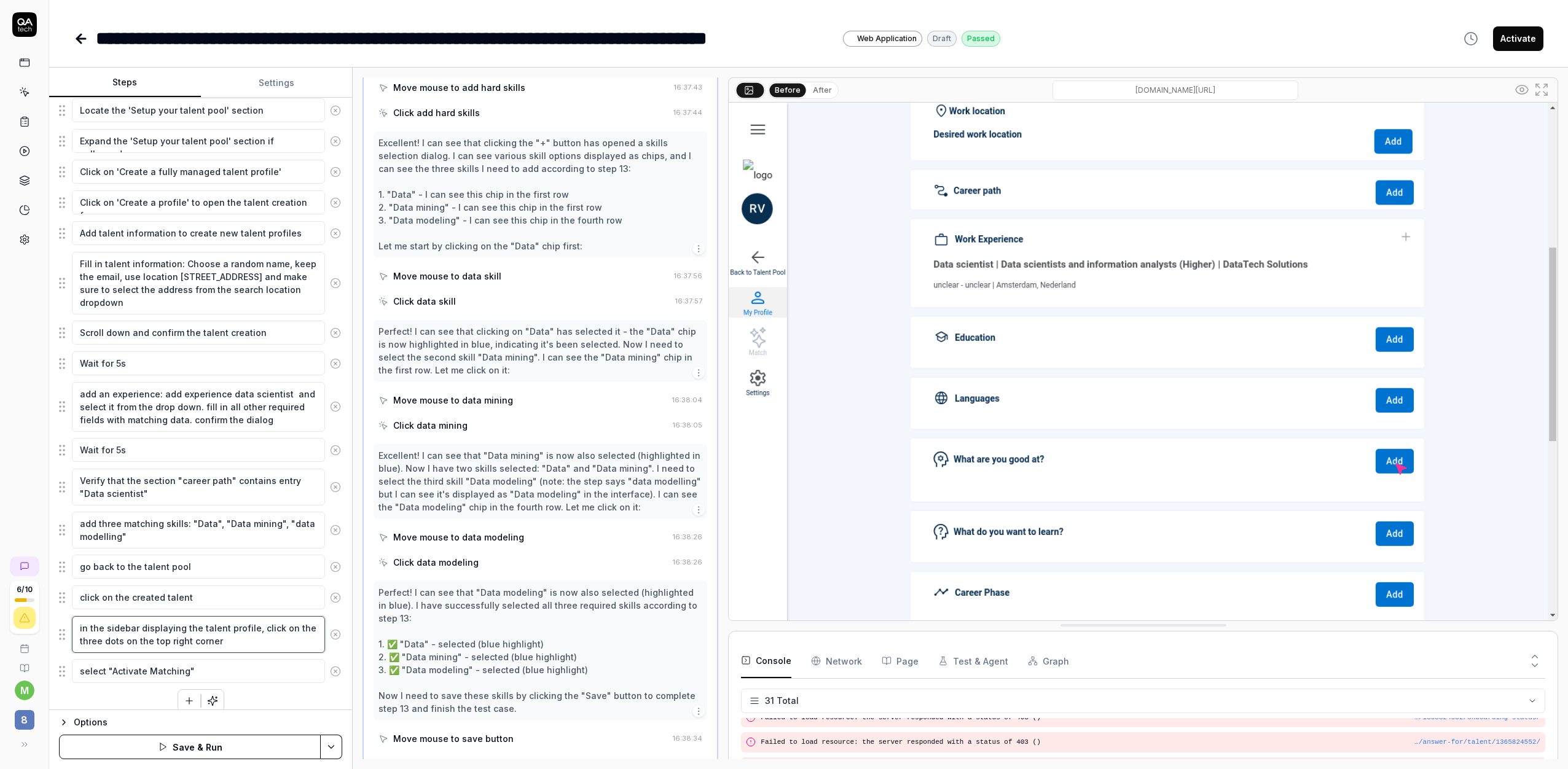
scroll to position [204, 0]
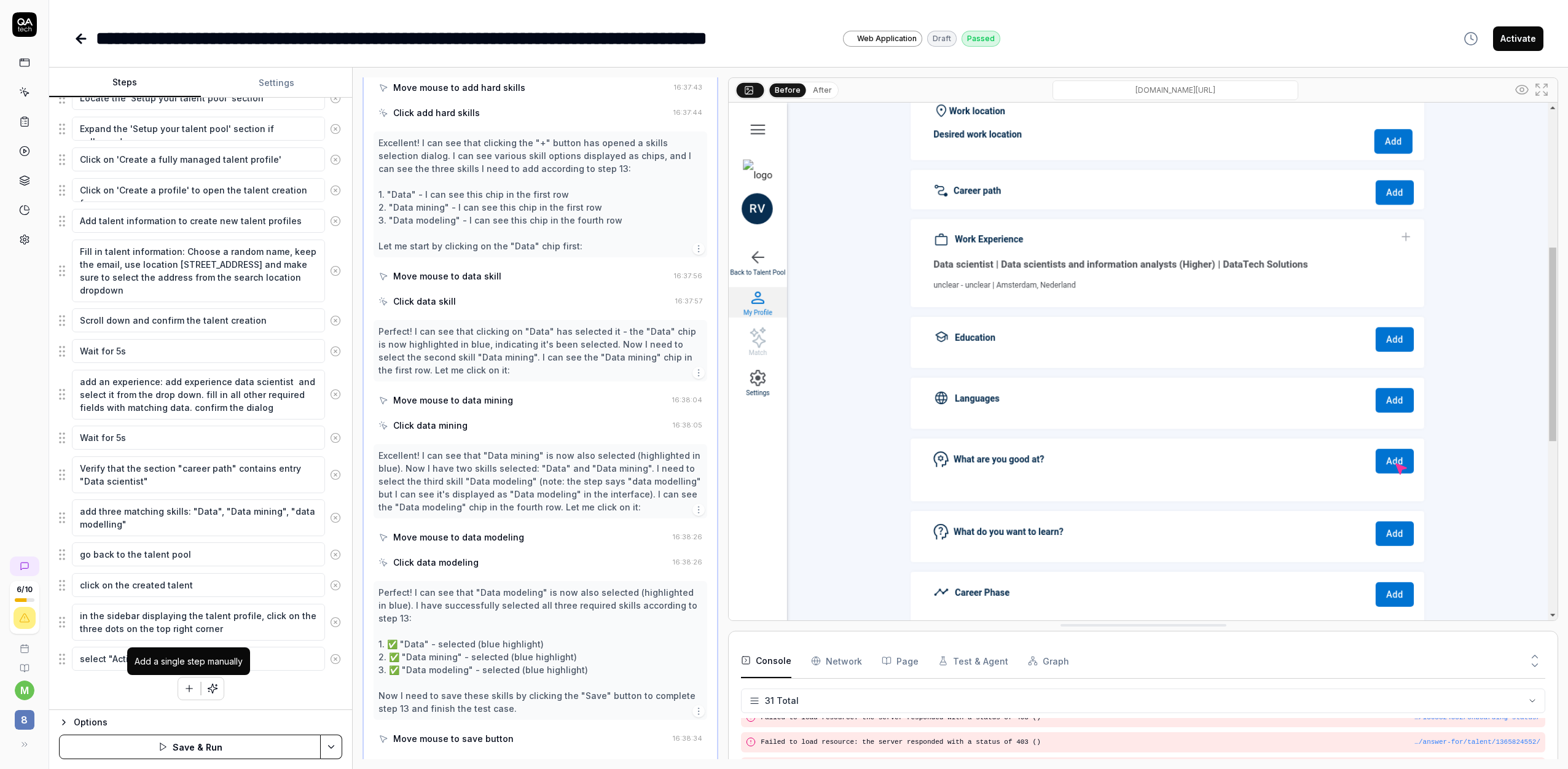
click at [191, 692] on icon "button" at bounding box center [189, 688] width 11 height 11
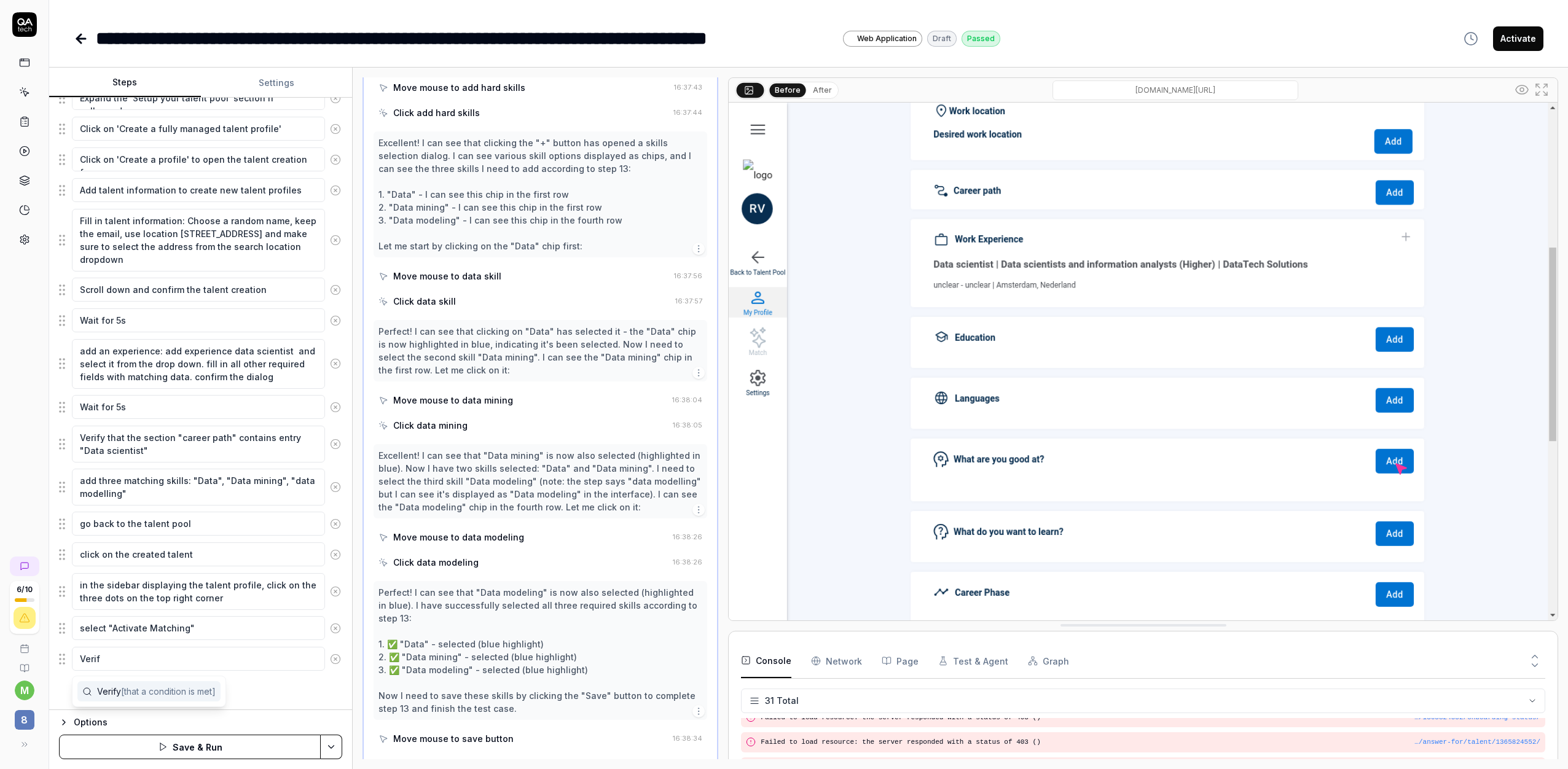
scroll to position [266, 0]
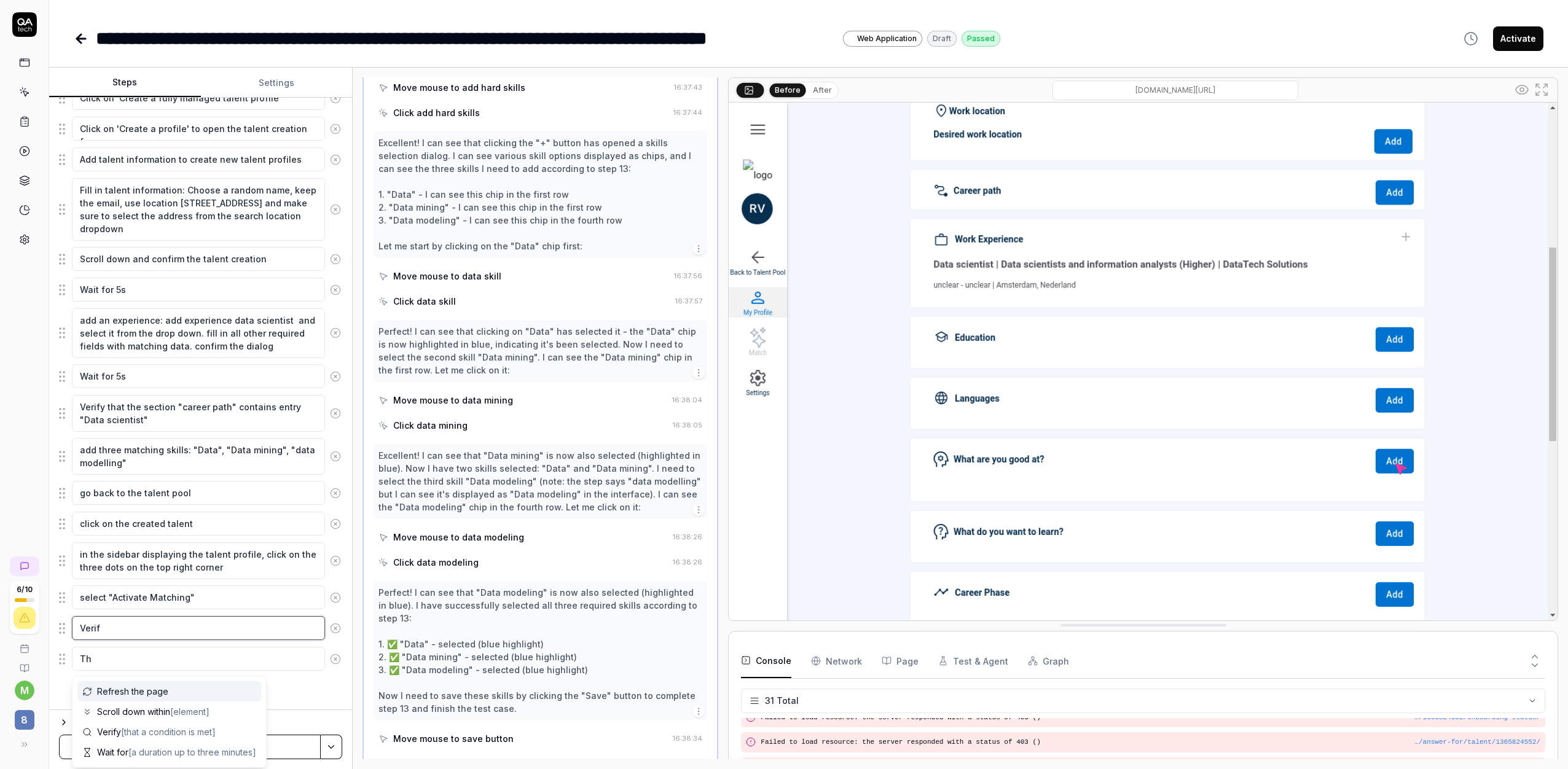
click at [127, 635] on textarea "Verif" at bounding box center [199, 628] width 253 height 24
click at [337, 661] on icon at bounding box center [335, 659] width 11 height 11
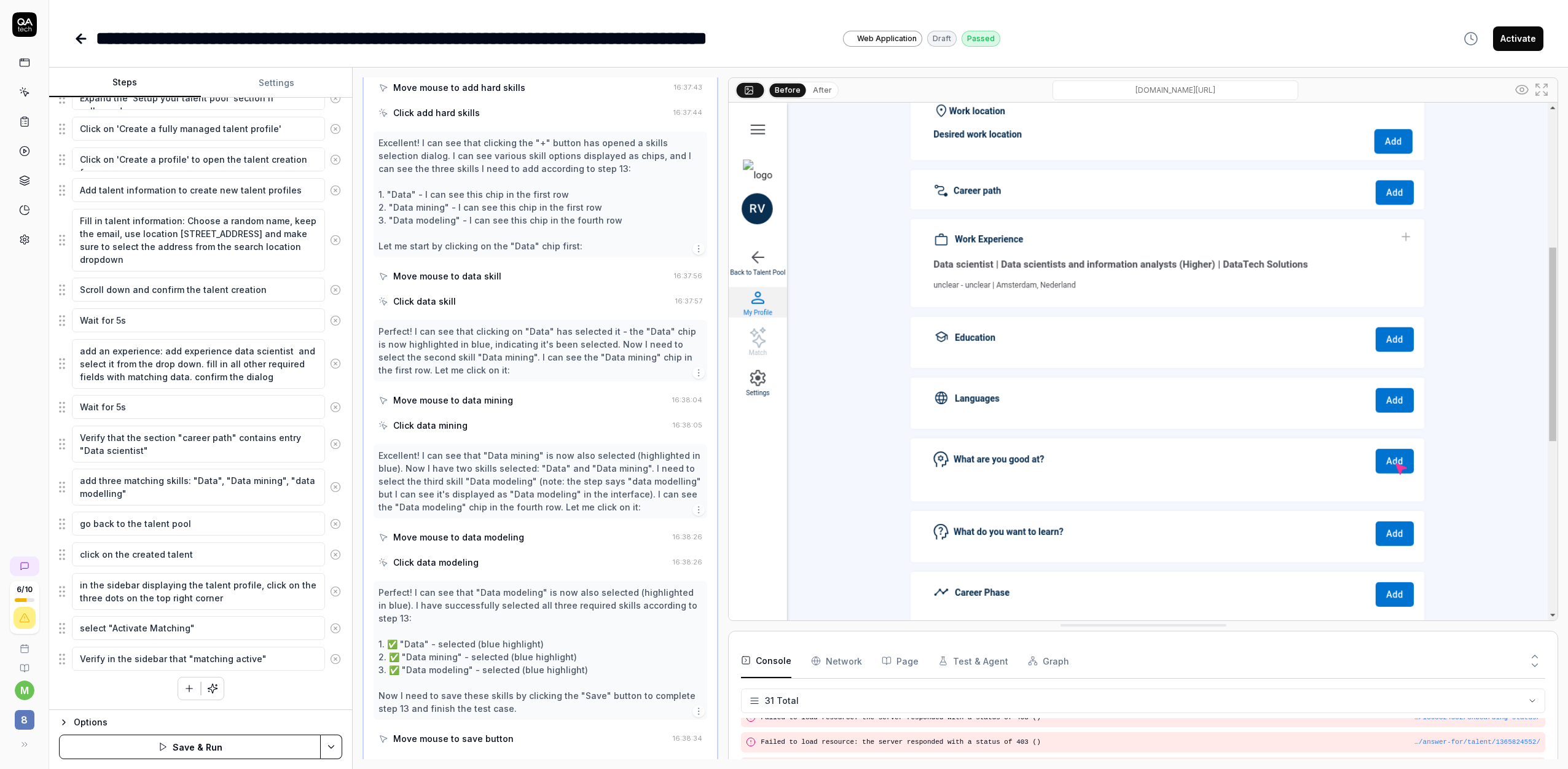
click at [251, 744] on button "Save & Run" at bounding box center [189, 747] width 261 height 25
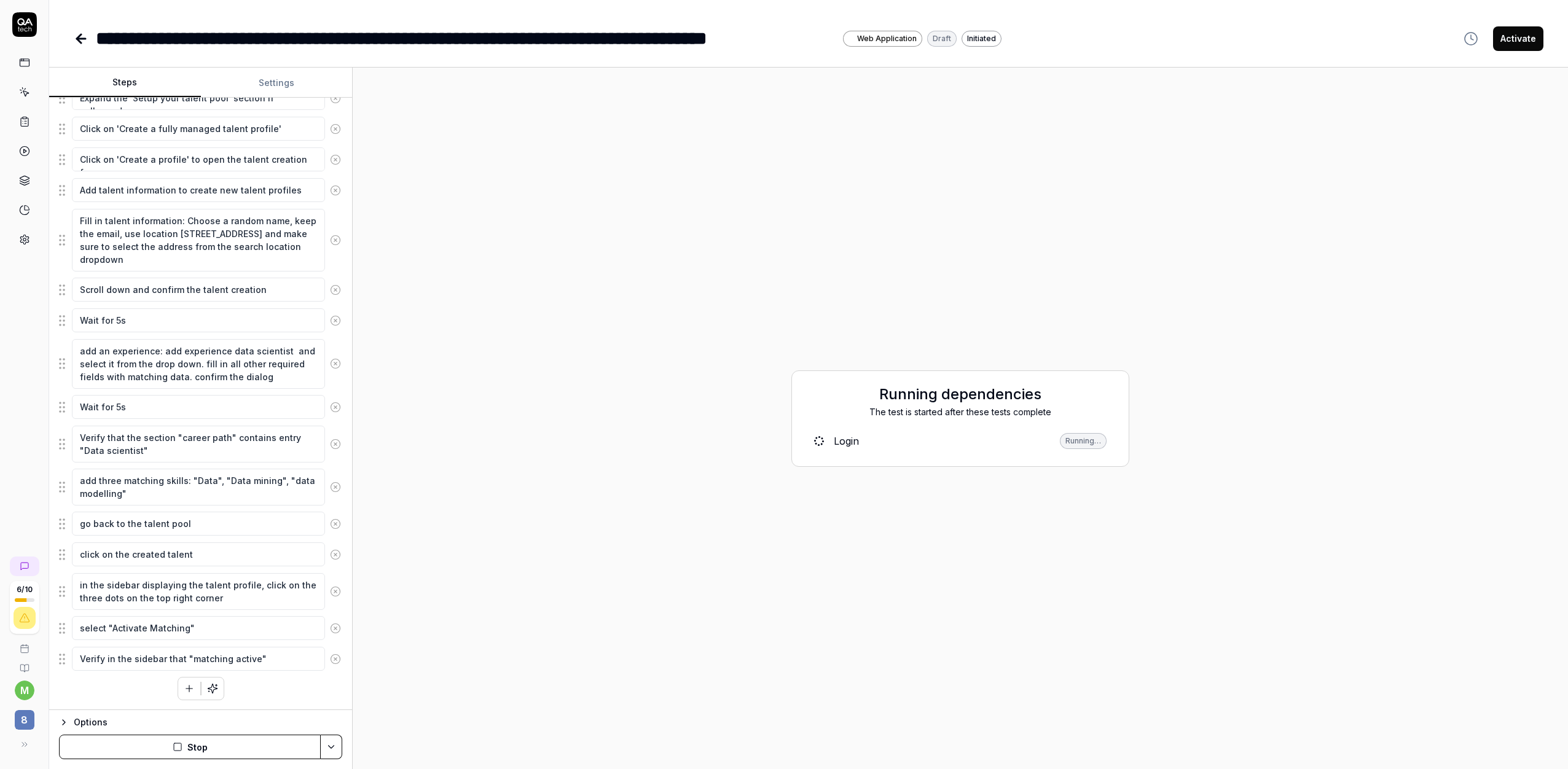
click at [863, 444] on link "Login Running…" at bounding box center [960, 441] width 312 height 26
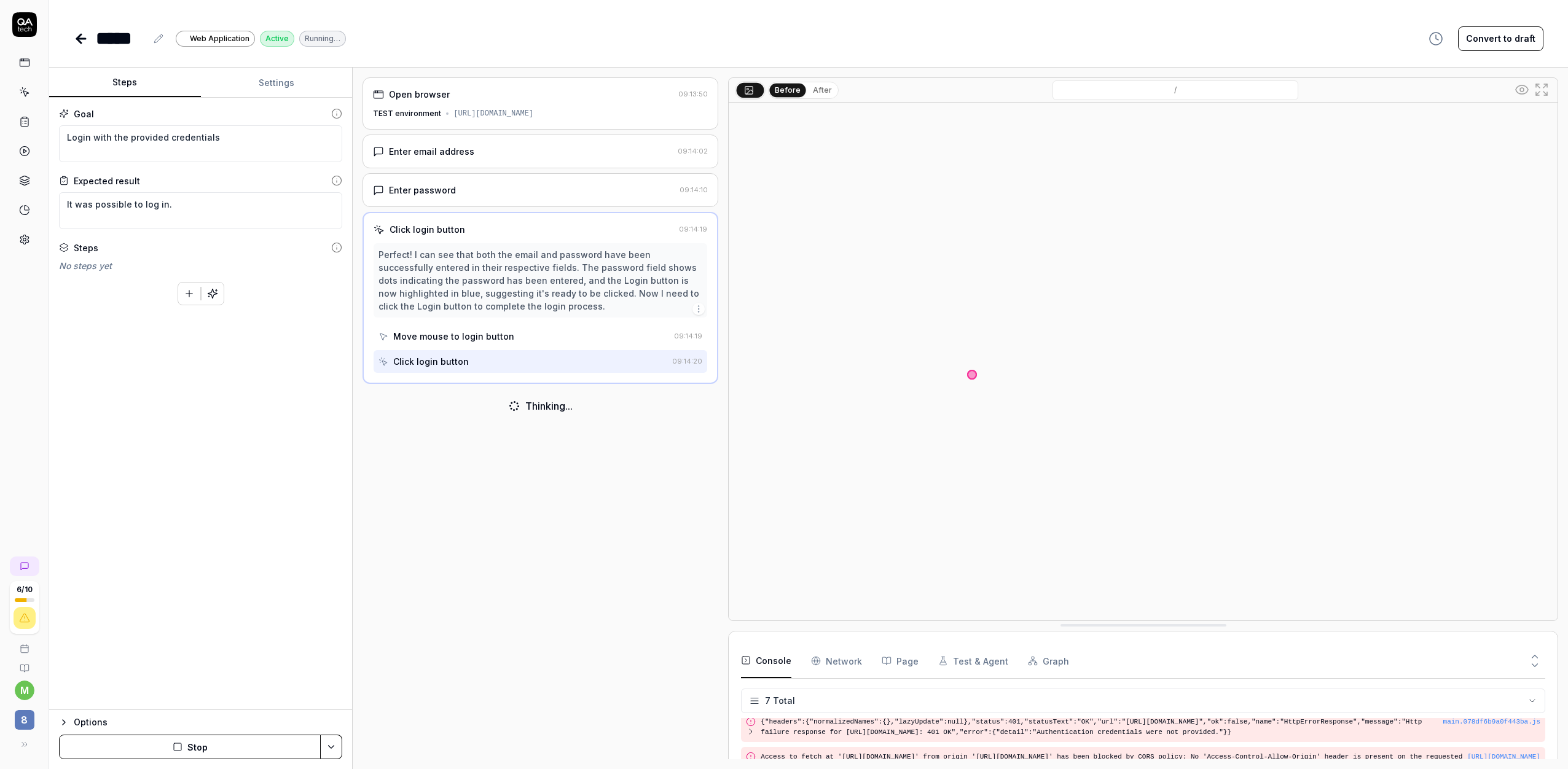
scroll to position [150, 0]
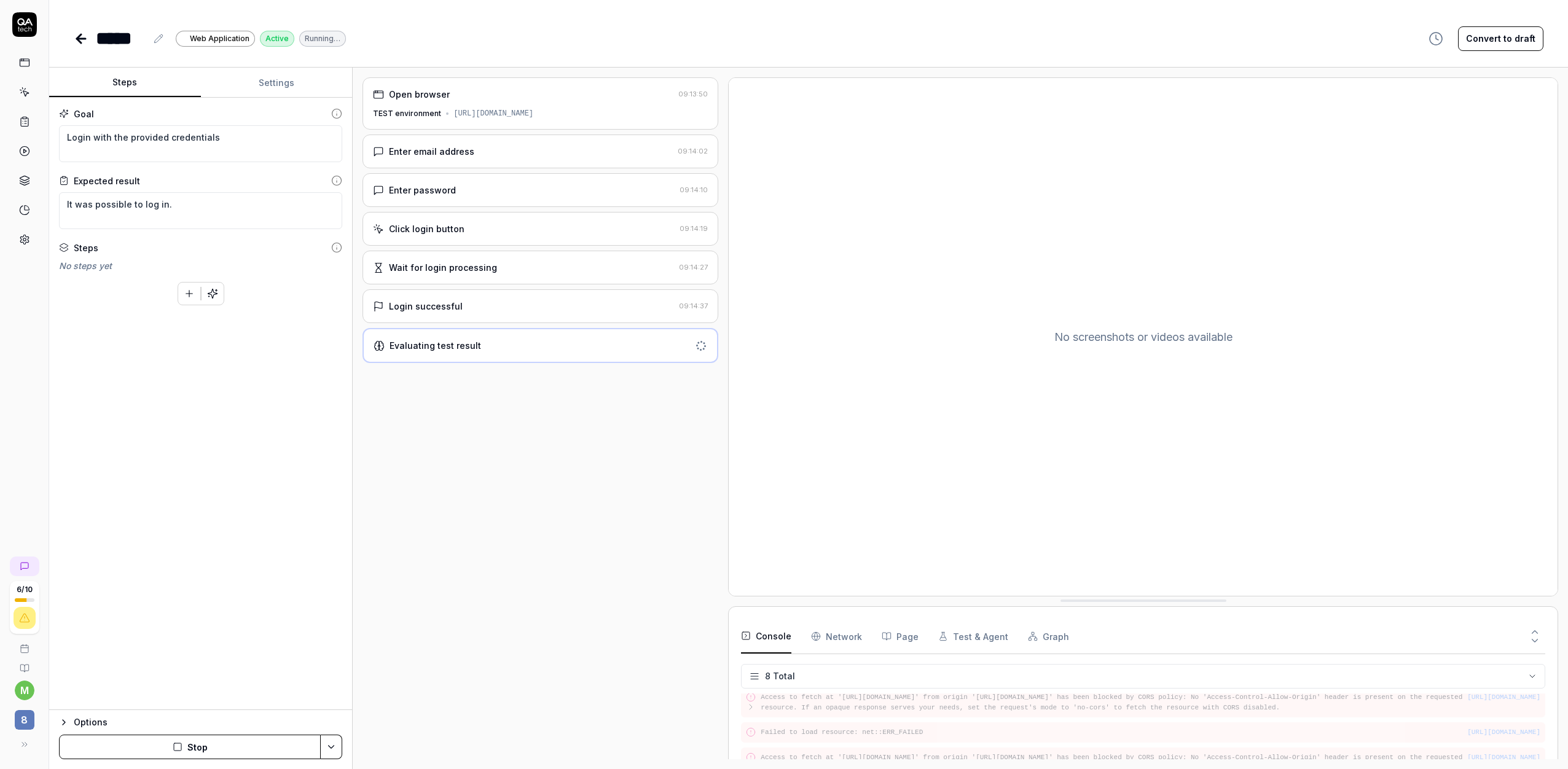
click at [521, 306] on div "Login successful" at bounding box center [524, 306] width 301 height 13
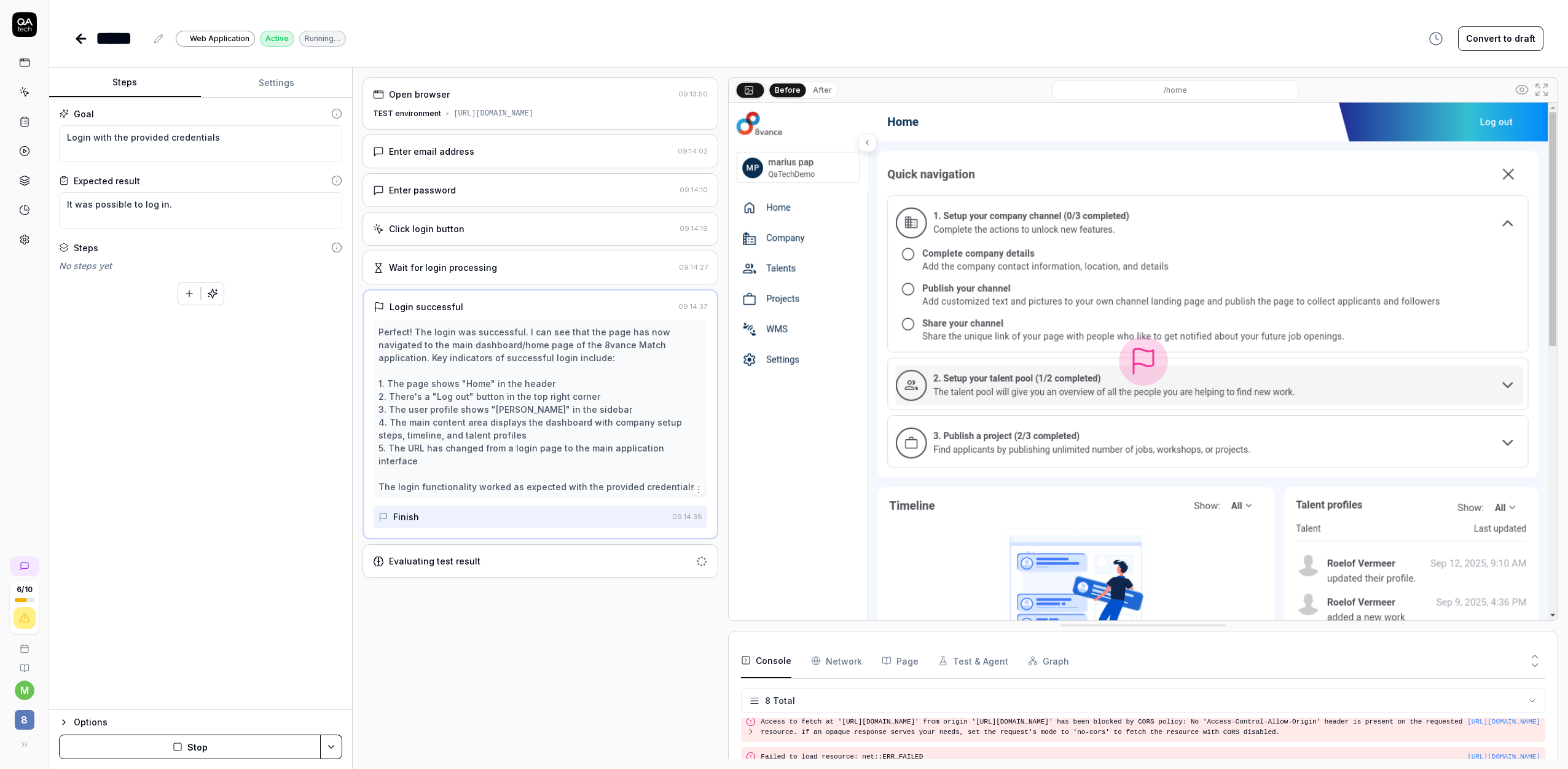
click at [78, 36] on icon at bounding box center [78, 38] width 5 height 8
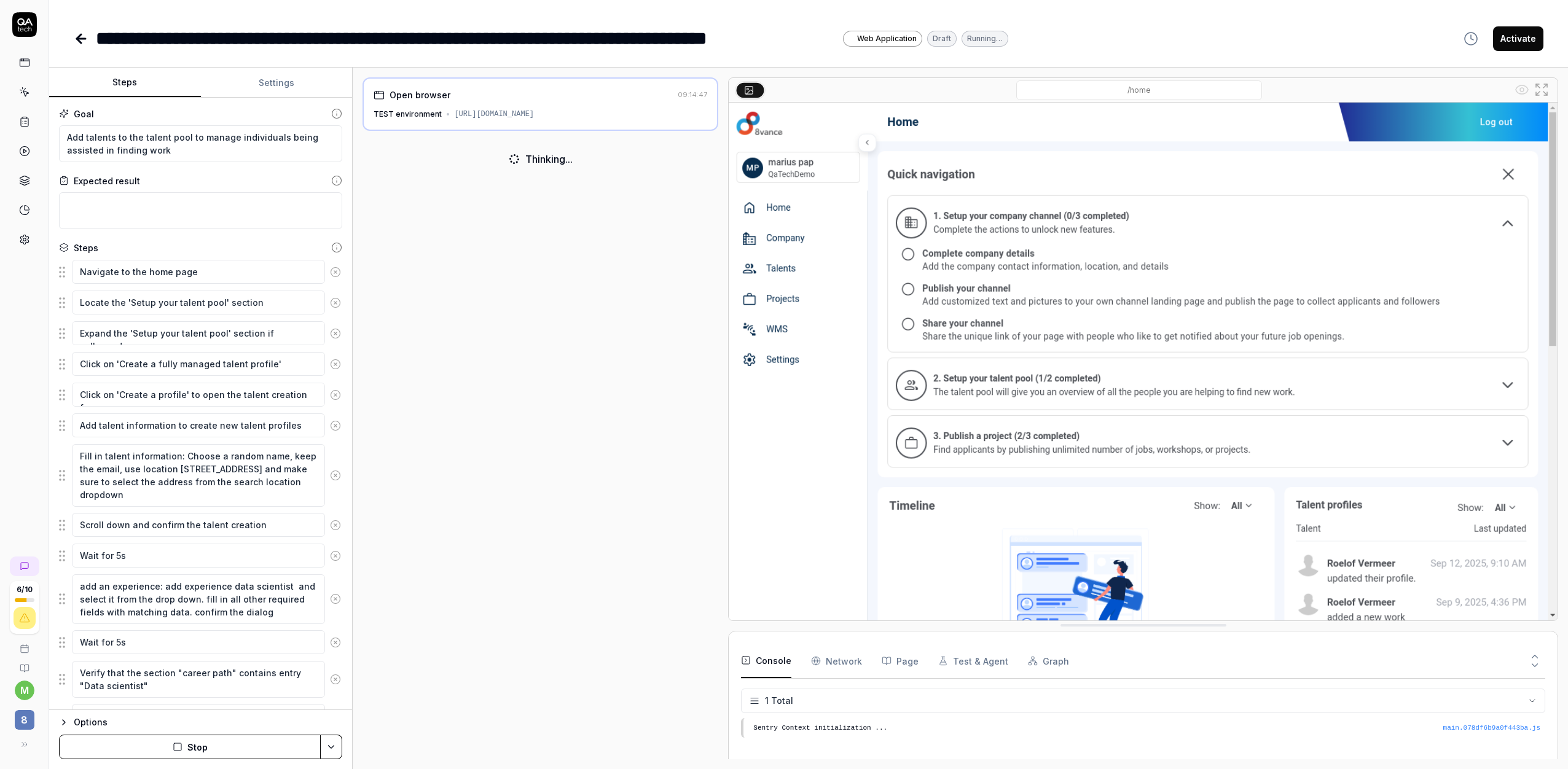
click at [415, 117] on div "TEST environment" at bounding box center [407, 114] width 68 height 11
click at [184, 215] on textarea at bounding box center [200, 210] width 283 height 37
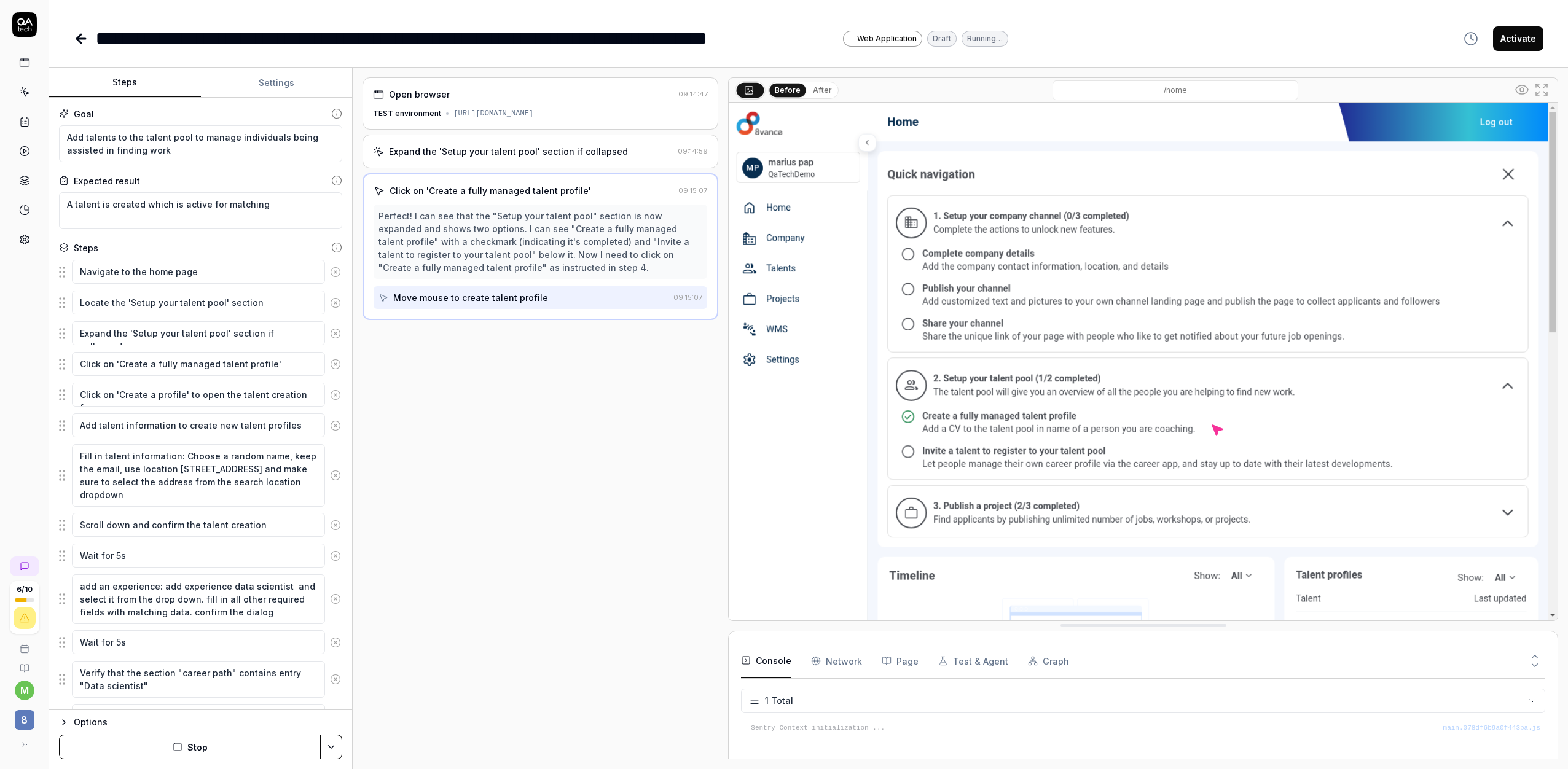
click at [548, 424] on div "Open browser 09:14:47 TEST environment [URL][DOMAIN_NAME] Expand the 'Setup you…" at bounding box center [540, 418] width 356 height 681
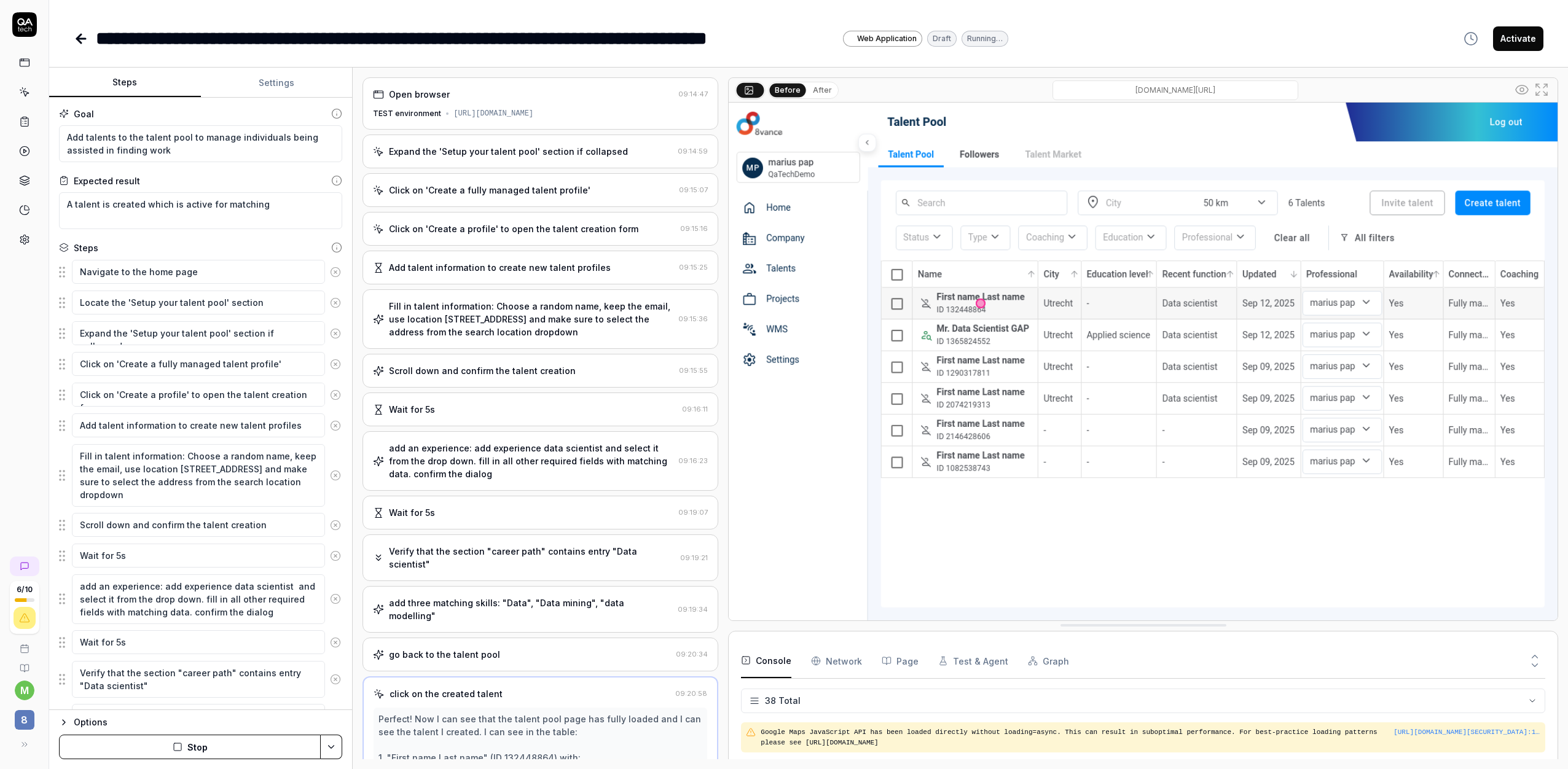
scroll to position [180, 0]
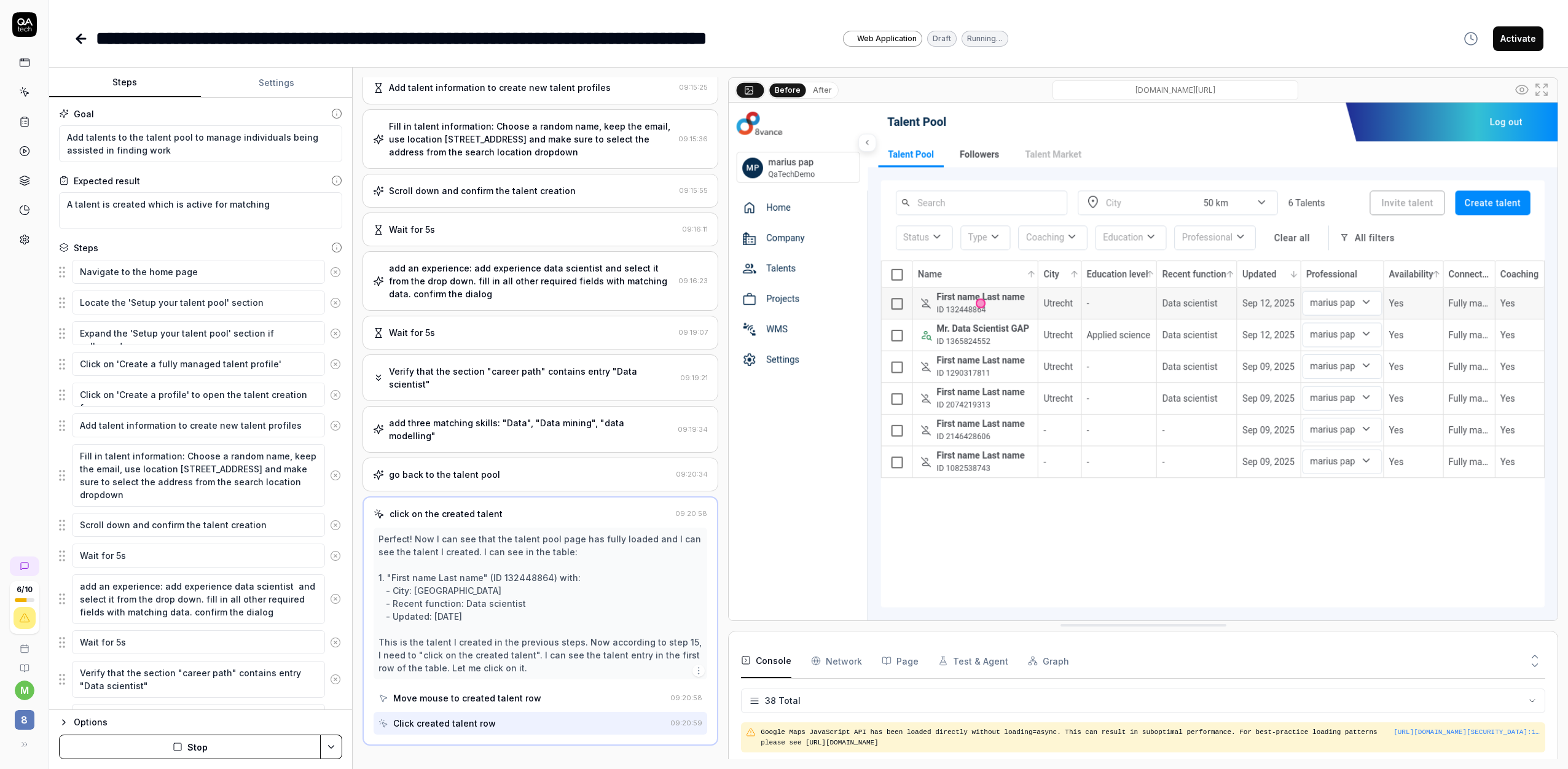
click at [508, 374] on div "Verify that the section "career path" contains entry "Data scientist"" at bounding box center [531, 378] width 286 height 26
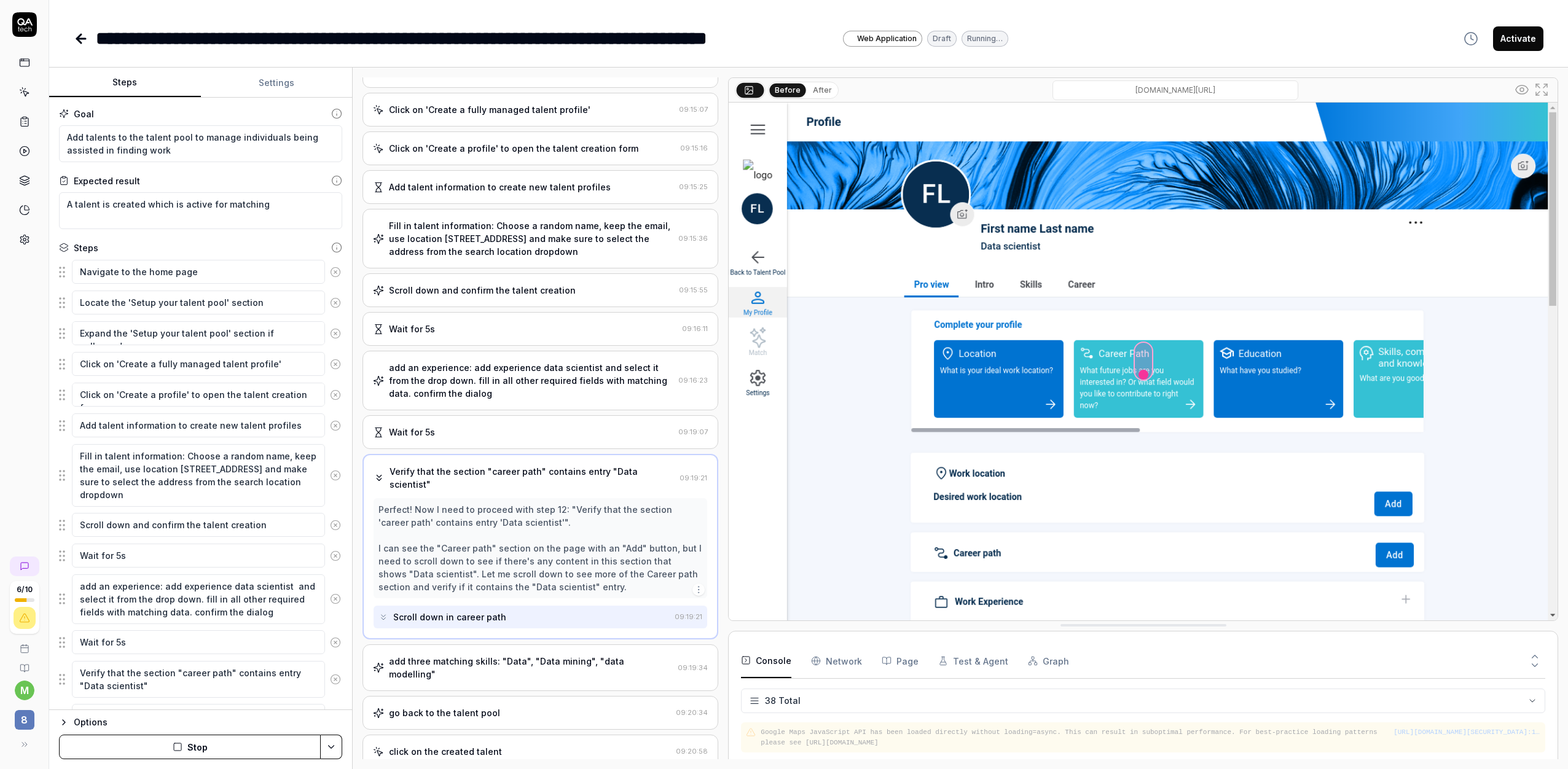
scroll to position [80, 0]
click at [695, 585] on icon "button" at bounding box center [698, 589] width 10 height 10
click at [584, 606] on div "Scroll down in career path" at bounding box center [524, 617] width 291 height 23
click at [573, 606] on div "Scroll down in career path" at bounding box center [524, 617] width 291 height 23
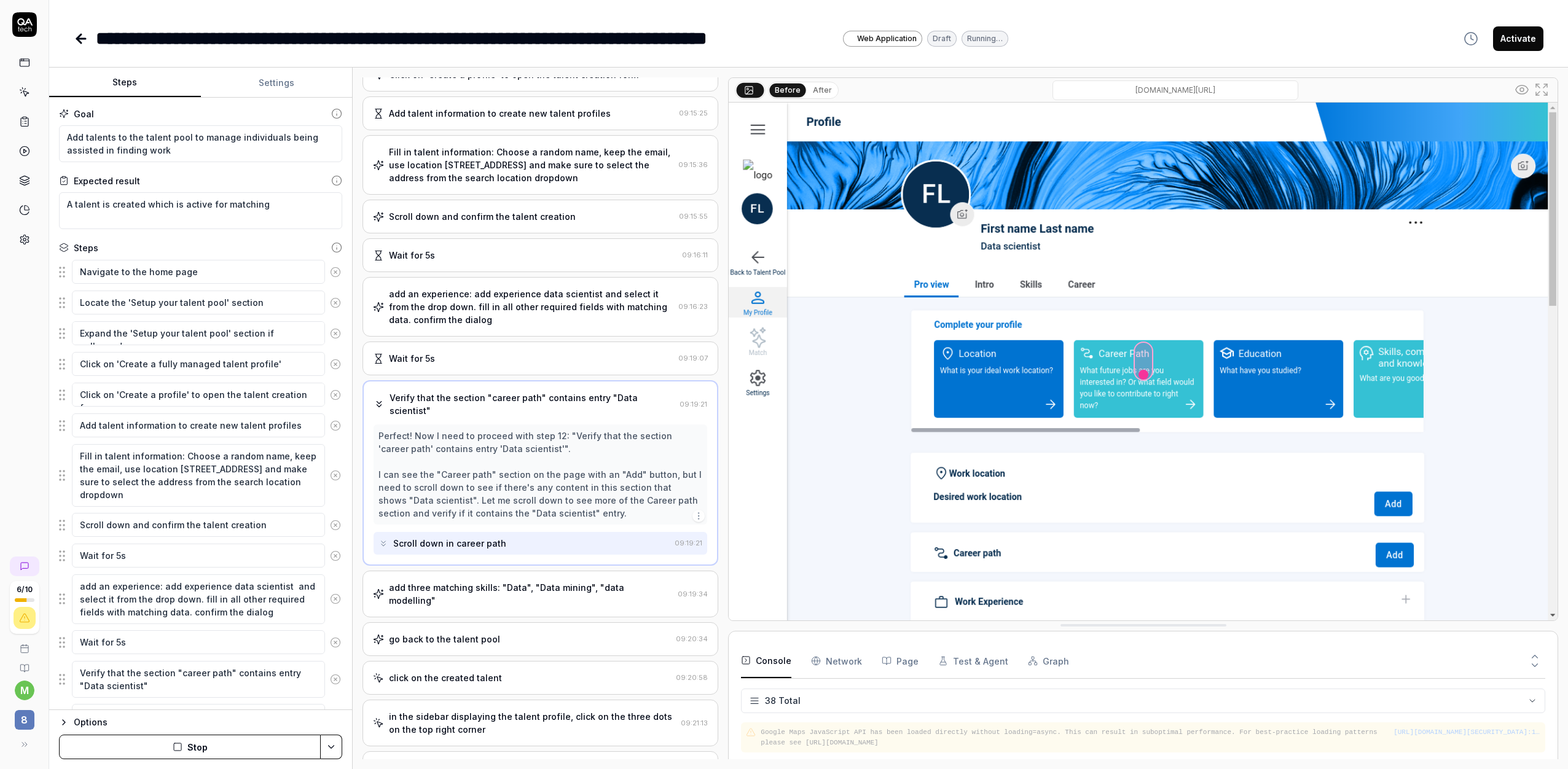
scroll to position [155, 0]
click at [533, 709] on div "in the sidebar displaying the talent profile, click on the three dots on the to…" at bounding box center [532, 722] width 287 height 26
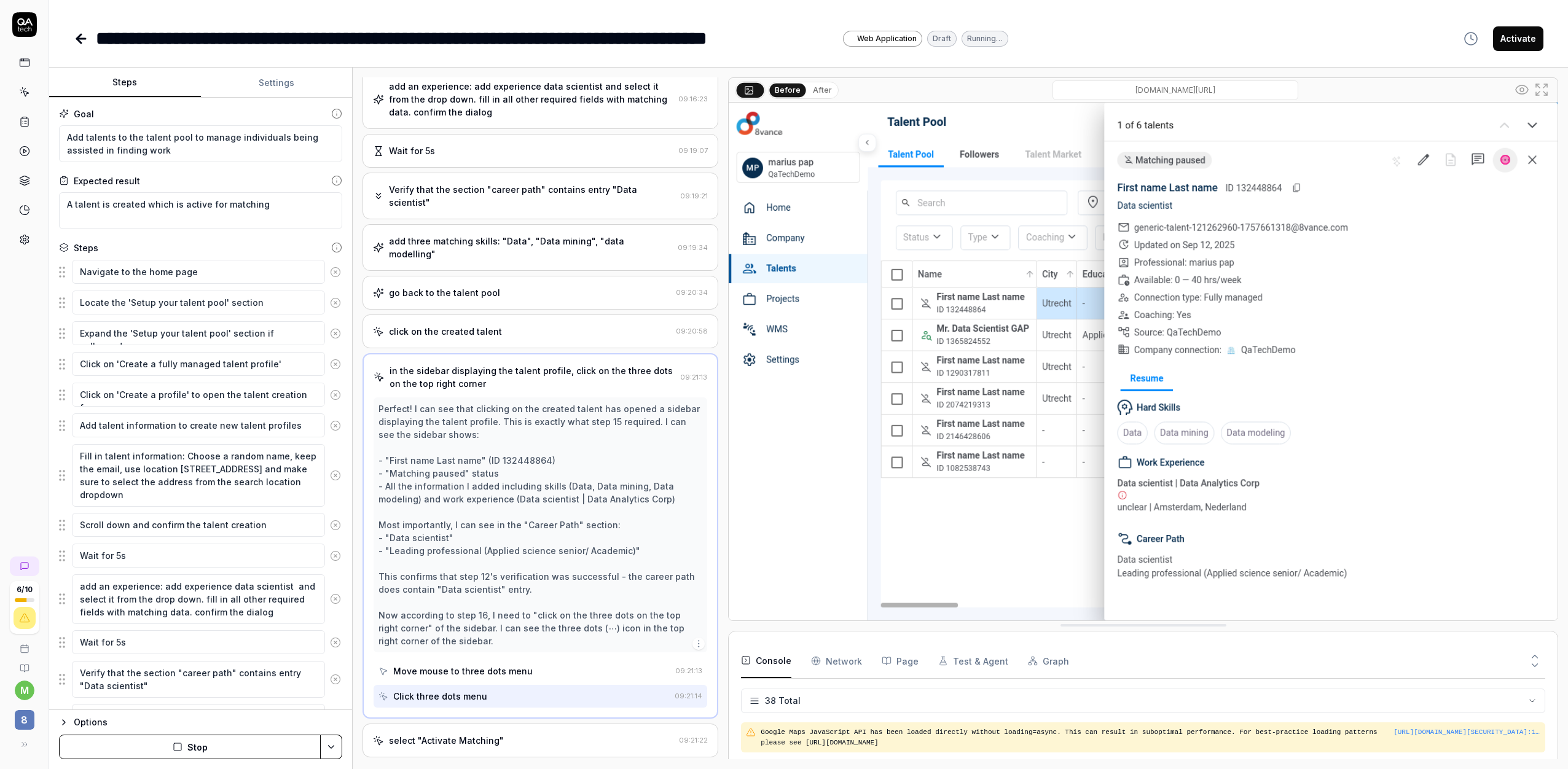
scroll to position [373, 0]
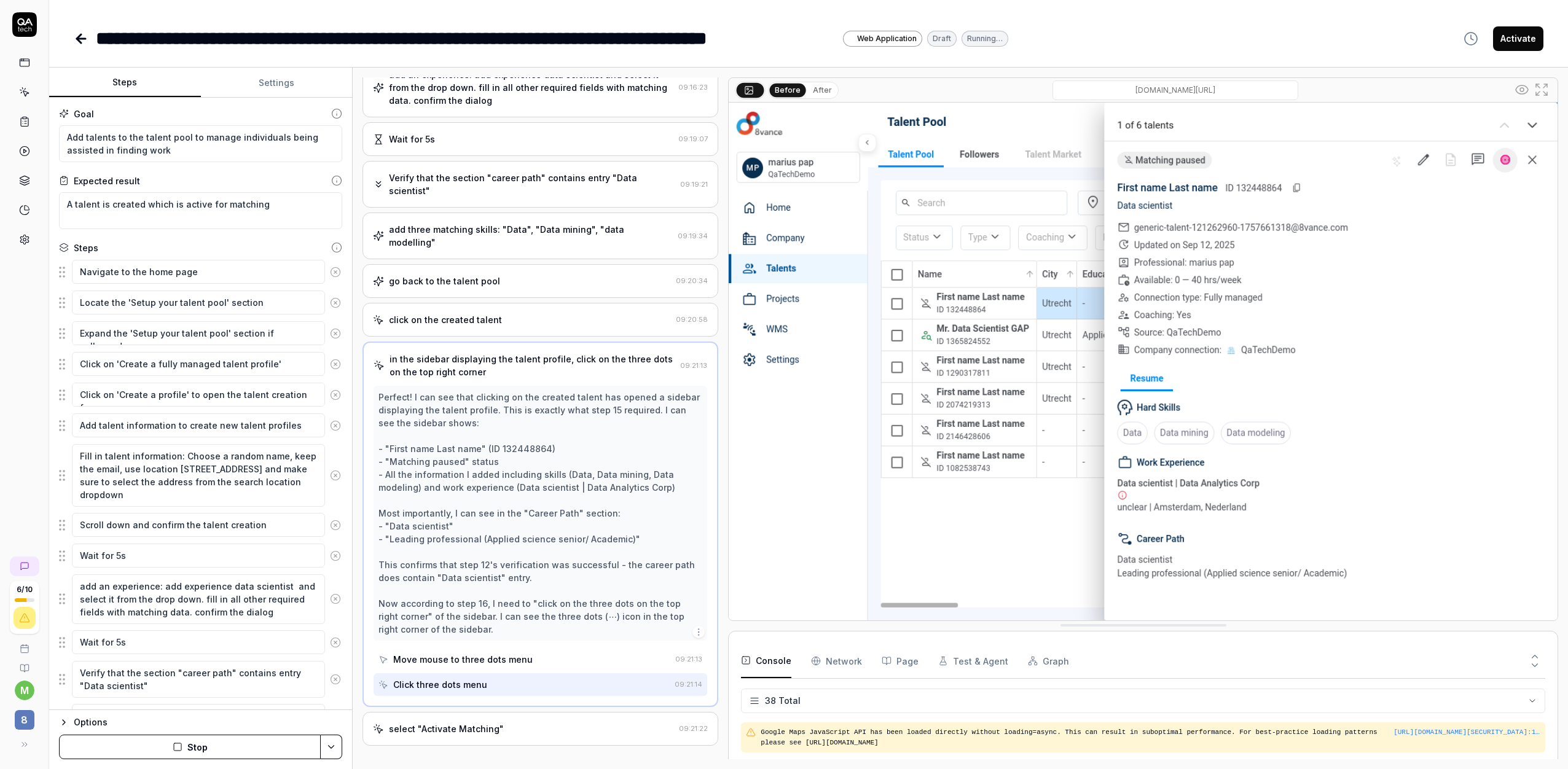
click at [524, 722] on div "select "Activate Matching"" at bounding box center [524, 729] width 301 height 13
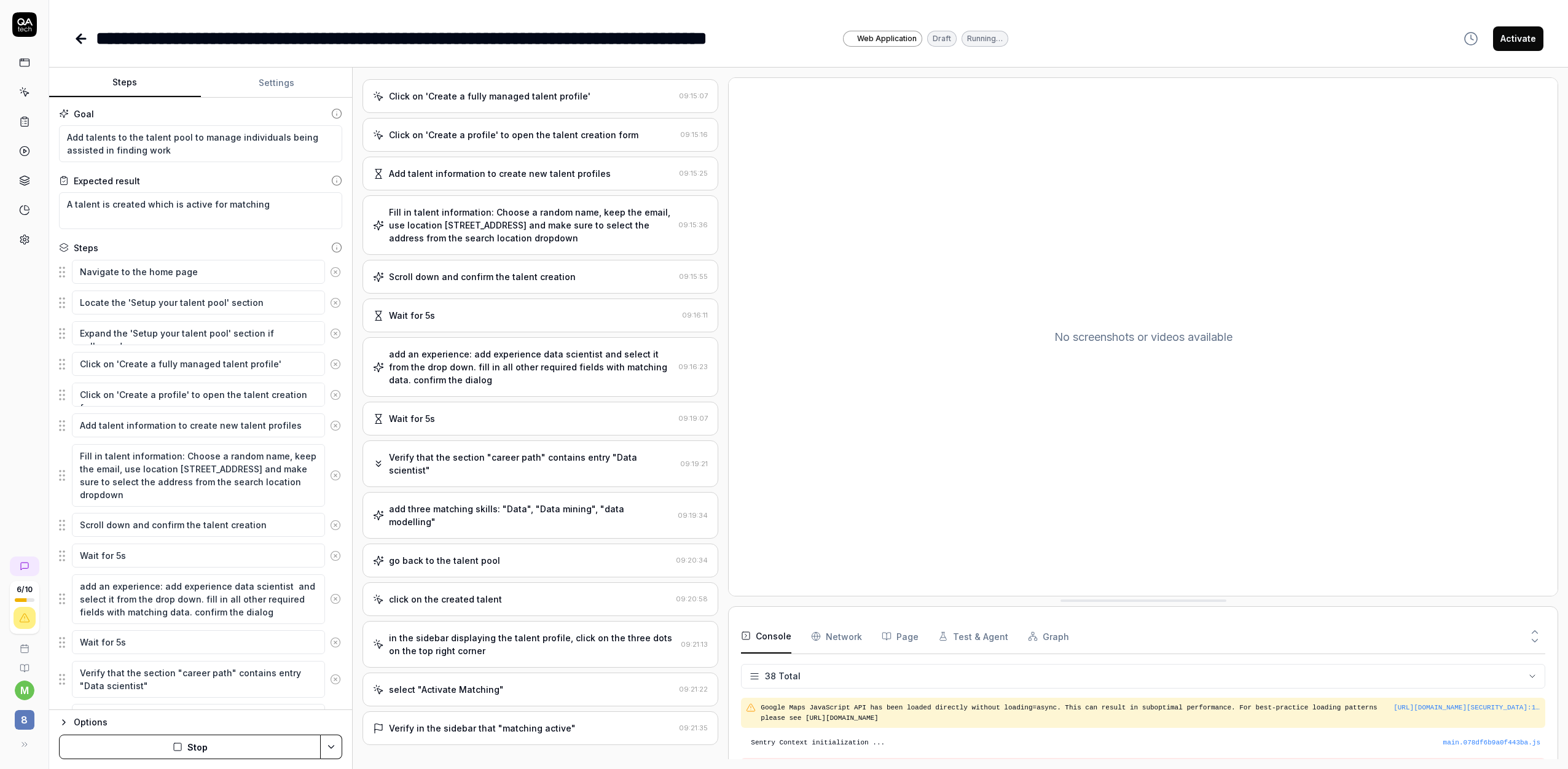
scroll to position [94, 0]
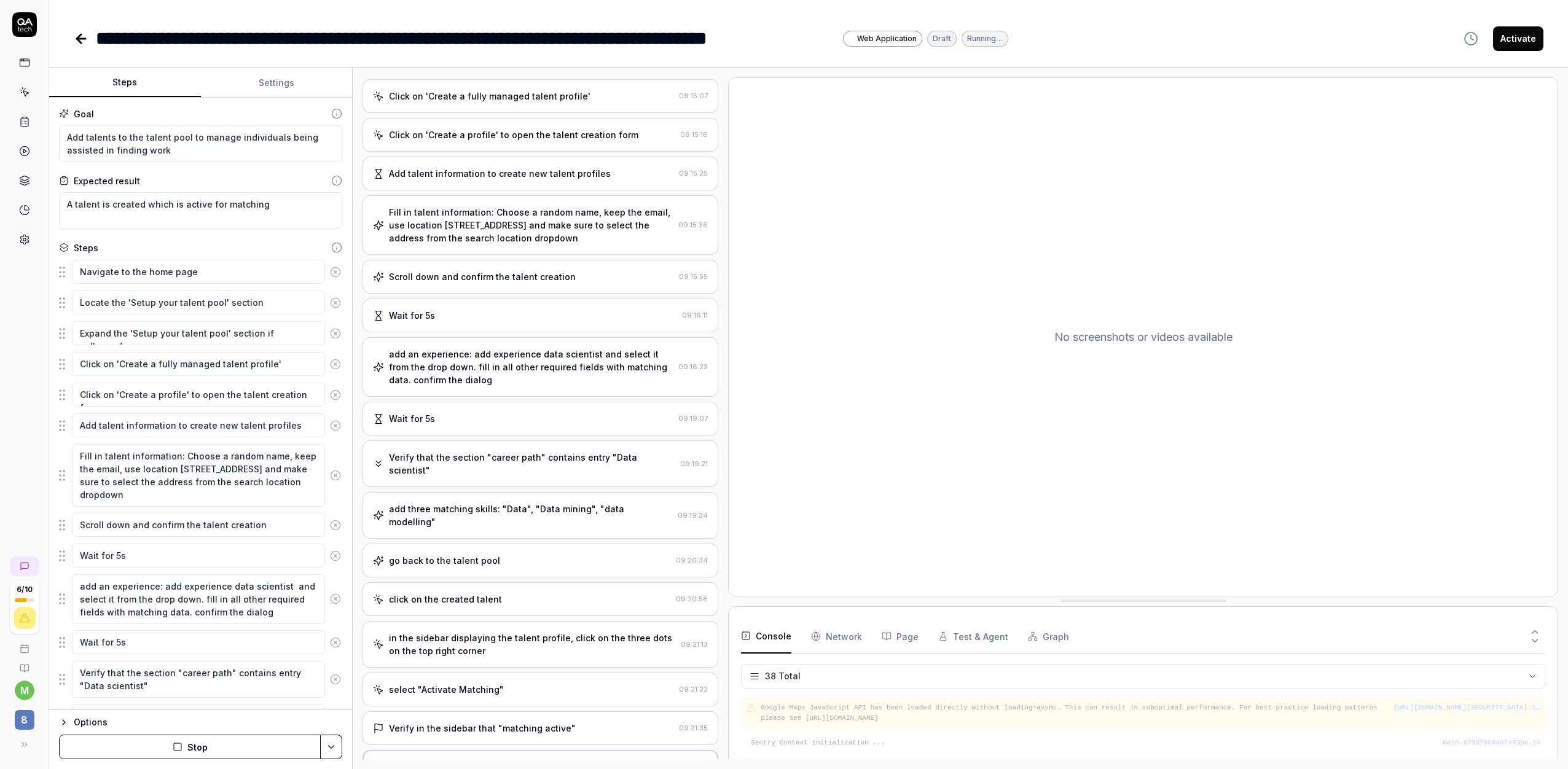
click at [496, 711] on div "Verify in the sidebar that "matching active" 09:21:35" at bounding box center [540, 728] width 356 height 34
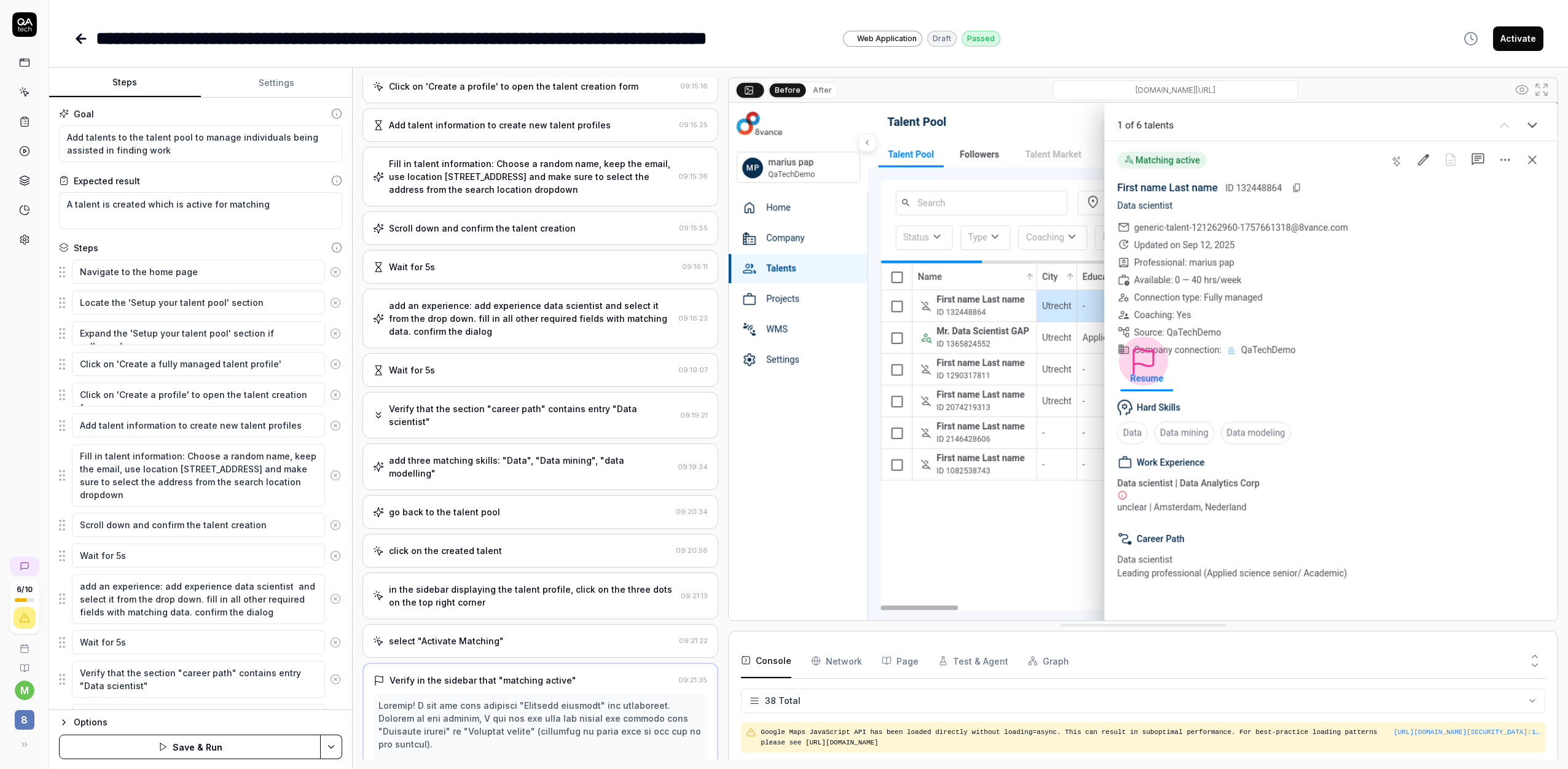
scroll to position [144, 0]
click at [621, 417] on div "Verify that the section "career path" contains entry "Data scientist" 09:19:21" at bounding box center [540, 414] width 356 height 47
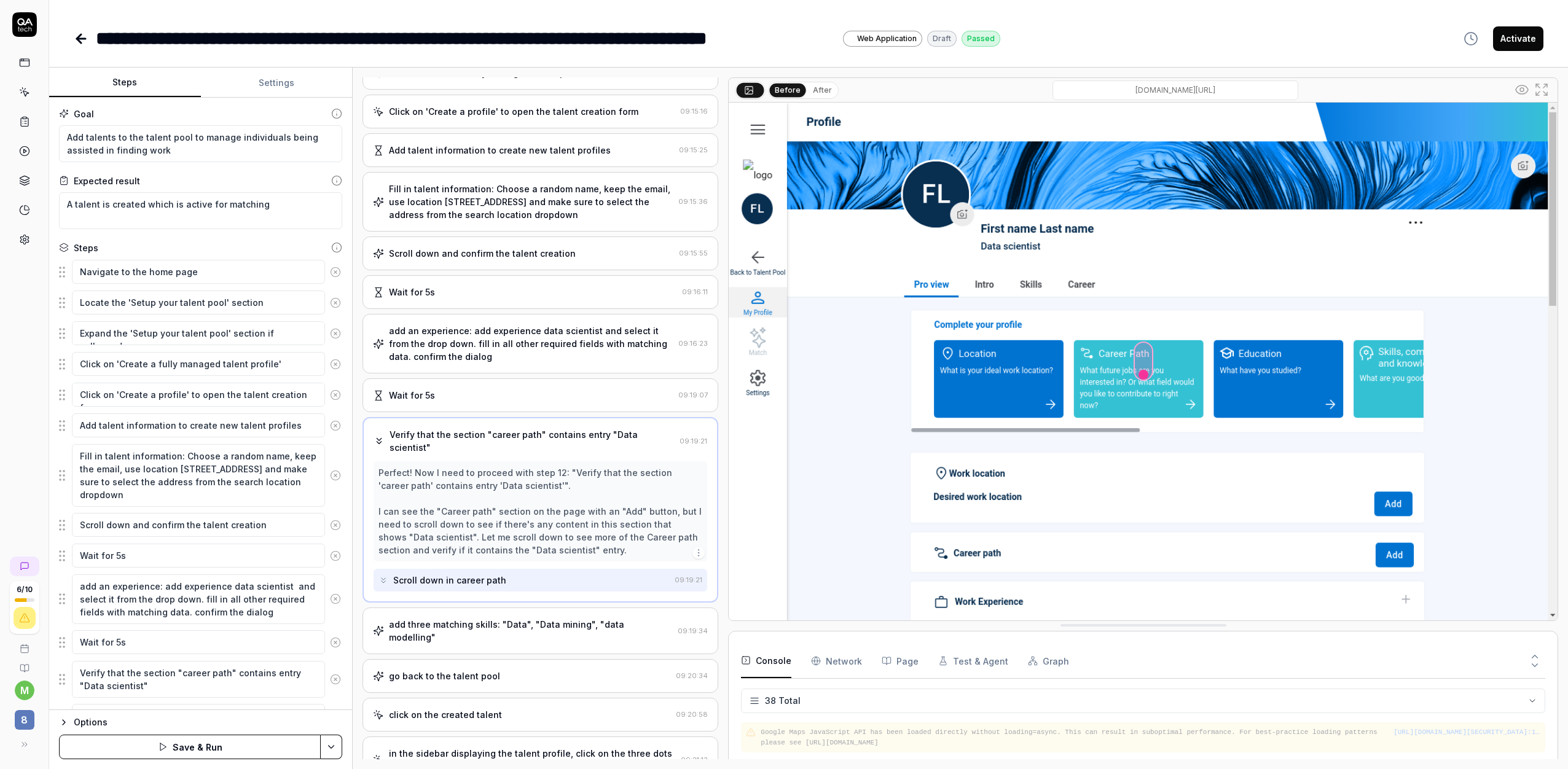
scroll to position [119, 0]
drag, startPoint x: 391, startPoint y: 456, endPoint x: 606, endPoint y: 501, distance: 219.7
click at [606, 501] on div "Perfect! Now I need to proceed with step 12: "Verify that the section 'career p…" at bounding box center [540, 509] width 324 height 90
click at [699, 546] on icon "button" at bounding box center [698, 550] width 10 height 10
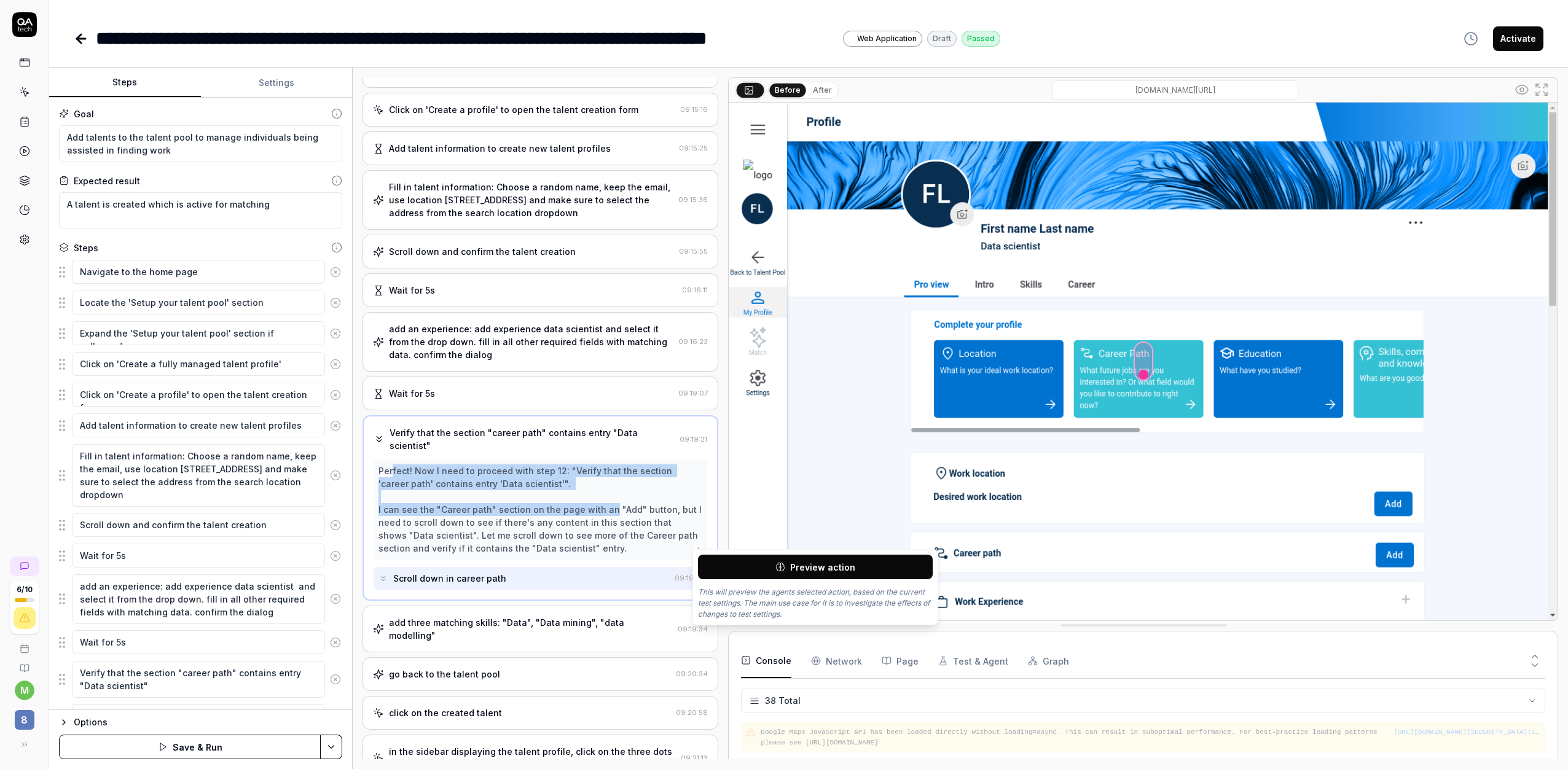
click at [714, 558] on button "Preview action" at bounding box center [815, 567] width 235 height 25
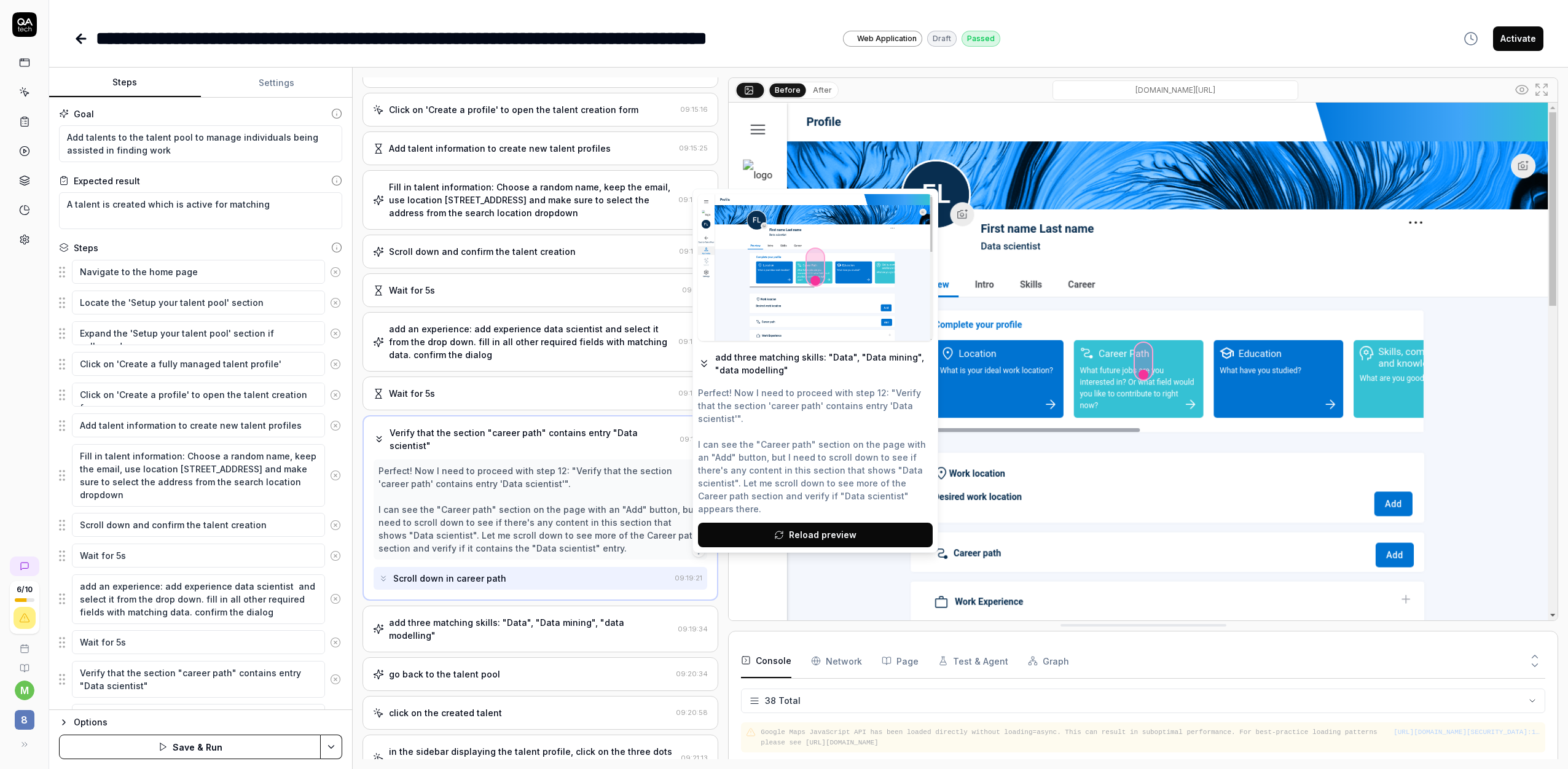
click at [597, 504] on div "Perfect! Now I need to proceed with step 12: "Verify that the section 'career p…" at bounding box center [540, 509] width 324 height 90
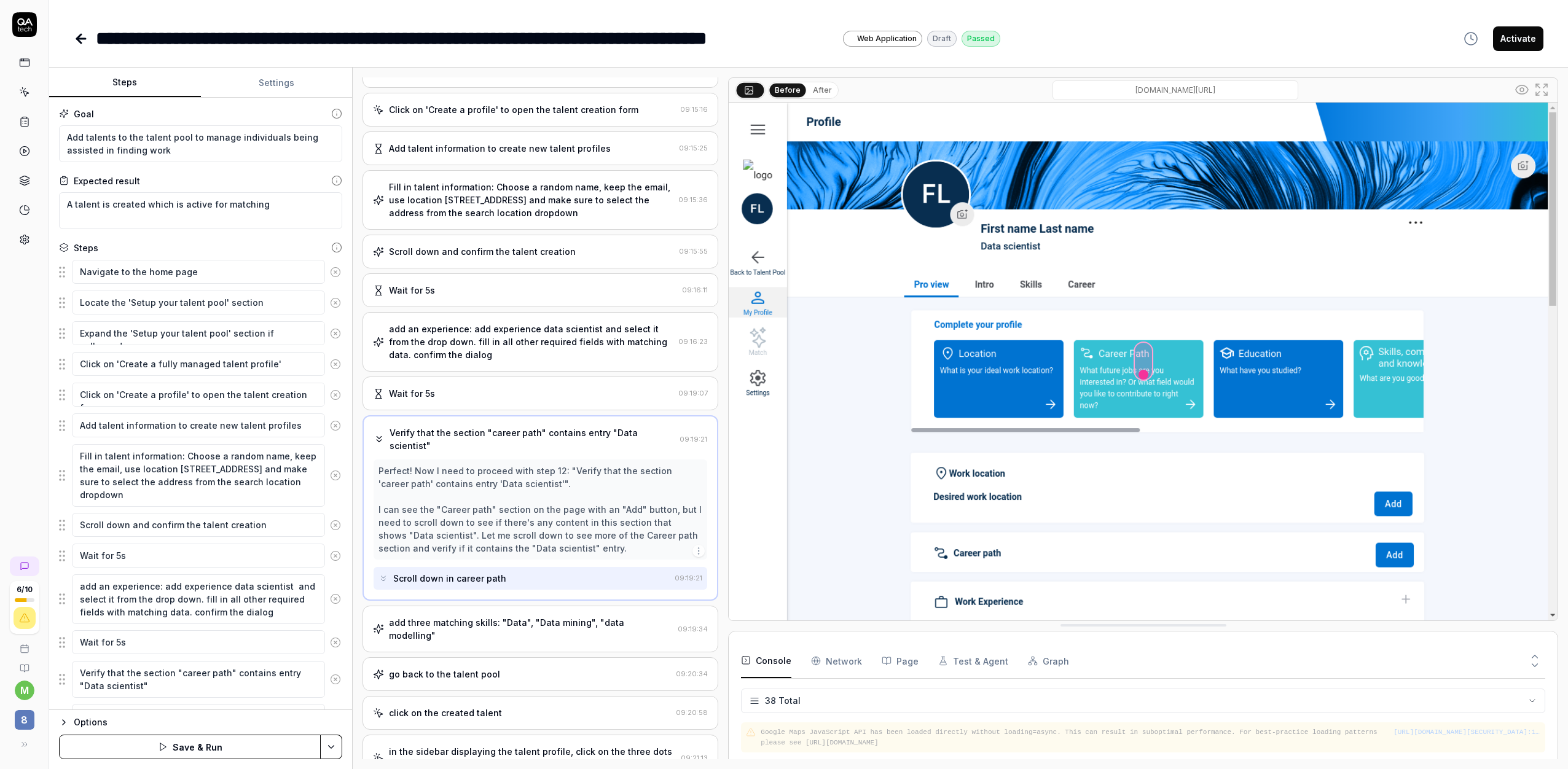
click at [471, 572] on div "Scroll down in career path" at bounding box center [450, 578] width 113 height 13
click at [528, 510] on div "Perfect! Now I need to proceed with step 12: "Verify that the section 'career p…" at bounding box center [540, 509] width 324 height 90
